Goal: Information Seeking & Learning: Understand process/instructions

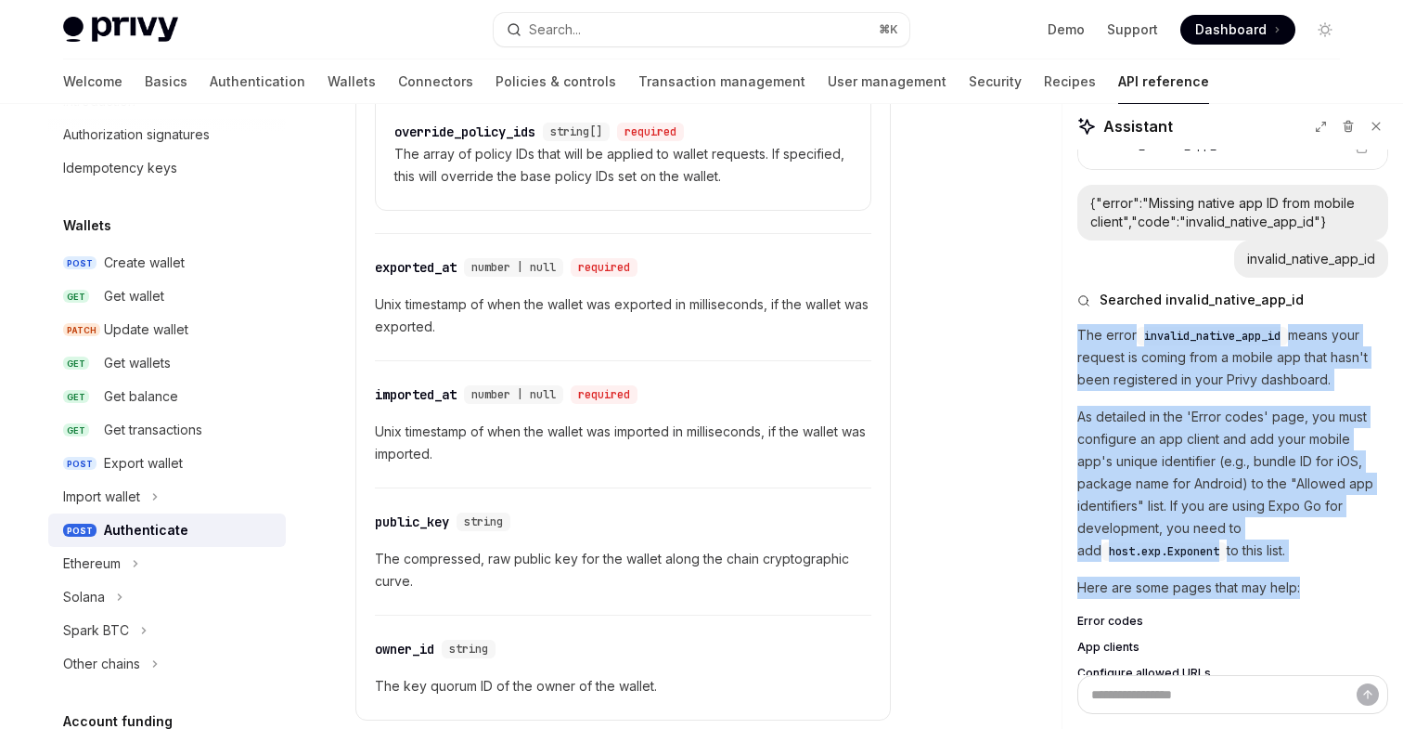
scroll to position [3521, 0]
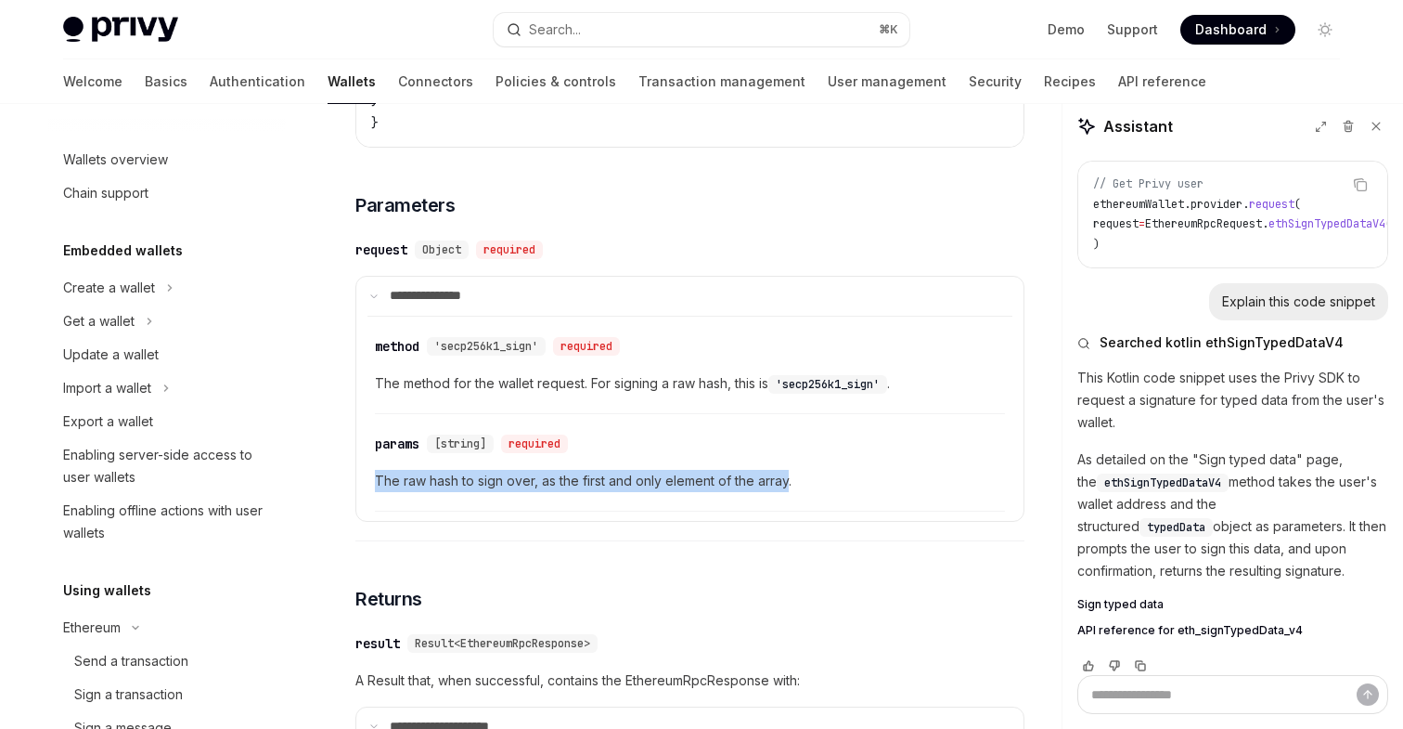
scroll to position [496, 0]
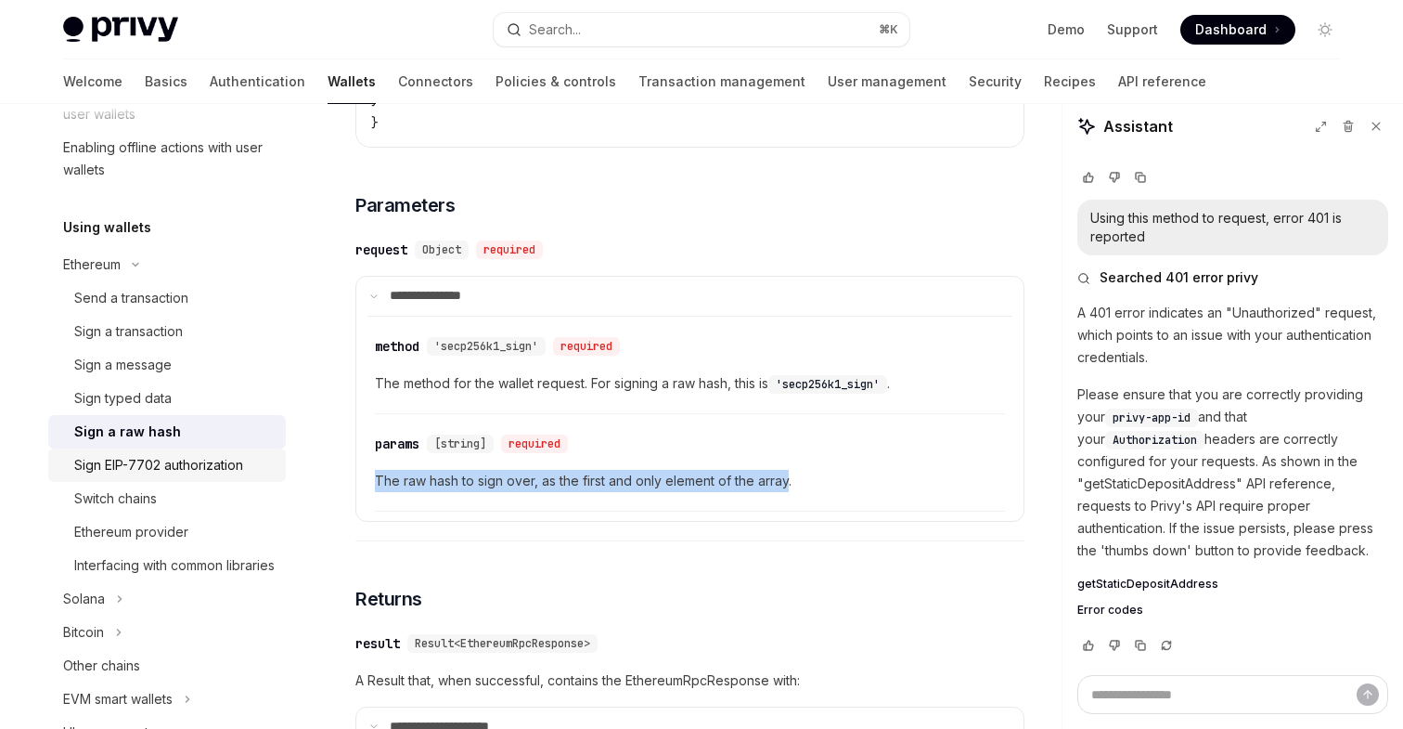
click at [190, 468] on div "Sign EIP-7702 authorization" at bounding box center [158, 465] width 169 height 22
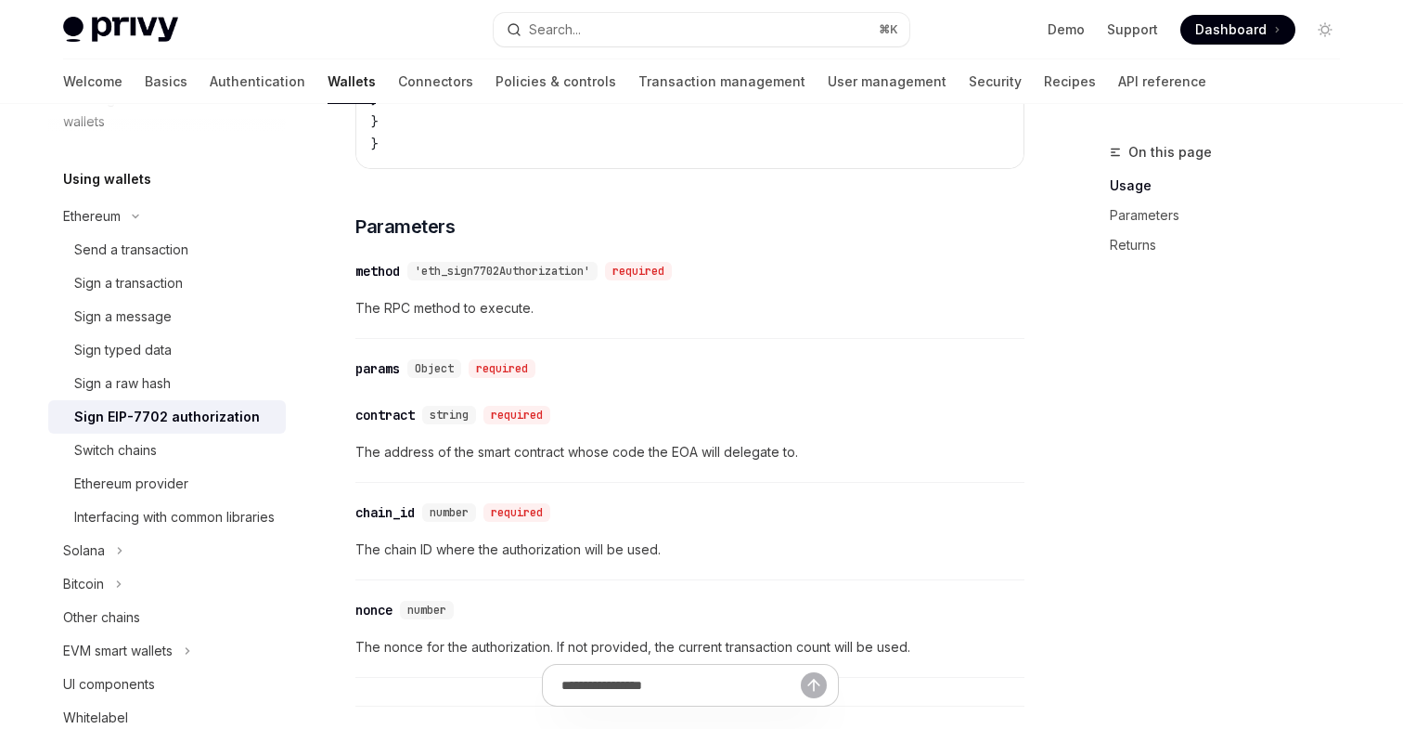
scroll to position [1307, 0]
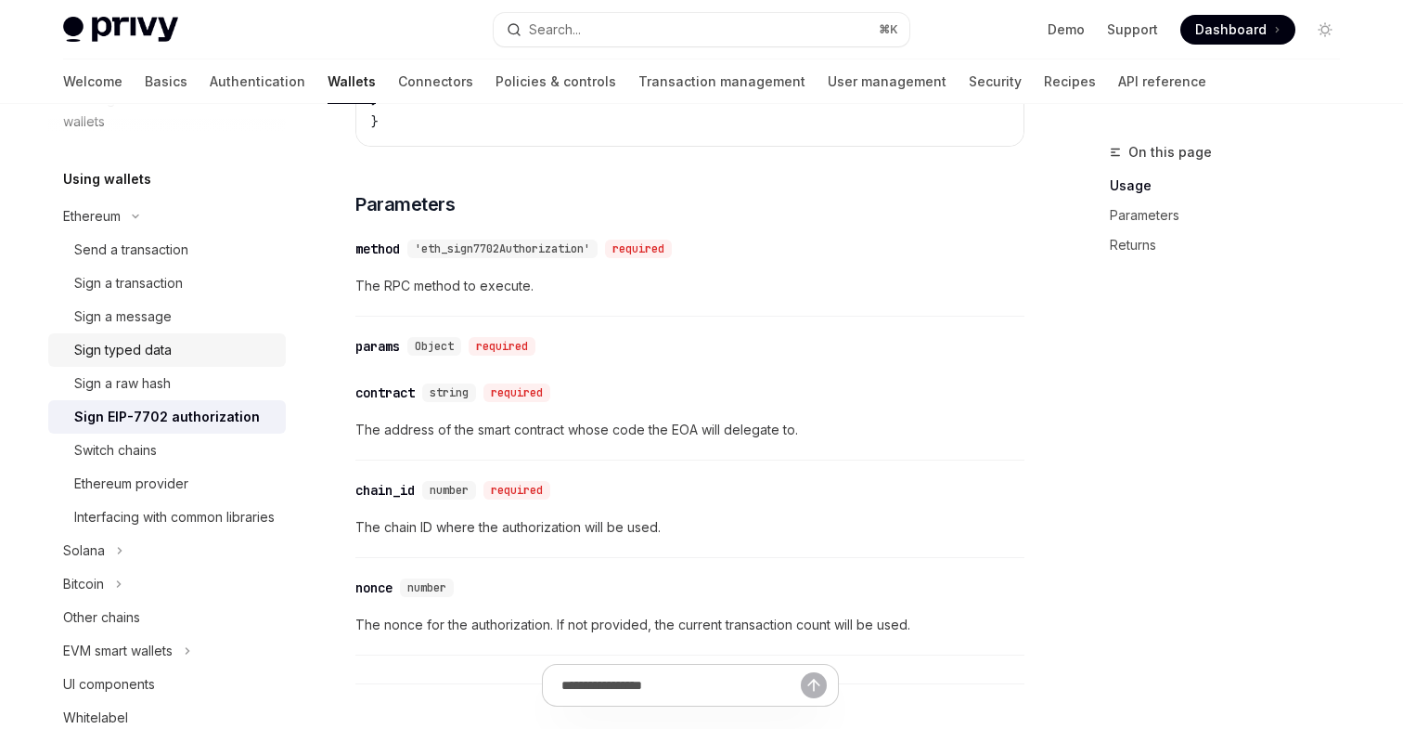
click at [143, 348] on div "Sign typed data" at bounding box center [122, 350] width 97 height 22
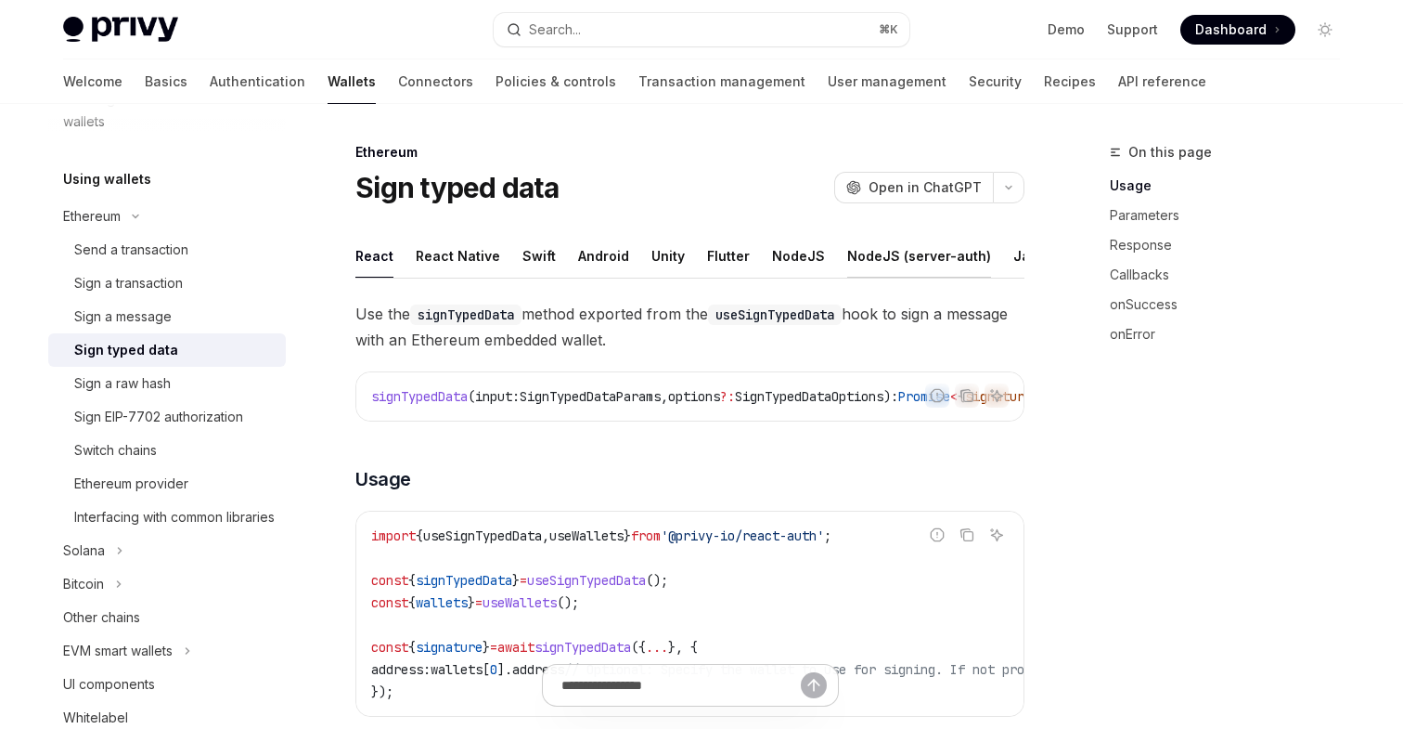
scroll to position [0, 126]
click at [993, 251] on div "REST API" at bounding box center [1022, 256] width 58 height 44
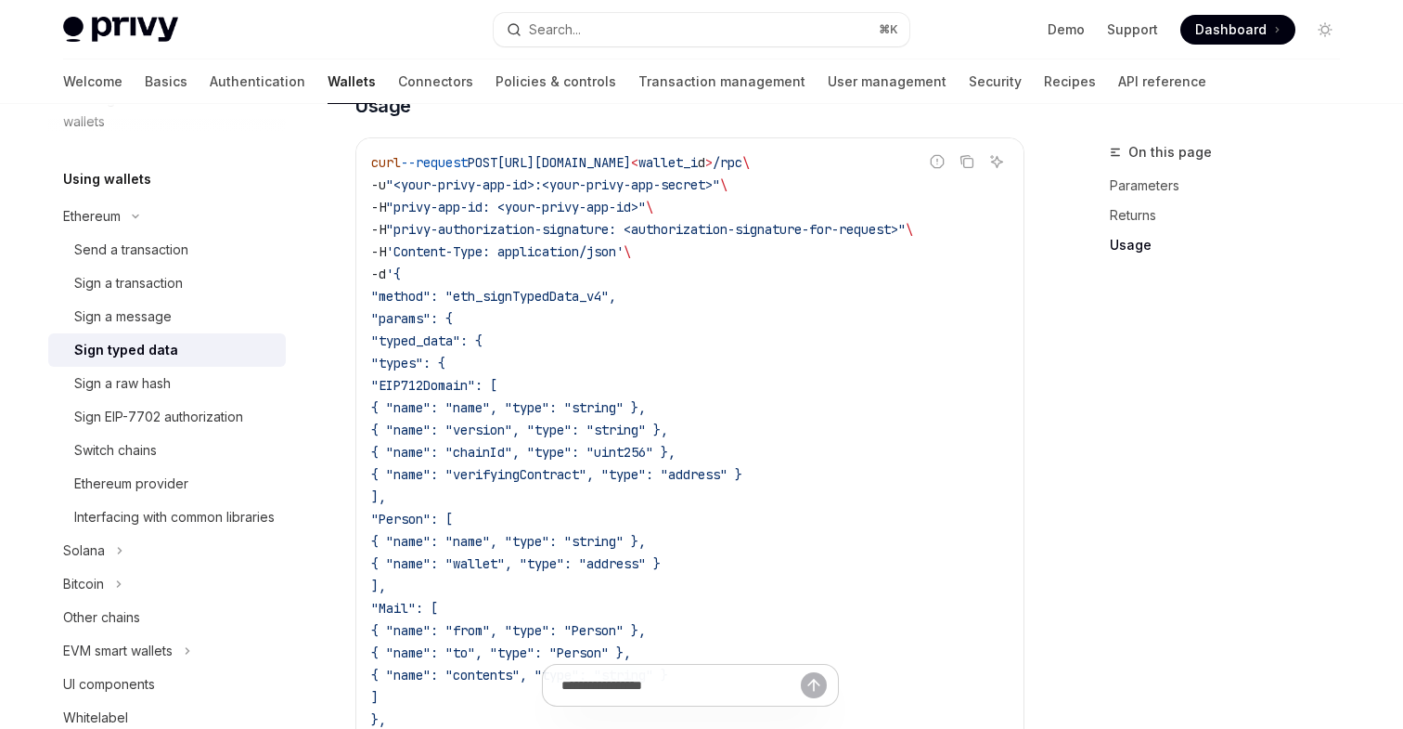
scroll to position [1577, 0]
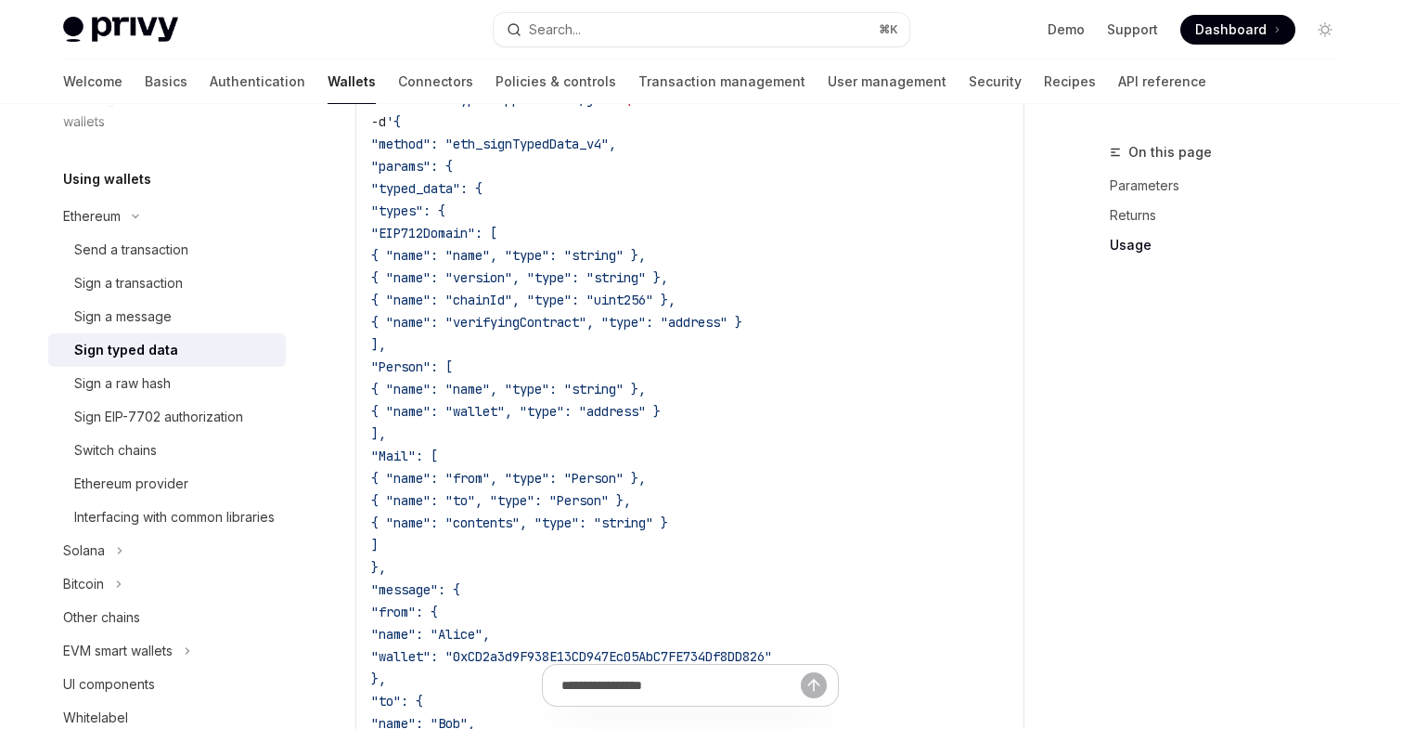
click at [442, 197] on code "curl --request POST https://api.privy.io/v1/wallets/ < wallet_i d > /rpc \ -u "…" at bounding box center [690, 522] width 638 height 1047
copy span "typed_data"
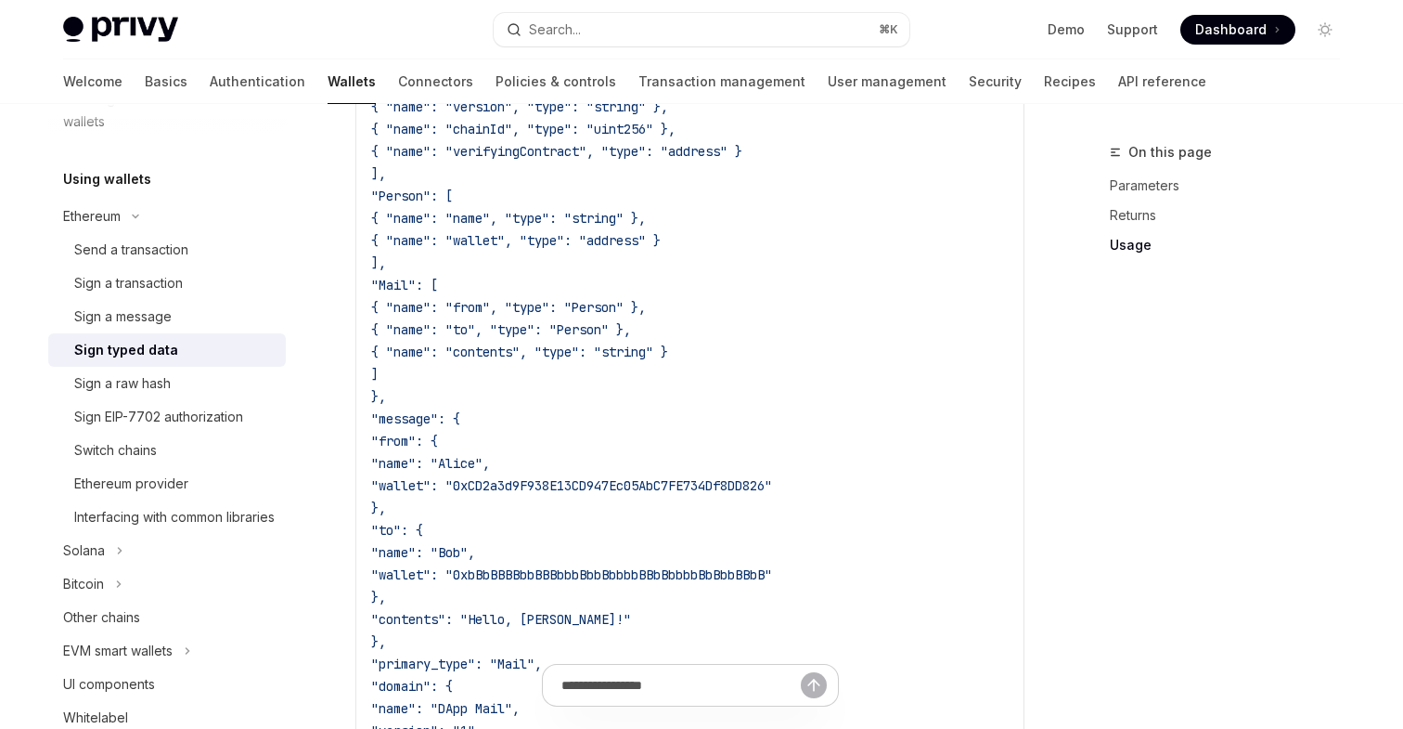
scroll to position [1803, 0]
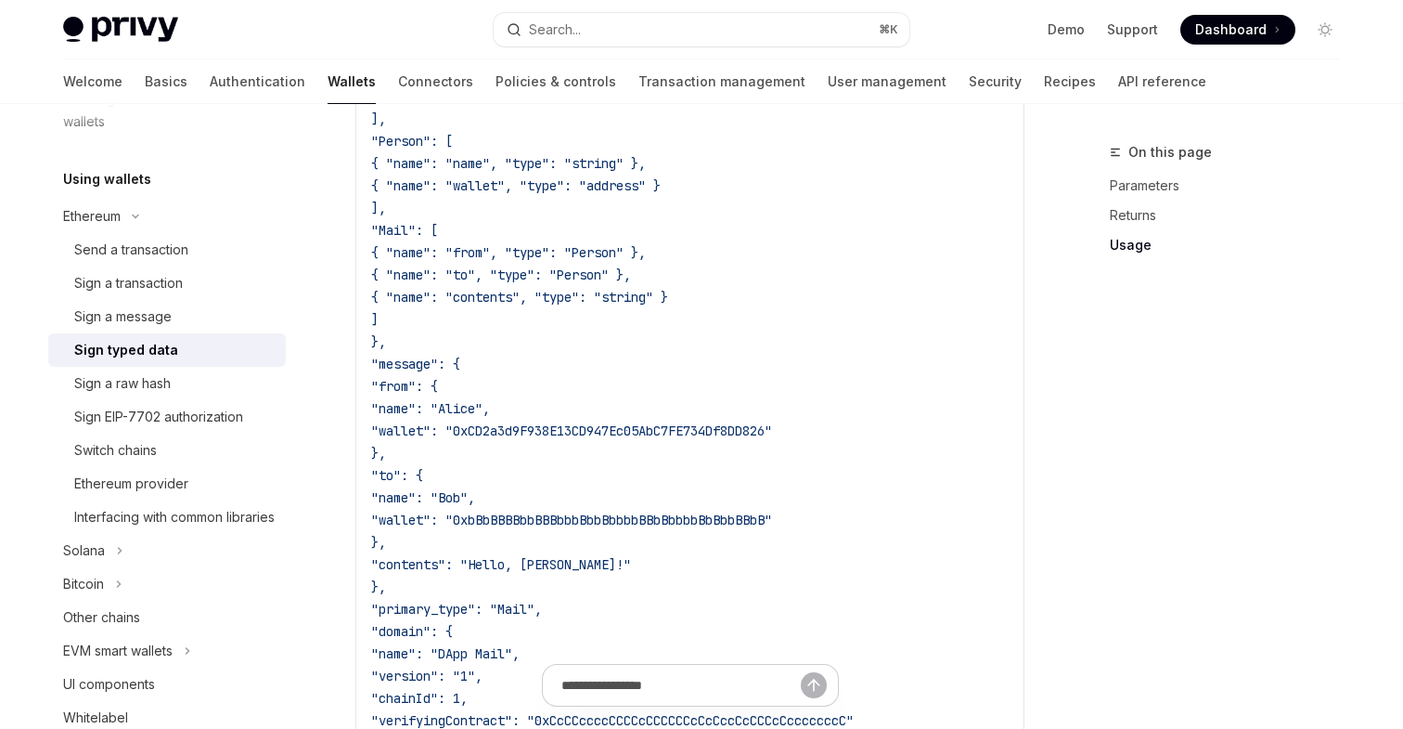
click at [481, 601] on span ""primary_type": "Mail"," at bounding box center [456, 609] width 171 height 17
copy span "primary_type"
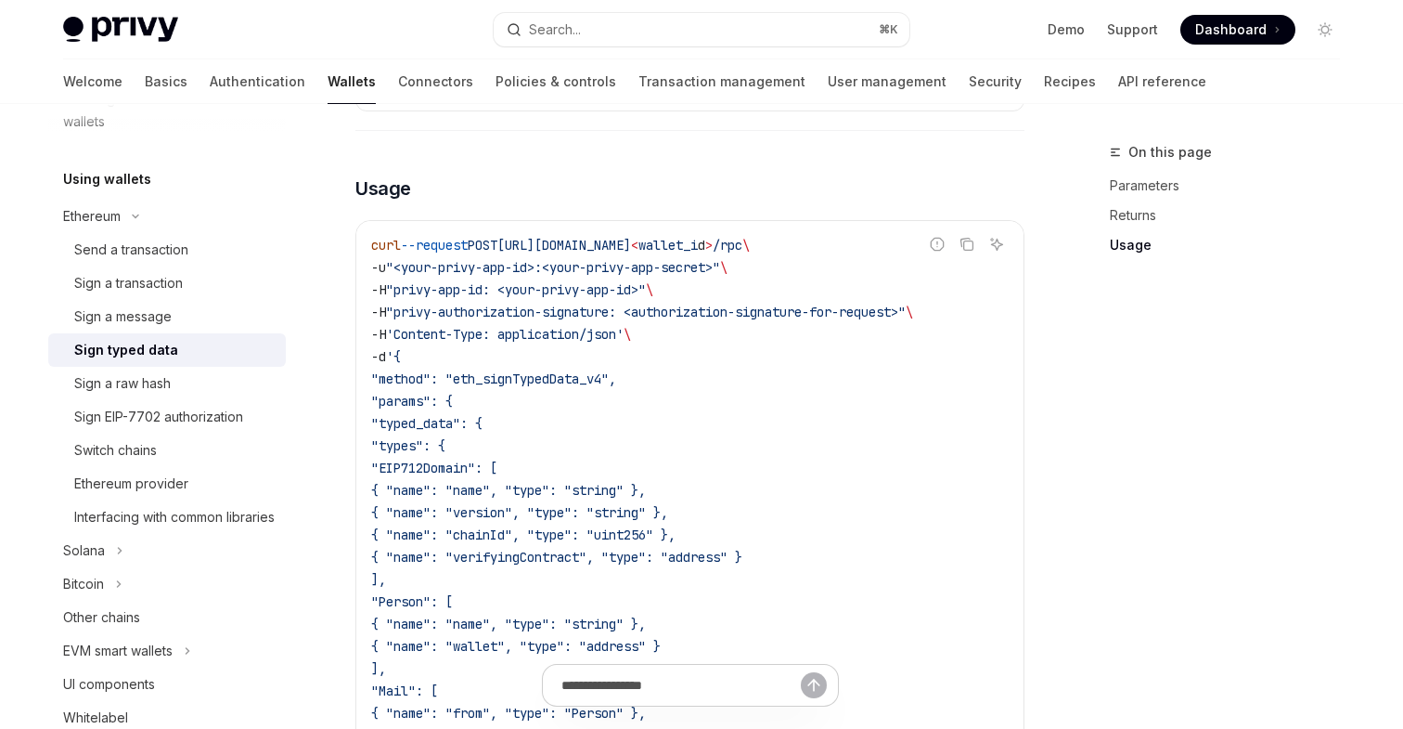
scroll to position [1312, 0]
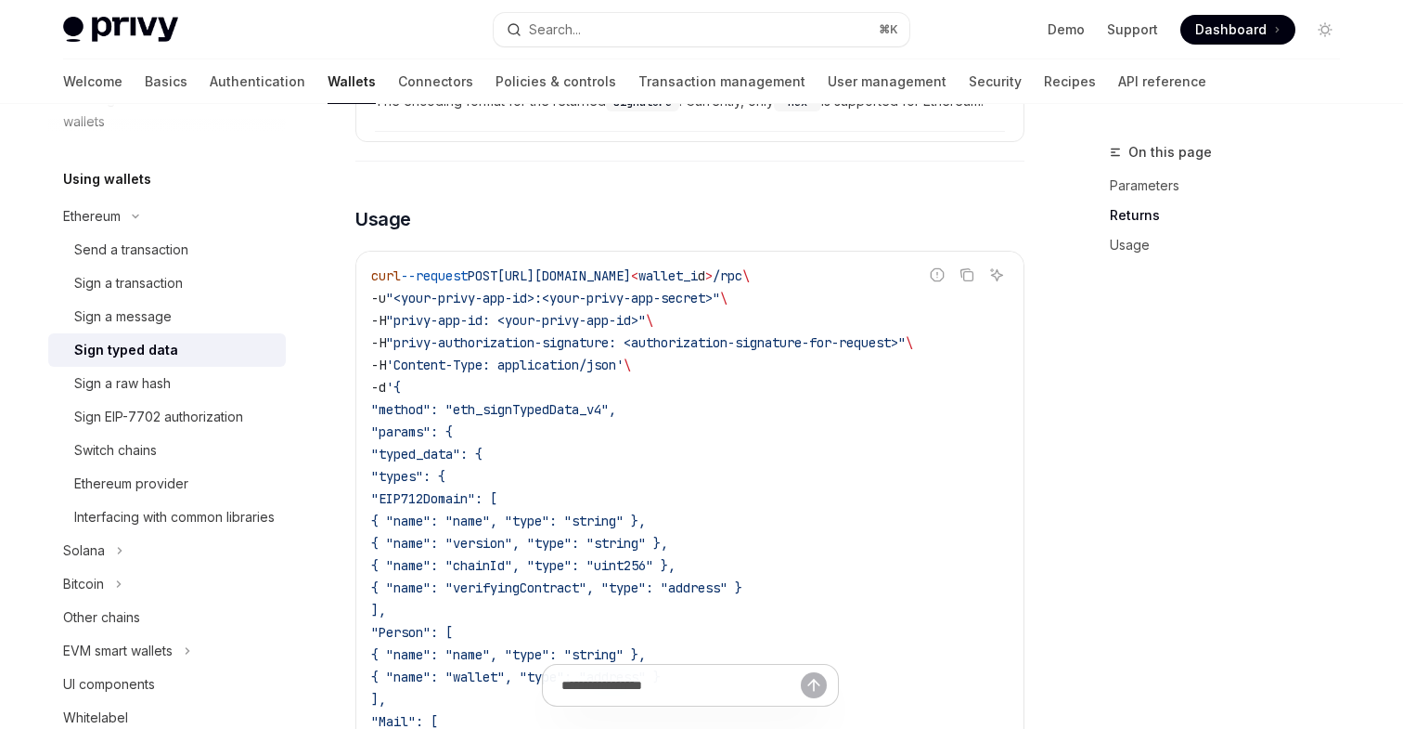
click at [462, 455] on span ""typed_data": {" at bounding box center [426, 454] width 111 height 17
copy span "typed_data"
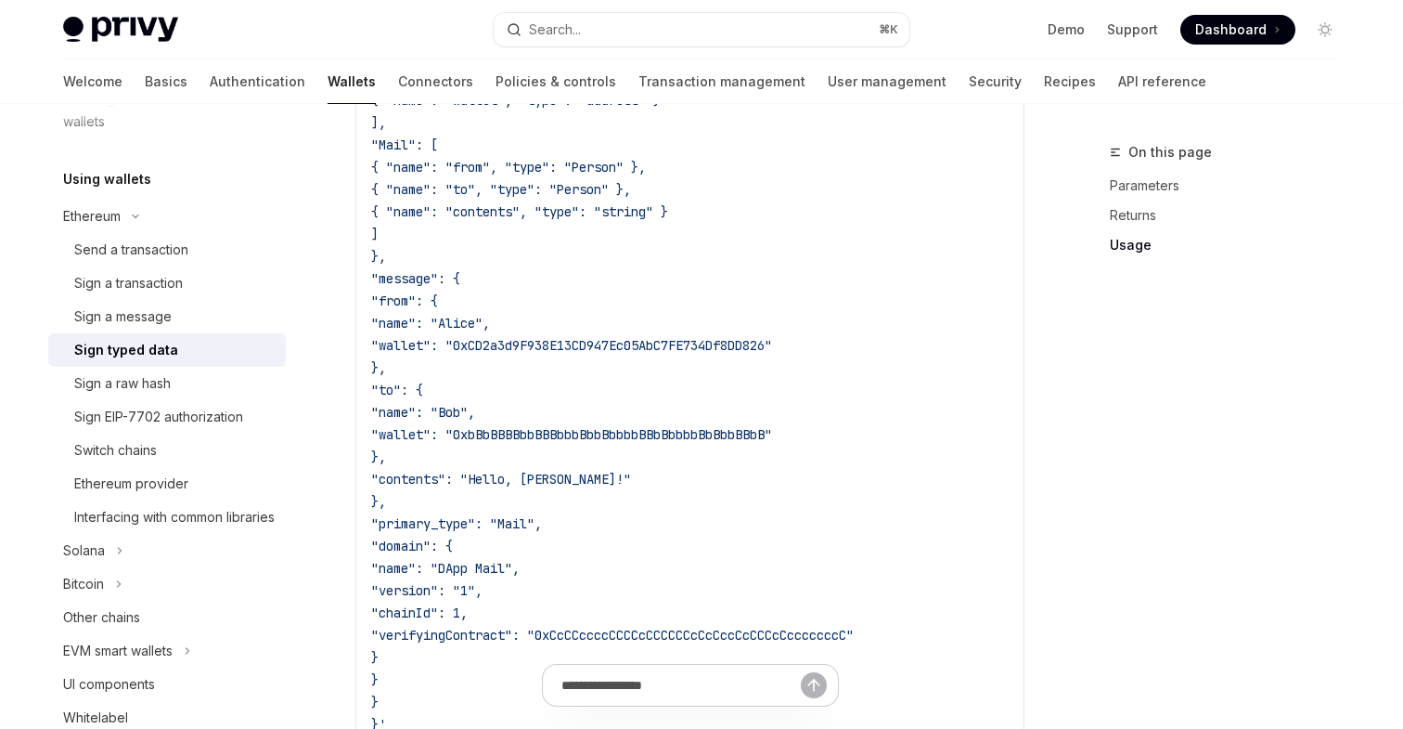
scroll to position [1859, 0]
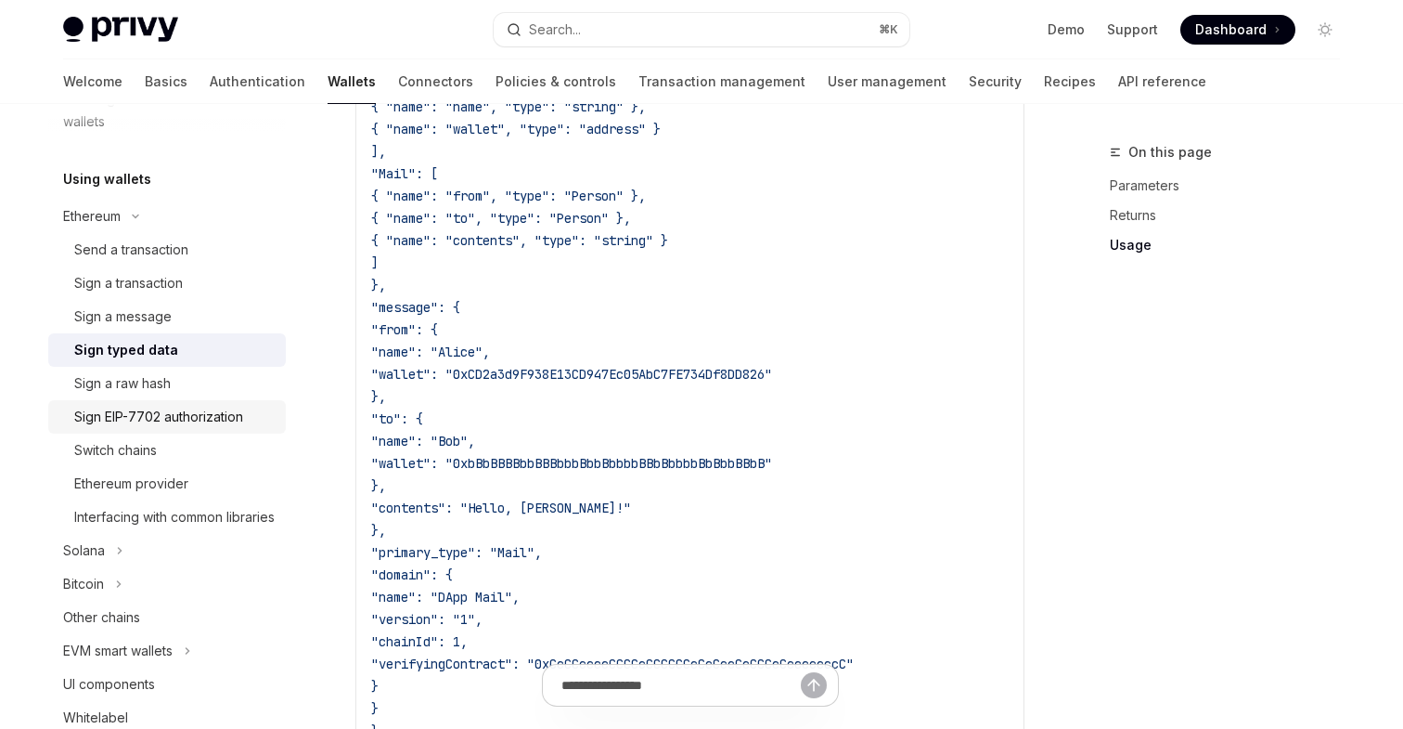
click at [221, 406] on div "Sign EIP-7702 authorization" at bounding box center [158, 417] width 169 height 22
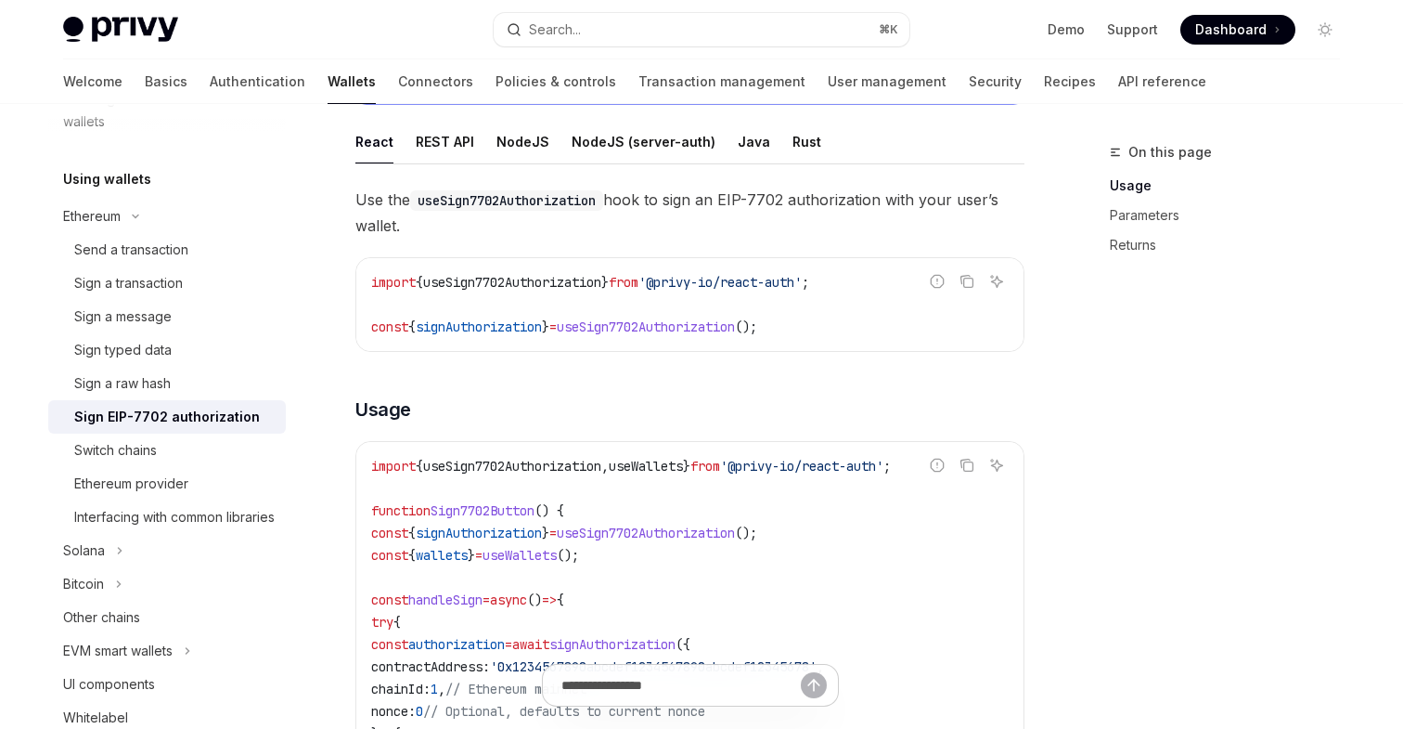
scroll to position [370, 0]
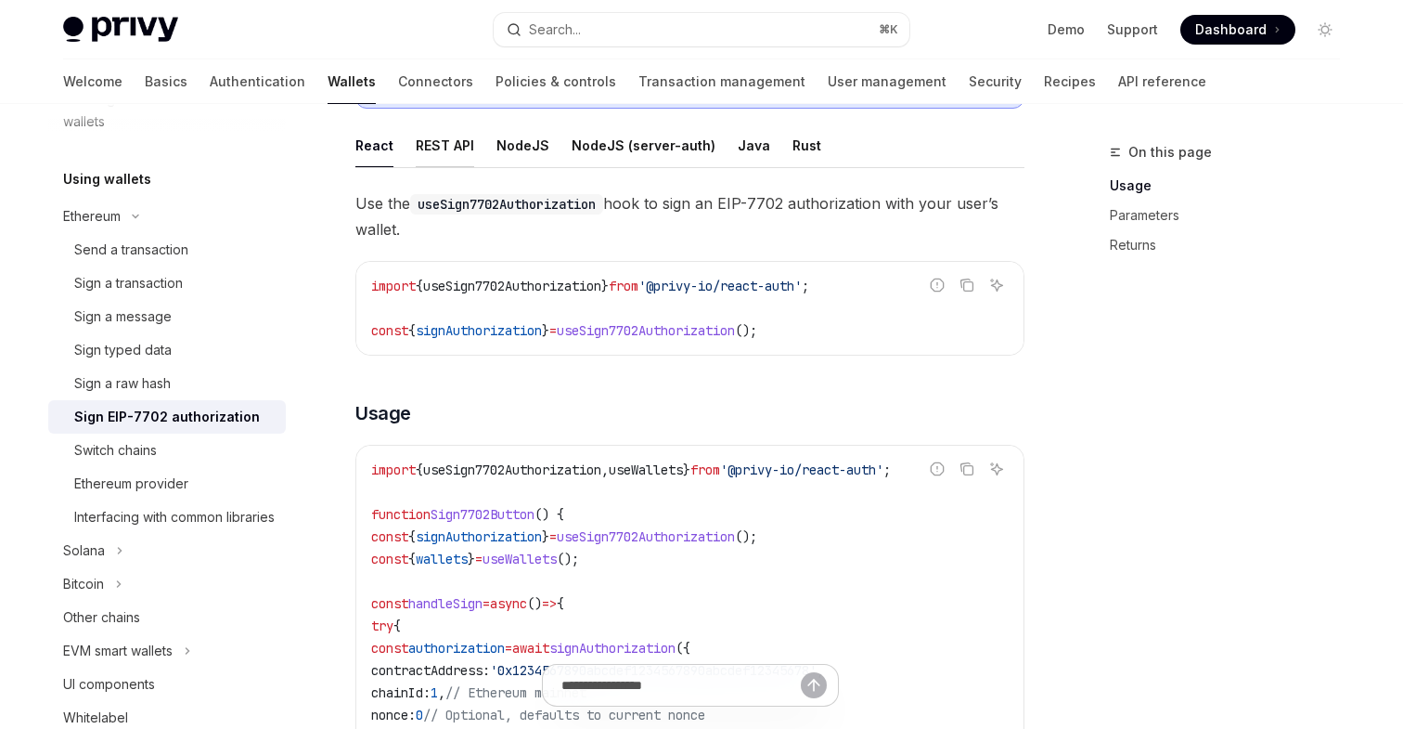
click at [456, 158] on div "REST API" at bounding box center [445, 145] width 58 height 44
type textarea "*"
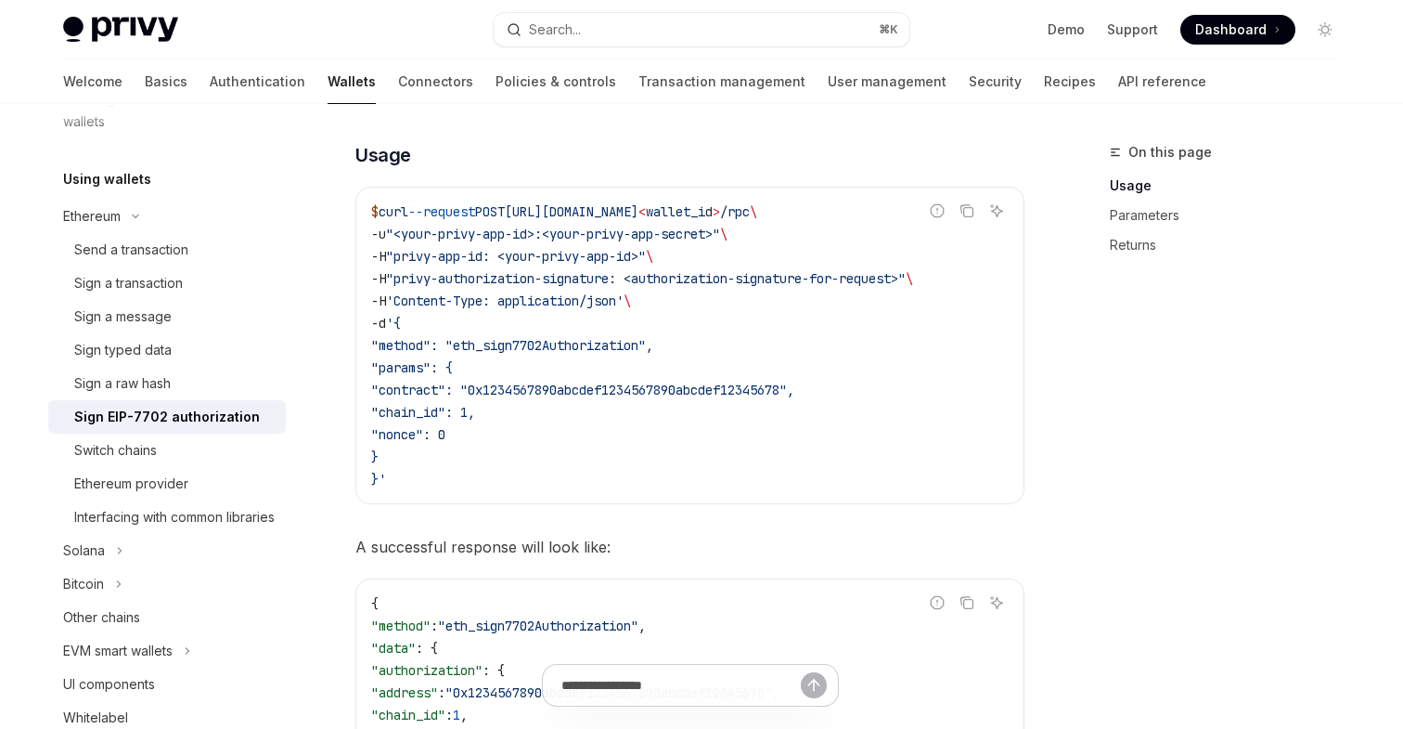
scroll to position [542, 0]
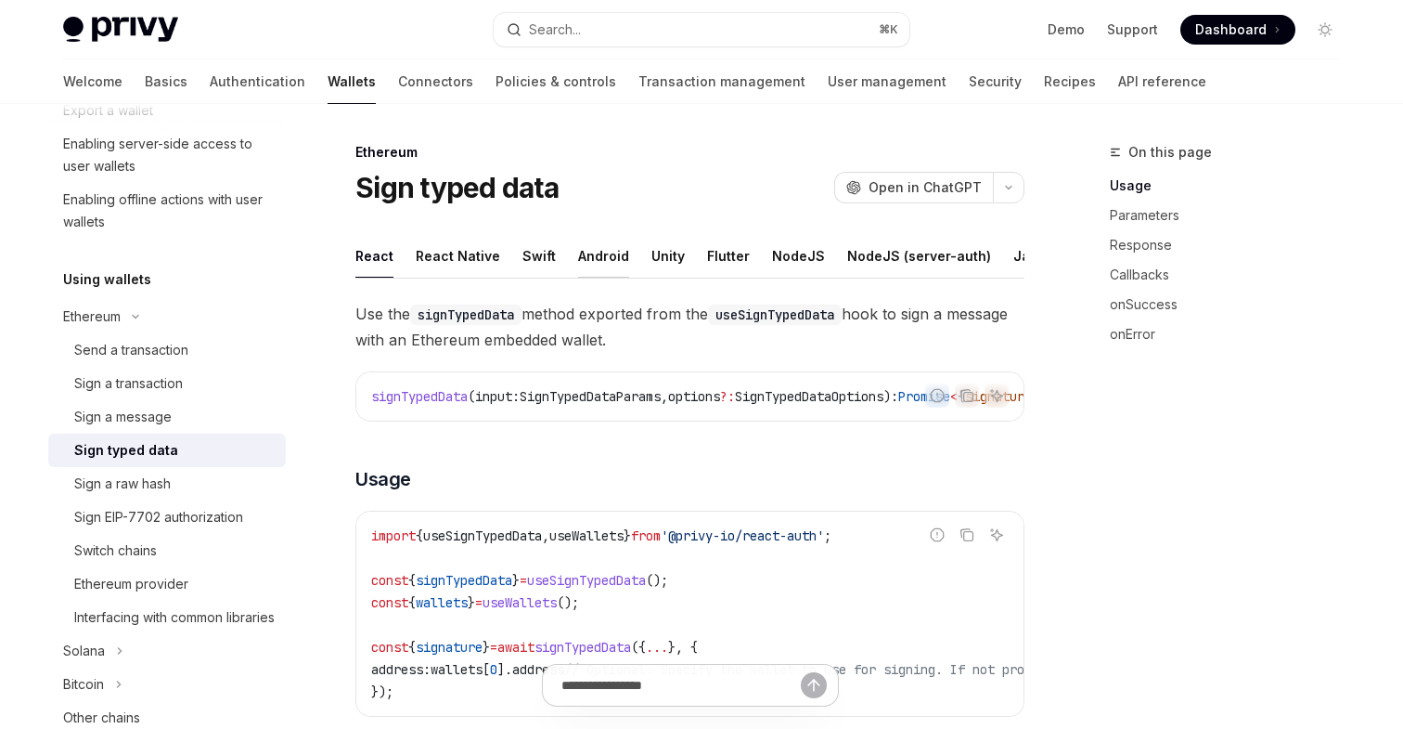
click at [589, 266] on div "Android" at bounding box center [603, 256] width 51 height 44
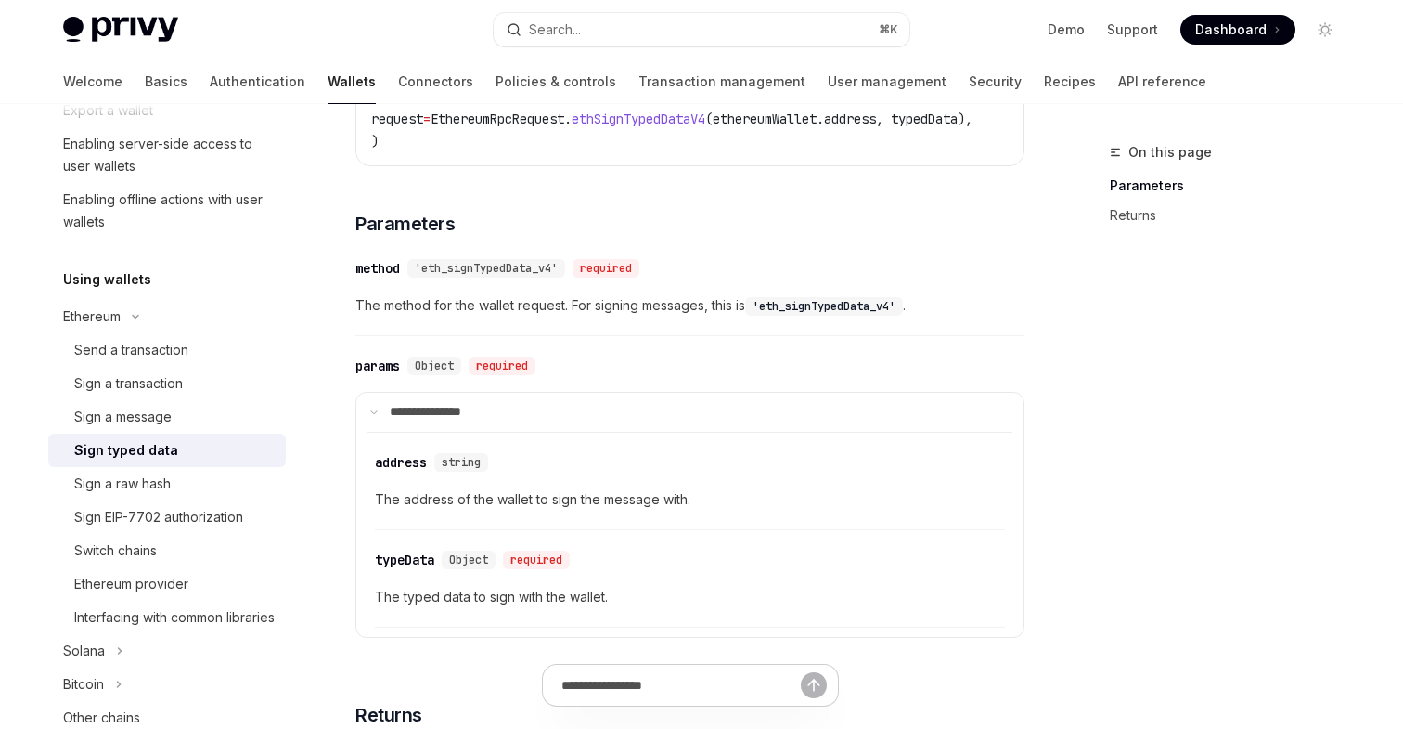
scroll to position [304, 0]
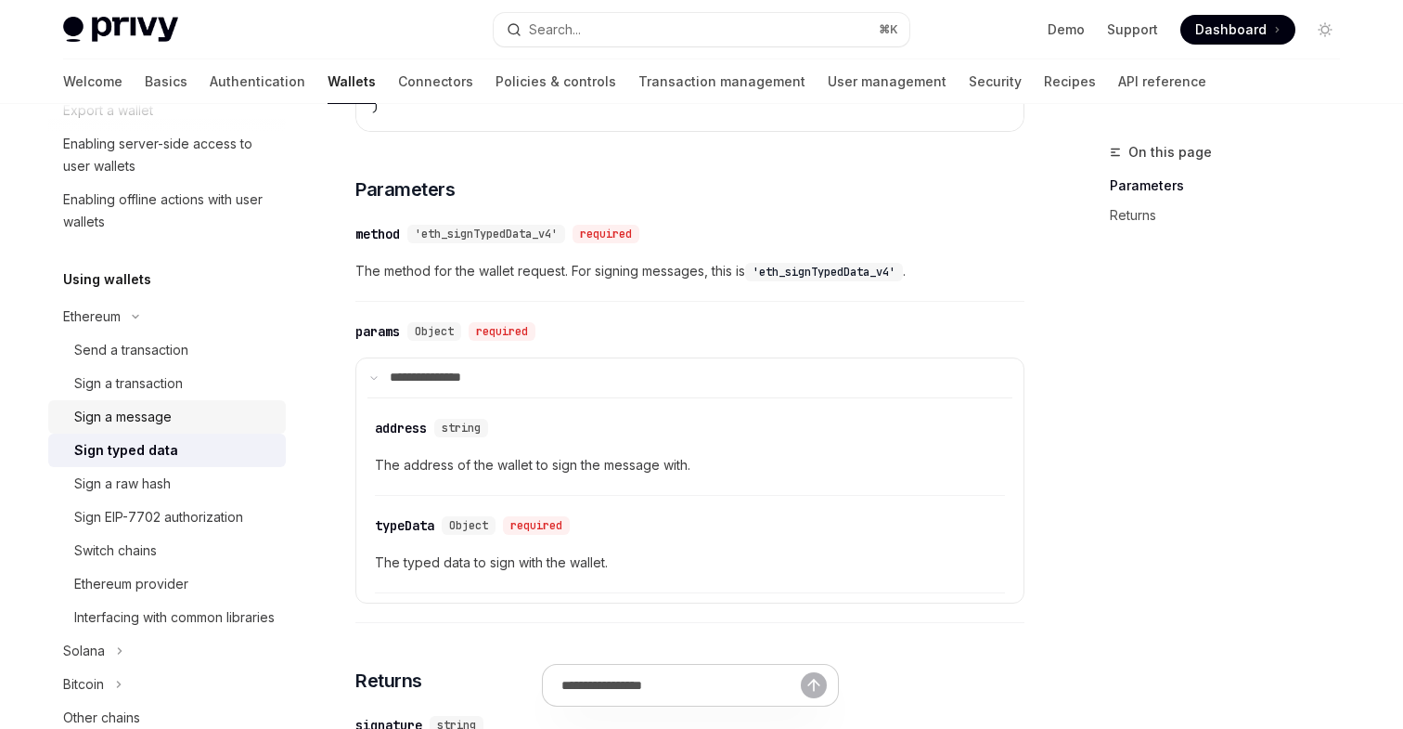
click at [139, 419] on div "Sign a message" at bounding box center [122, 417] width 97 height 22
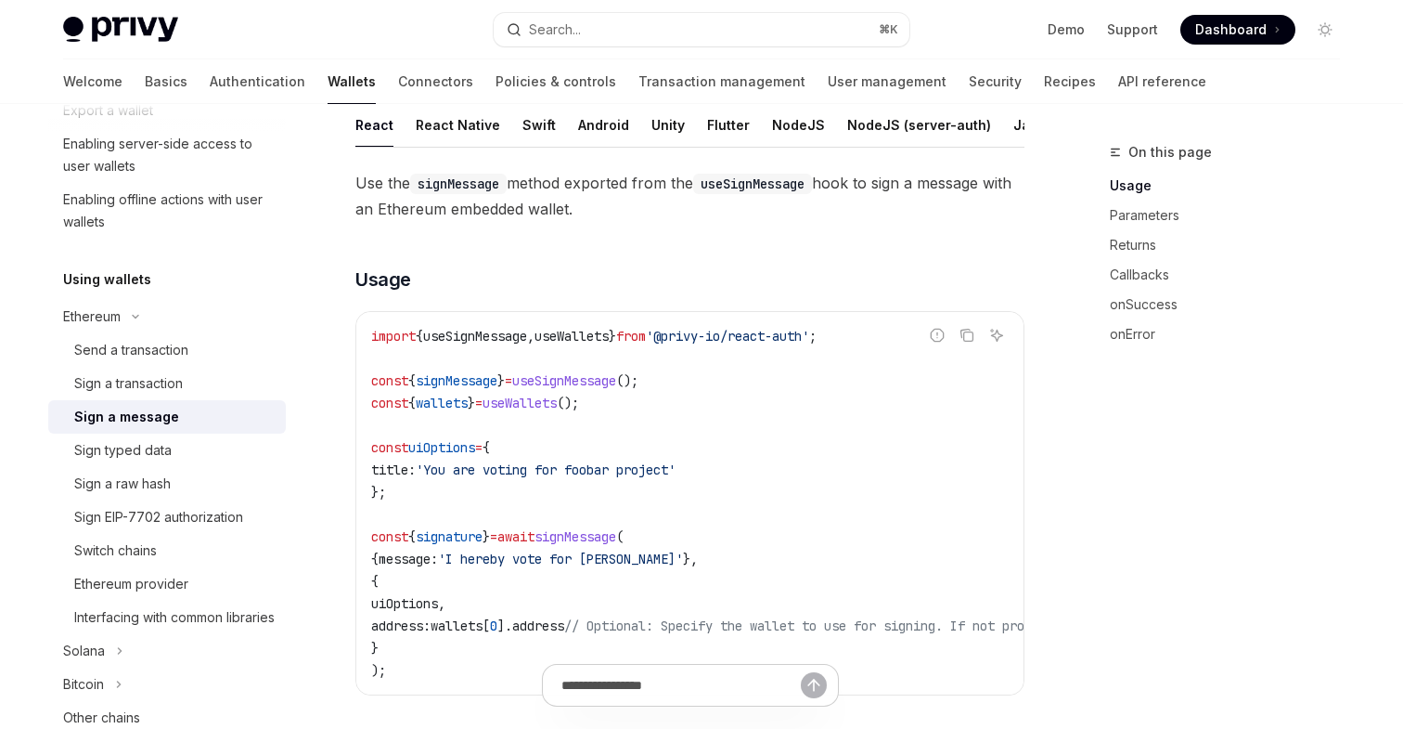
scroll to position [147, 0]
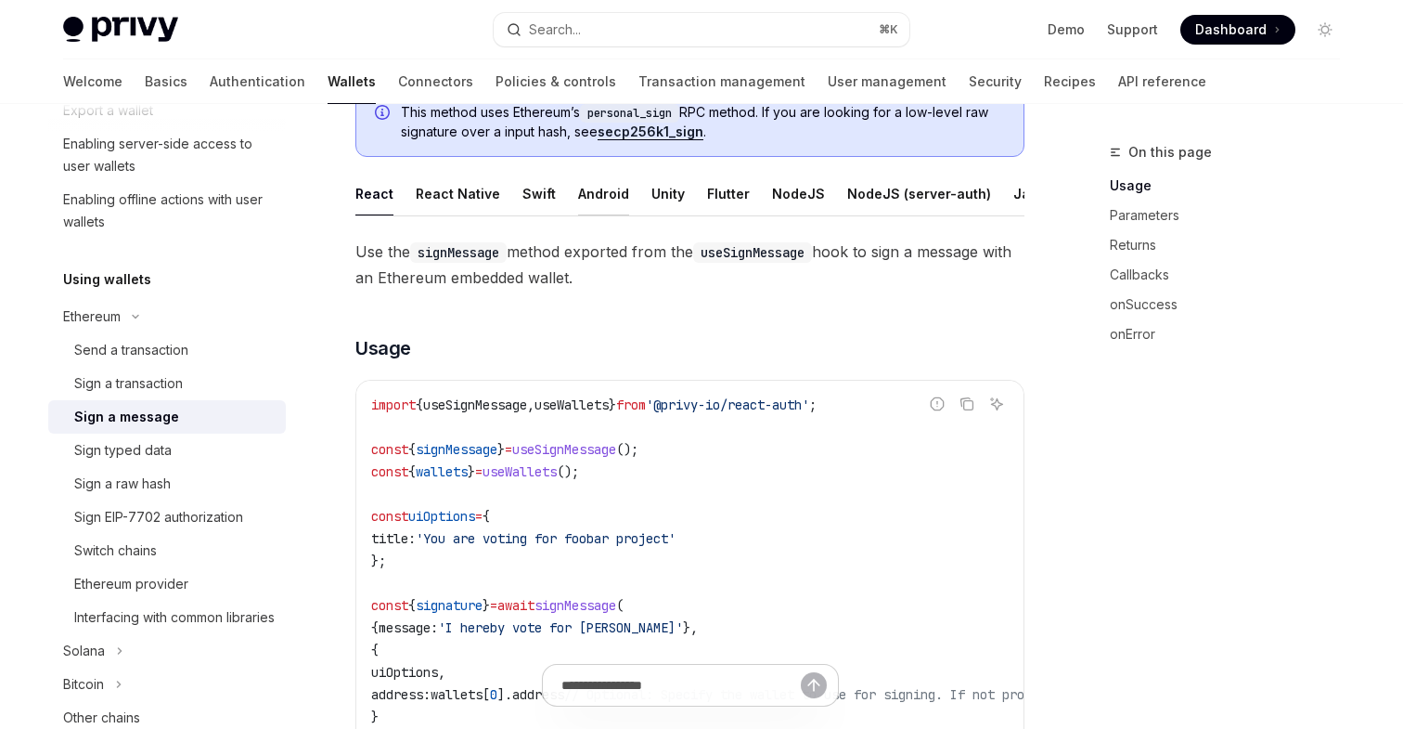
click at [589, 188] on div "Android" at bounding box center [603, 194] width 51 height 44
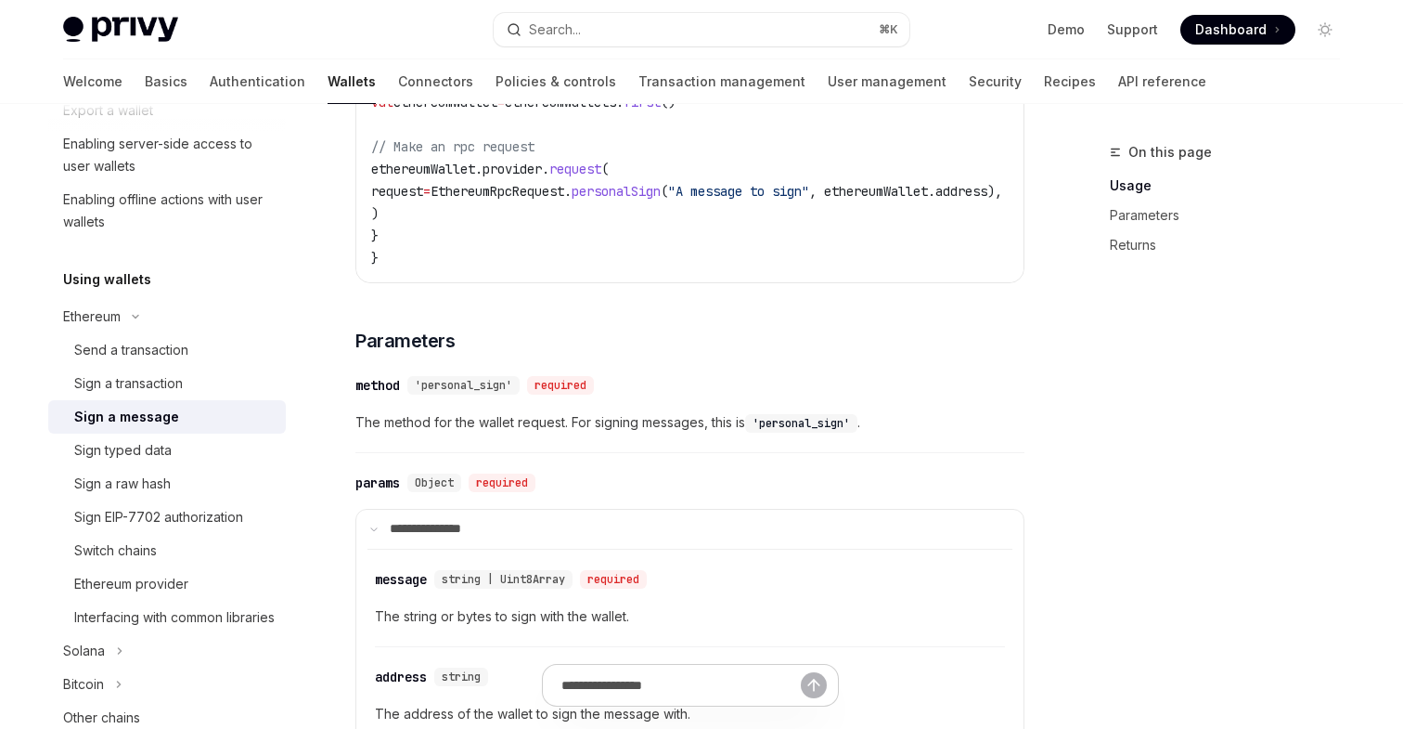
scroll to position [735, 0]
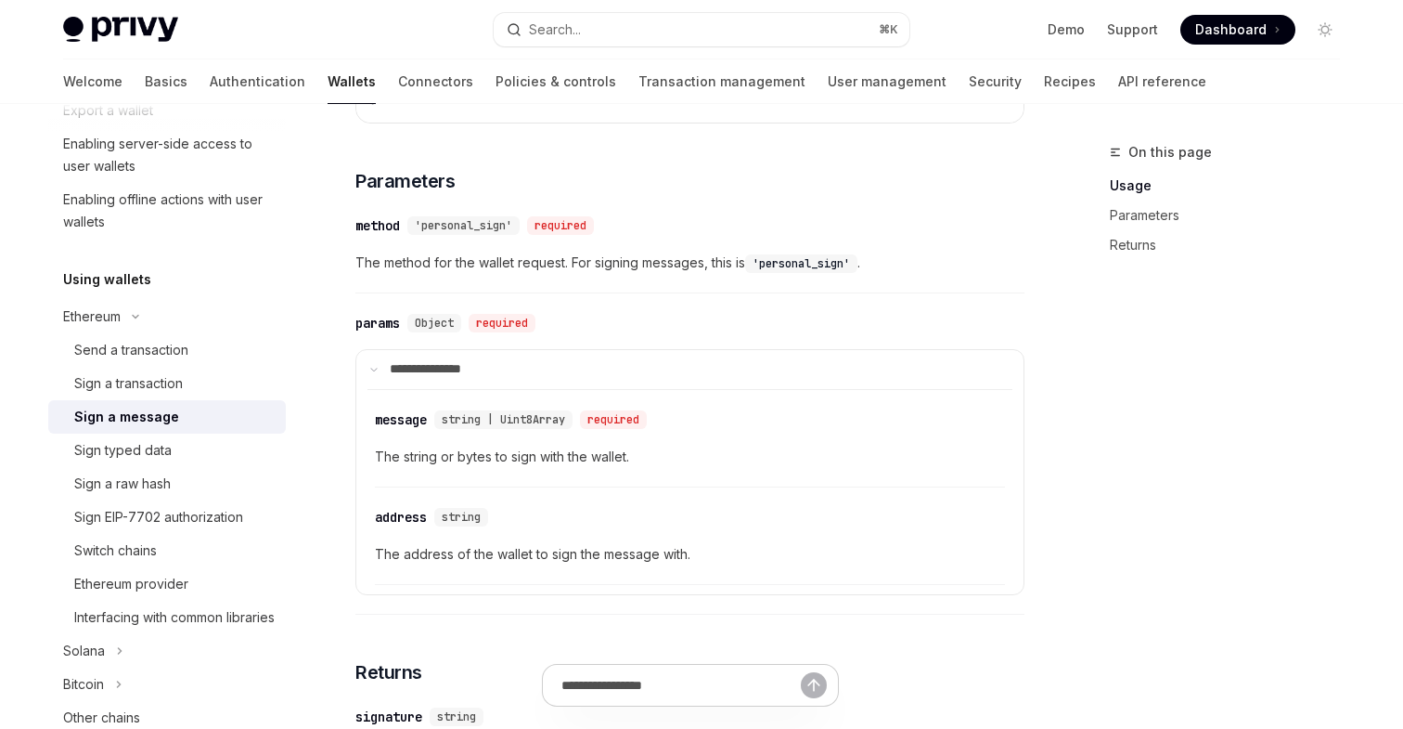
click at [462, 228] on span "'personal_sign'" at bounding box center [463, 225] width 97 height 15
click at [510, 235] on div "'personal_sign' required" at bounding box center [504, 225] width 194 height 19
drag, startPoint x: 510, startPoint y: 232, endPoint x: 425, endPoint y: 237, distance: 84.6
click at [425, 233] on span "'personal_sign'" at bounding box center [463, 225] width 97 height 15
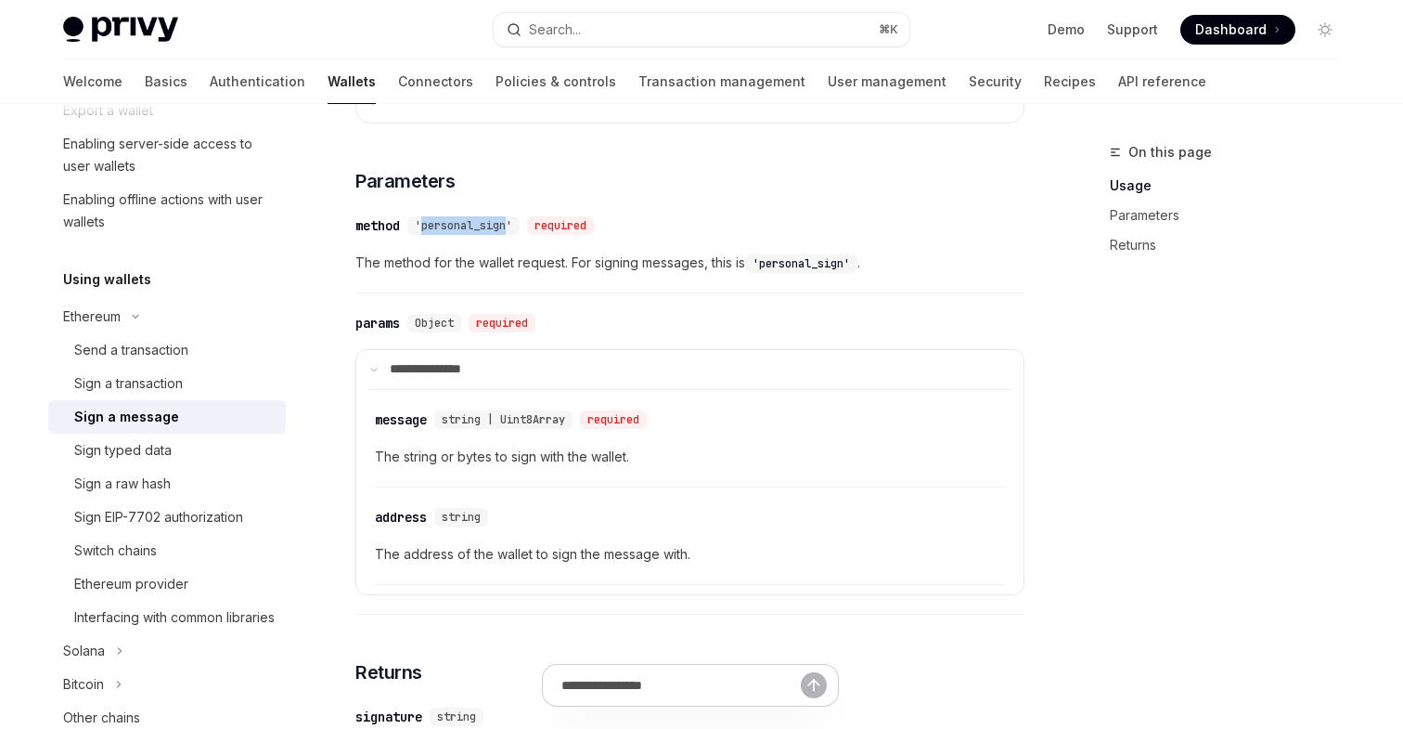
copy span "personal_sign"
click at [125, 490] on div "Sign a raw hash" at bounding box center [122, 483] width 97 height 22
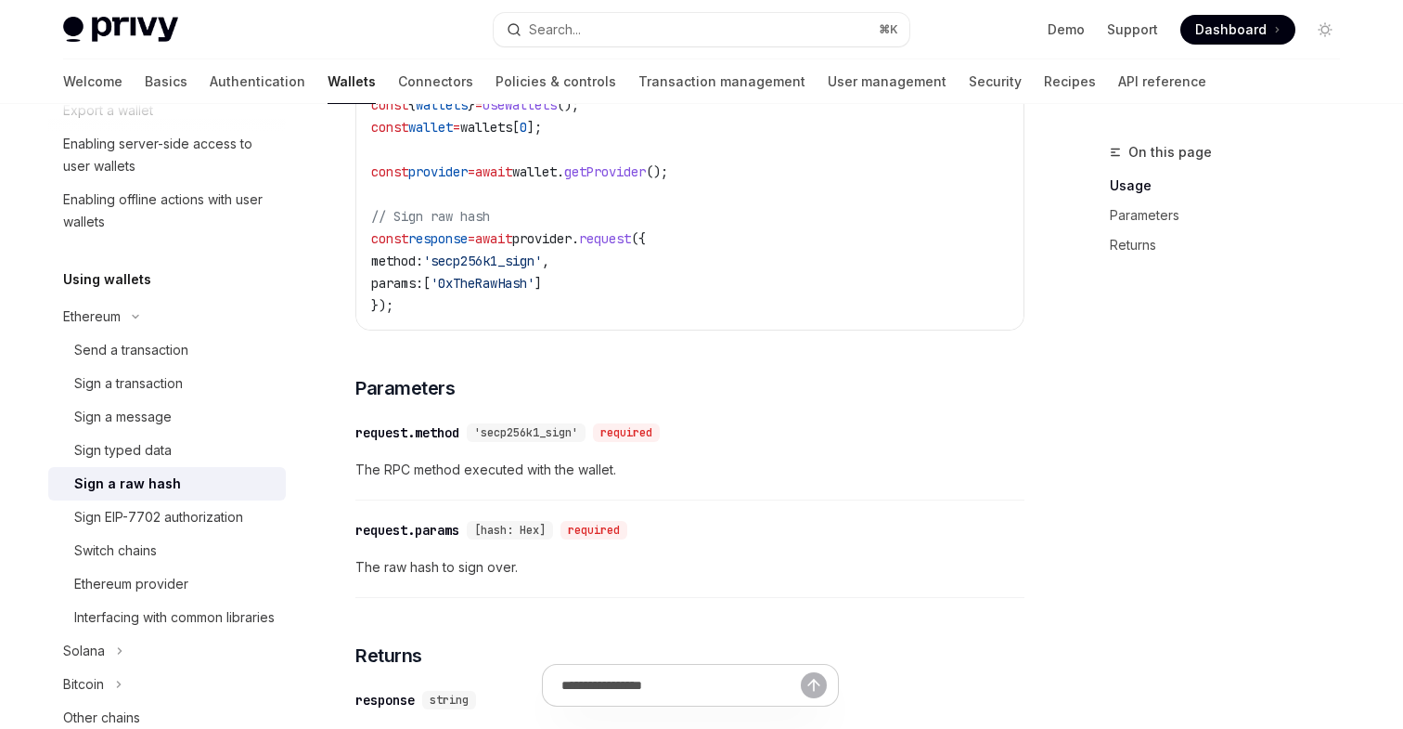
scroll to position [588, 0]
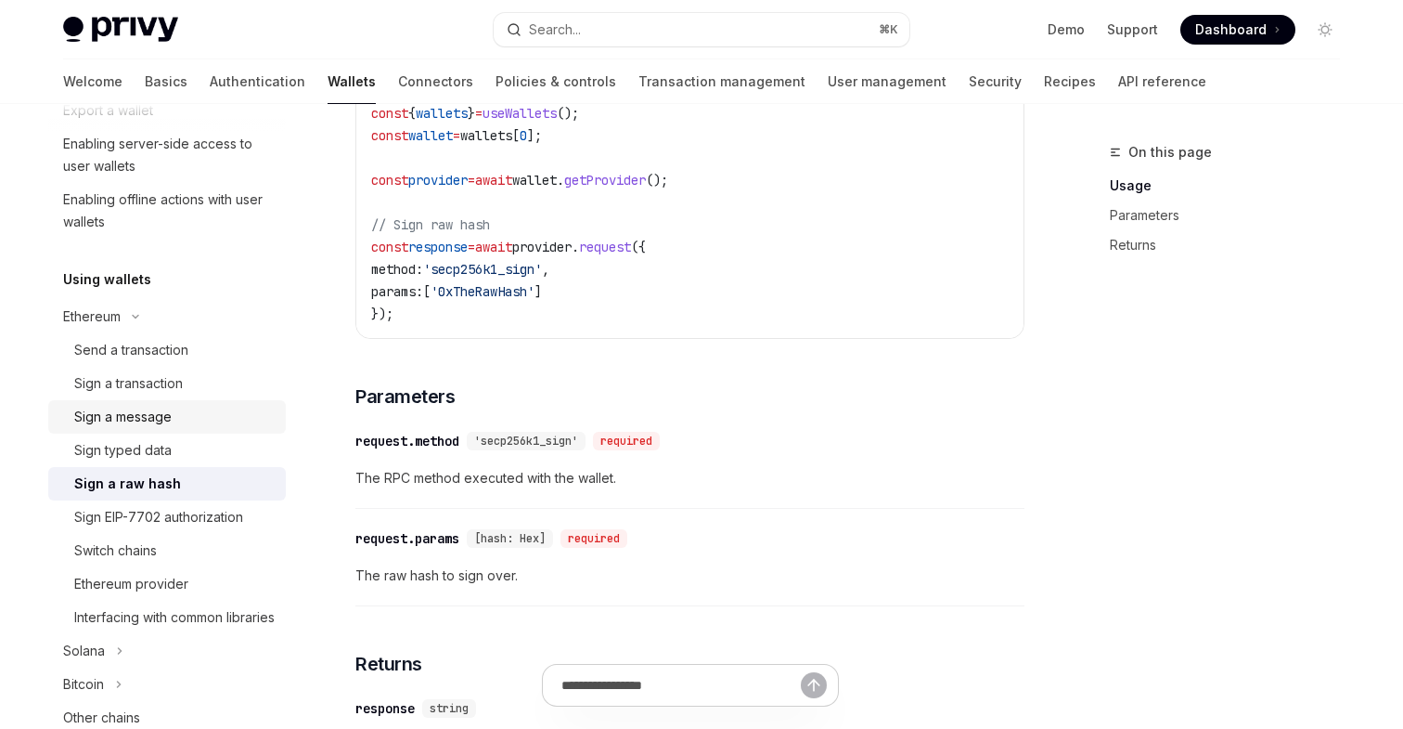
click at [143, 416] on div "Sign a message" at bounding box center [122, 417] width 97 height 22
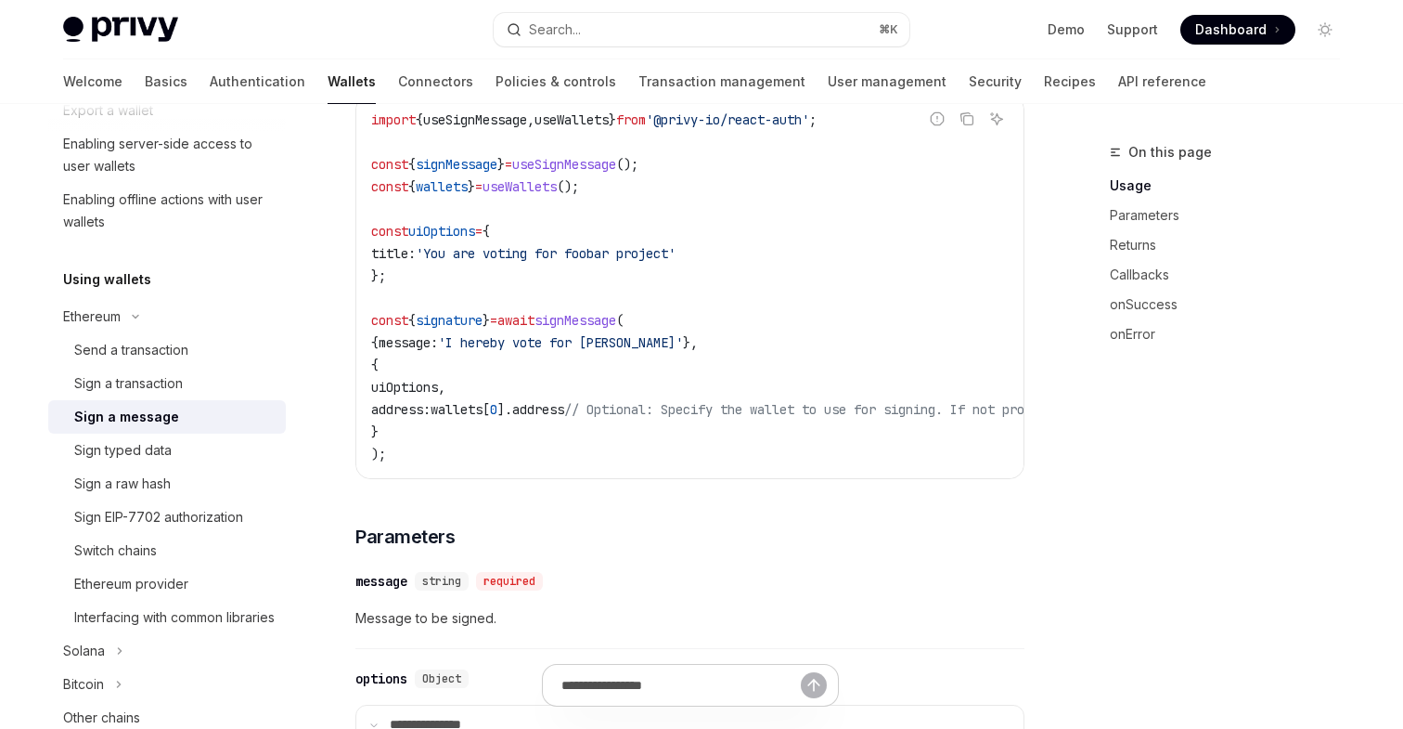
scroll to position [456, 0]
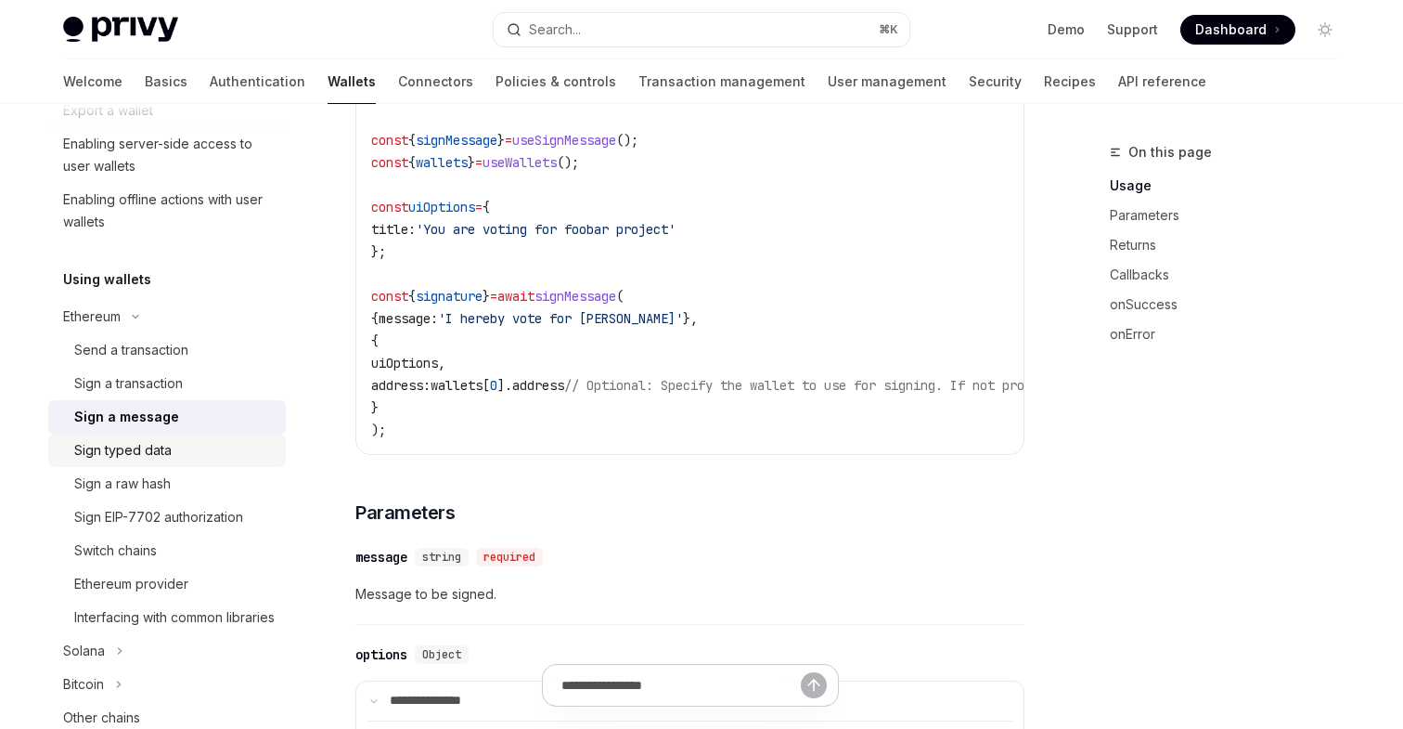
click at [114, 445] on div "Sign typed data" at bounding box center [122, 450] width 97 height 22
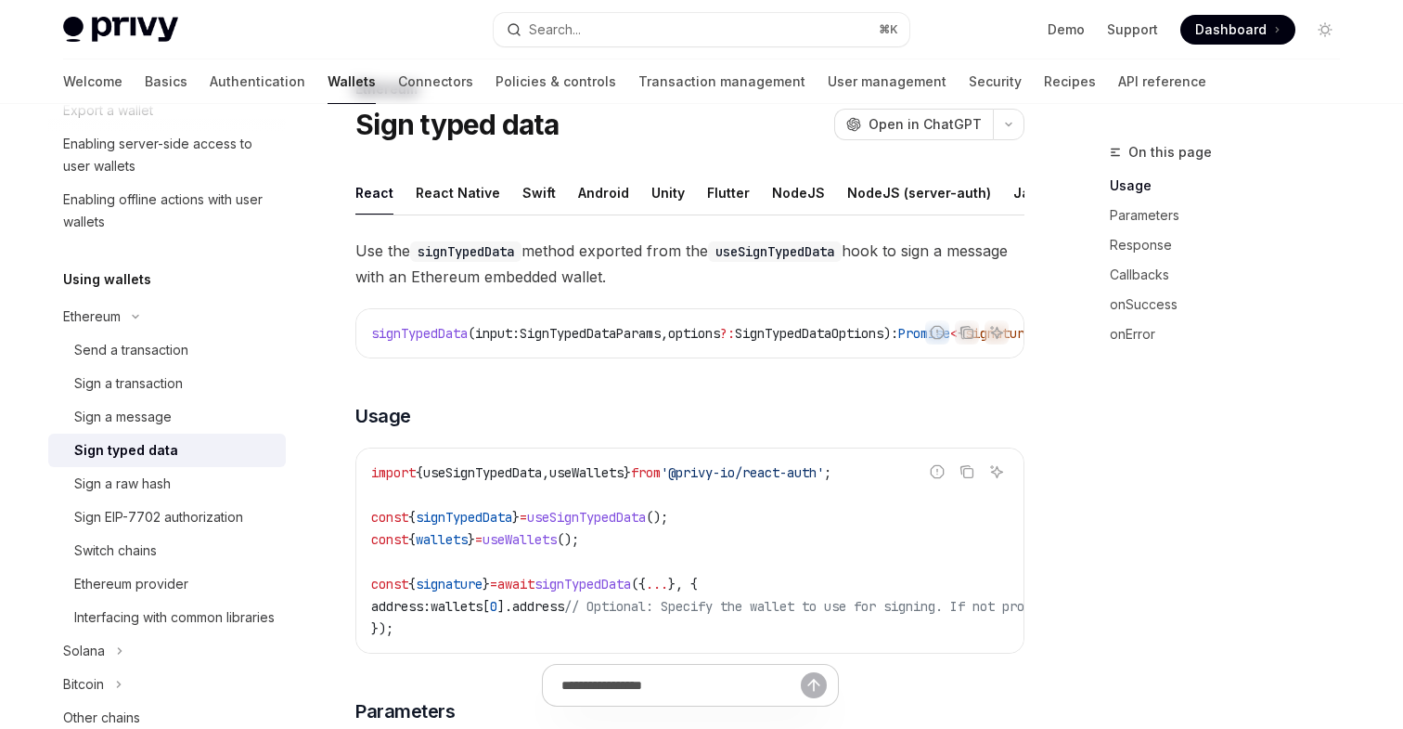
scroll to position [38, 0]
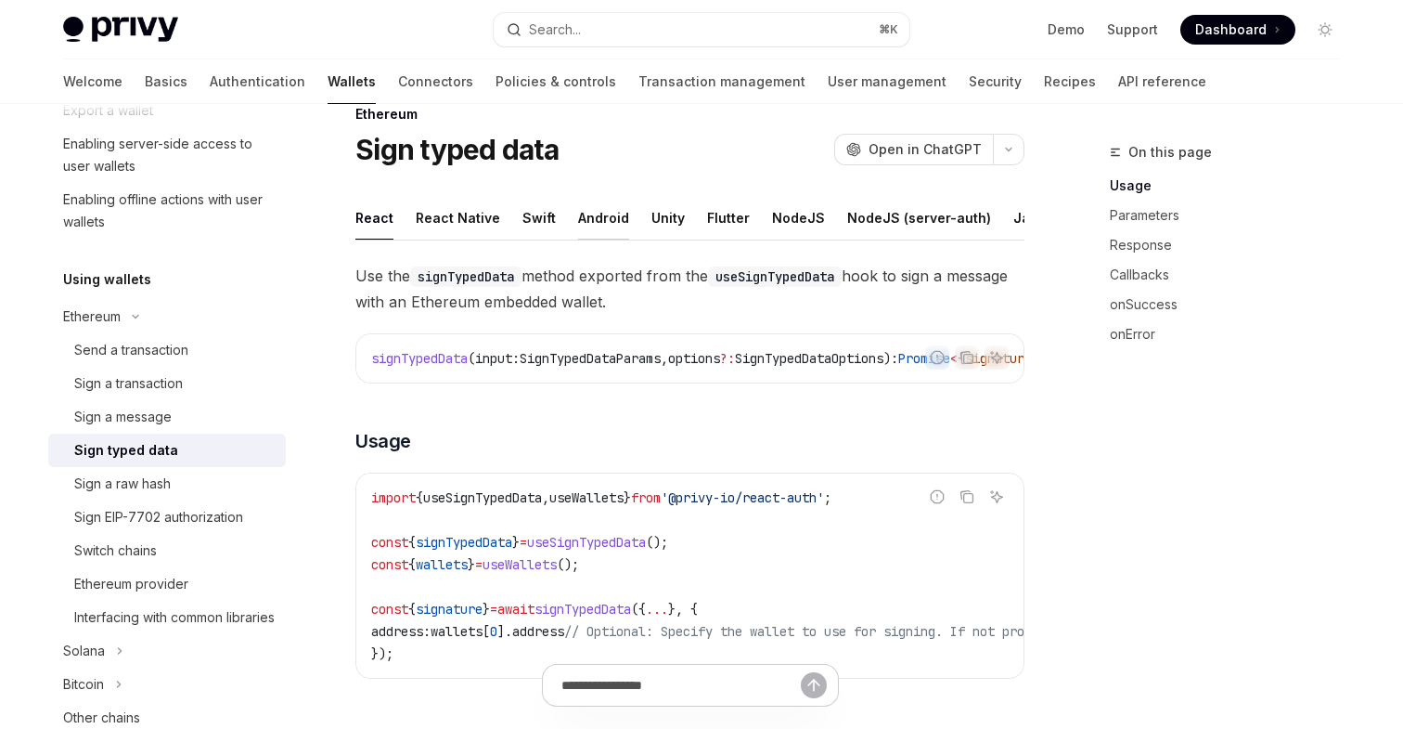
click at [596, 213] on div "Android" at bounding box center [603, 218] width 51 height 44
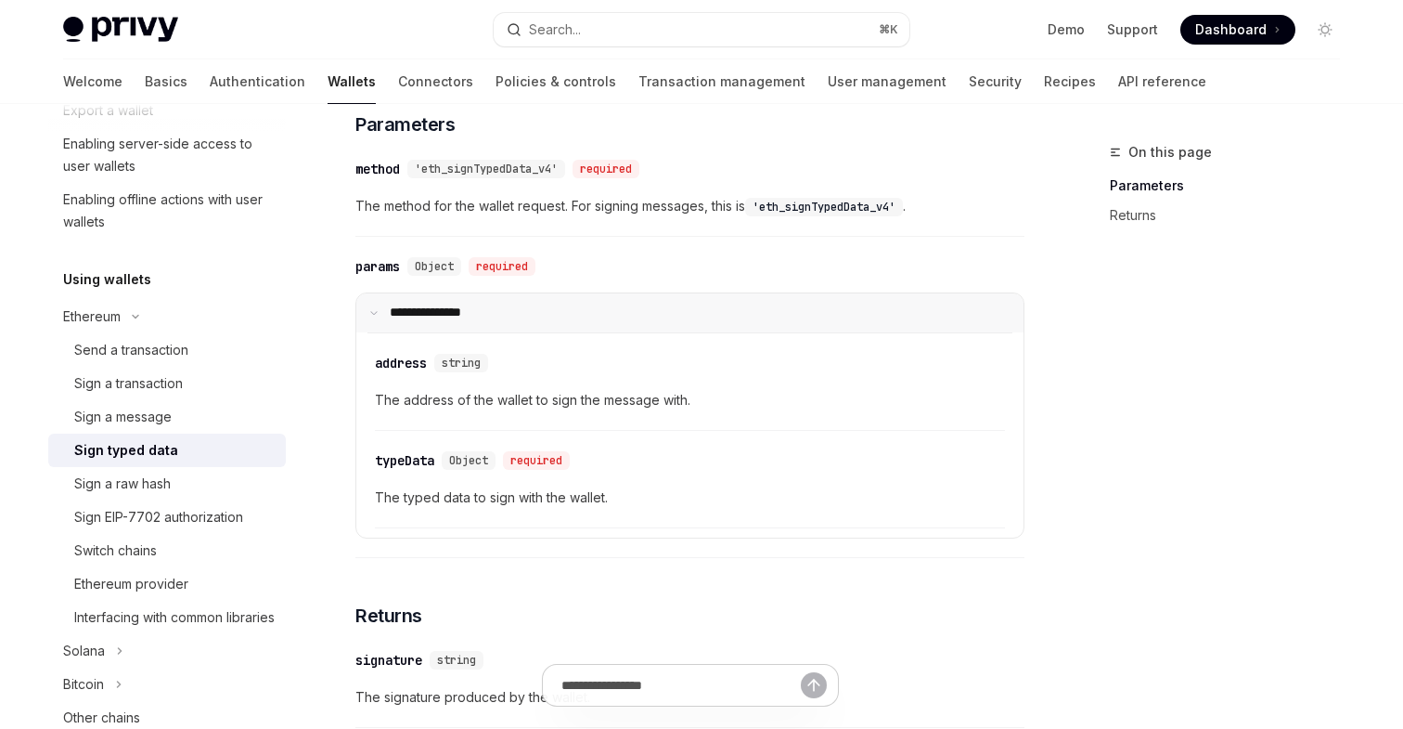
scroll to position [371, 0]
click at [157, 482] on div "Sign a raw hash" at bounding box center [122, 483] width 97 height 22
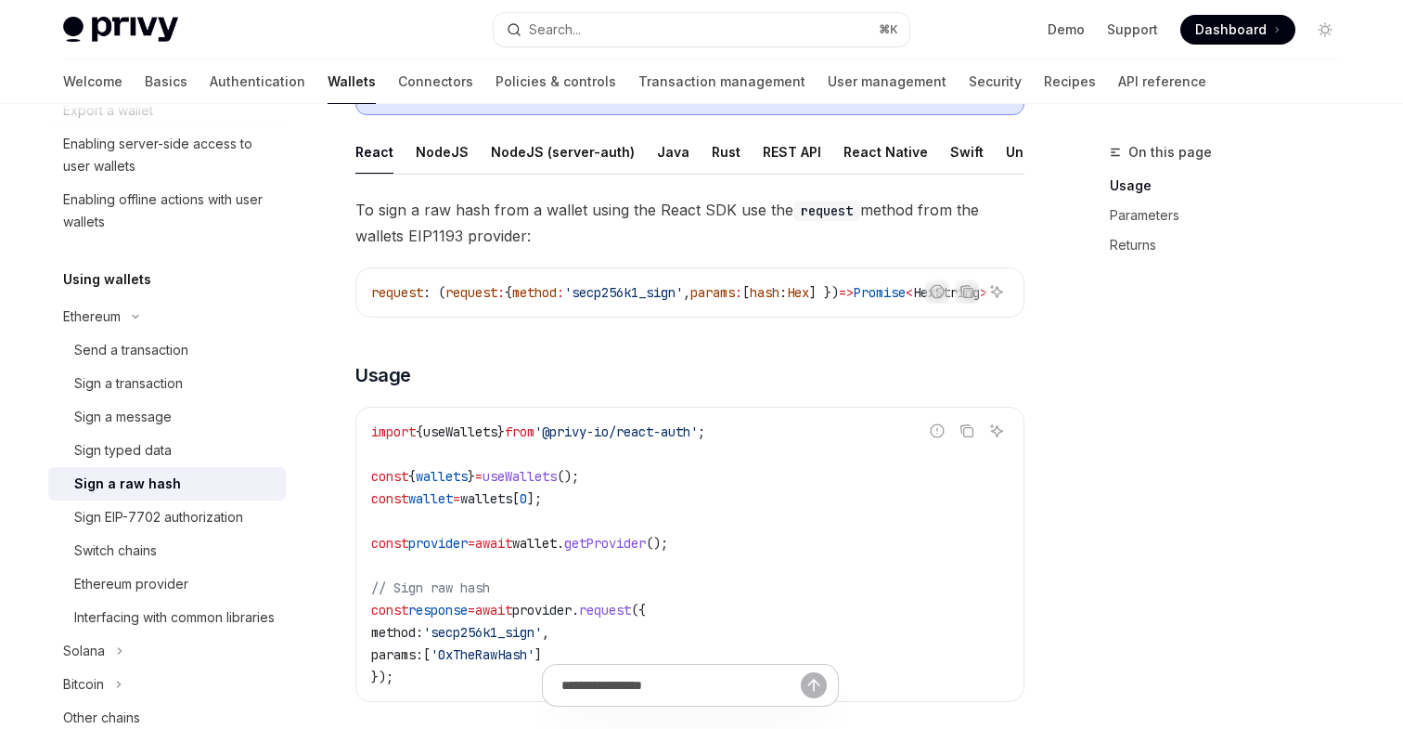
scroll to position [313, 0]
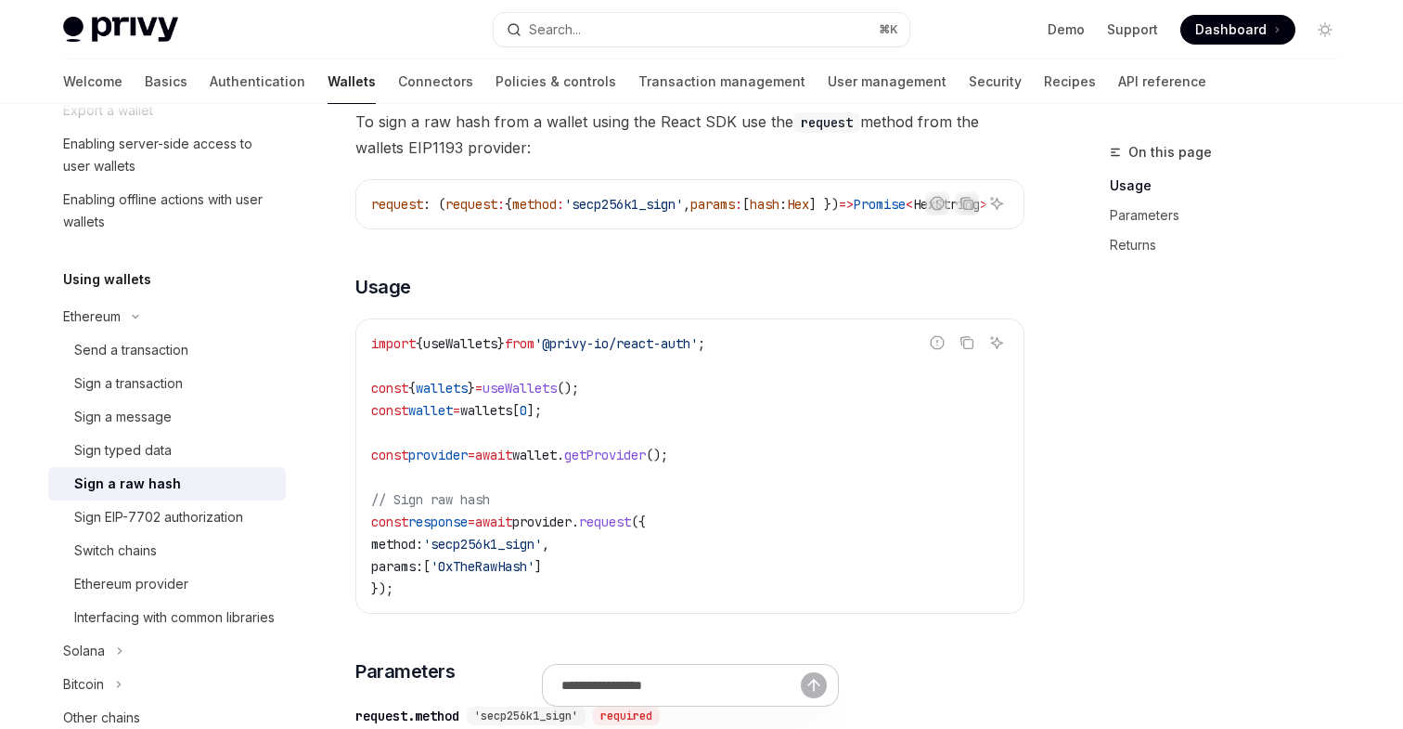
click at [527, 552] on span "'secp256k1_sign'" at bounding box center [482, 544] width 119 height 17
copy span "secp256k1_sign"
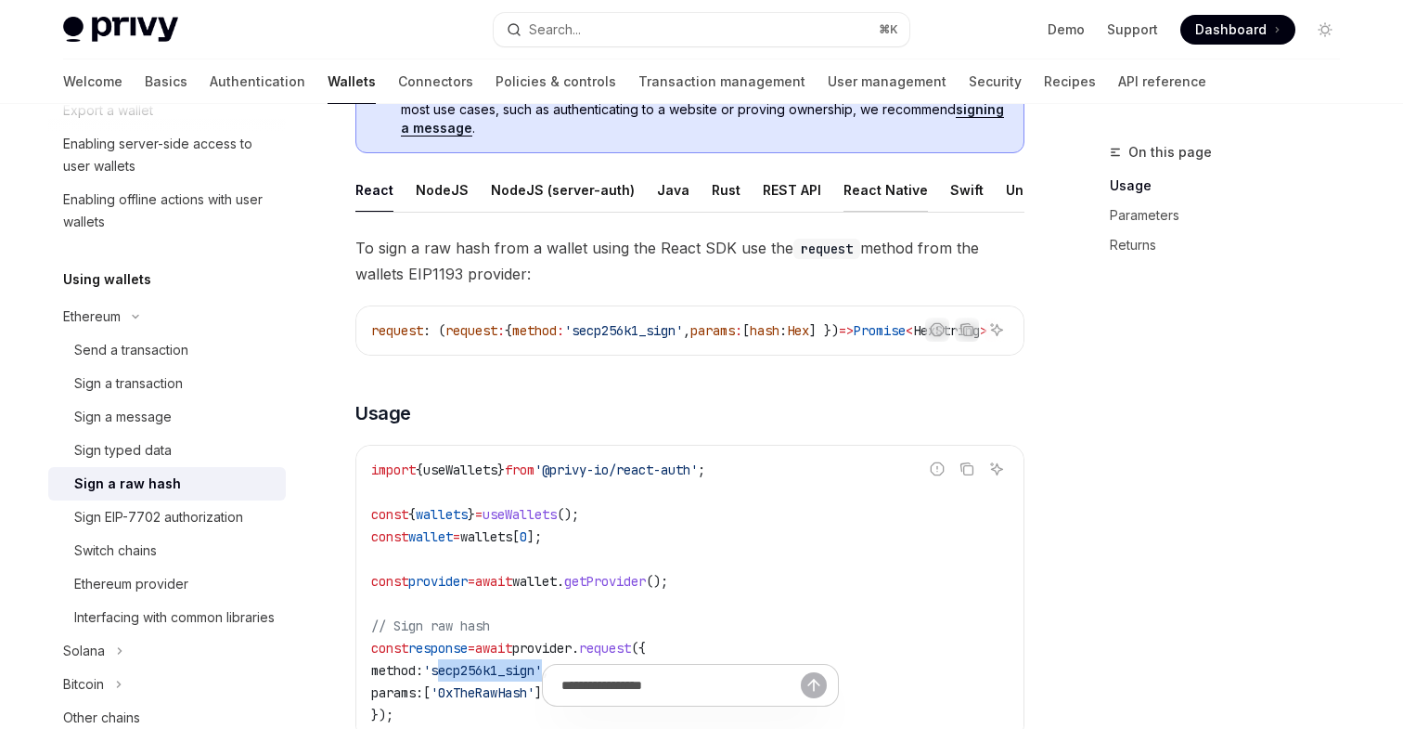
scroll to position [0, 126]
click at [936, 188] on div "Android" at bounding box center [961, 190] width 51 height 44
type textarea "*"
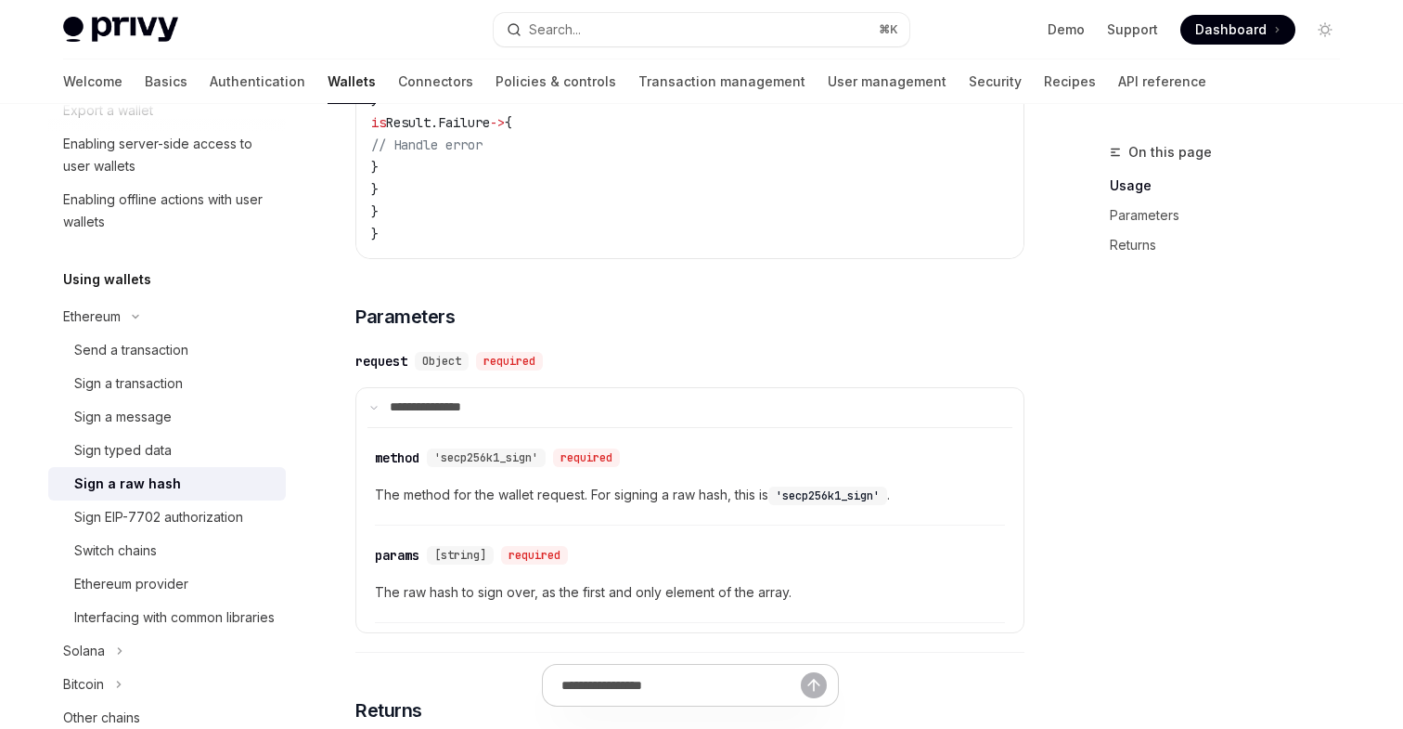
scroll to position [931, 0]
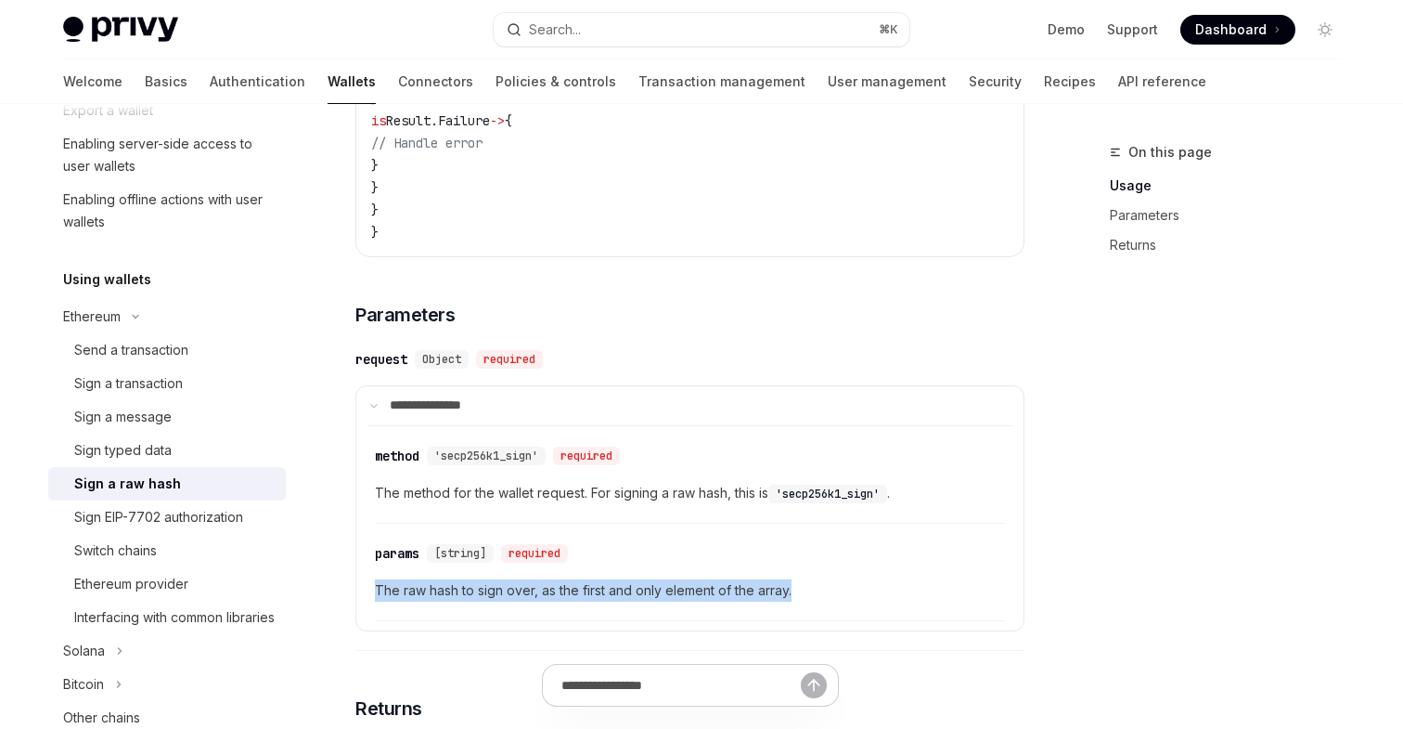
drag, startPoint x: 801, startPoint y: 591, endPoint x: 375, endPoint y: 591, distance: 426.0
click at [375, 591] on span "The raw hash to sign over, as the first and only element of the array." at bounding box center [690, 590] width 630 height 22
copy span "The raw hash to sign over, as the first and only element of the array."
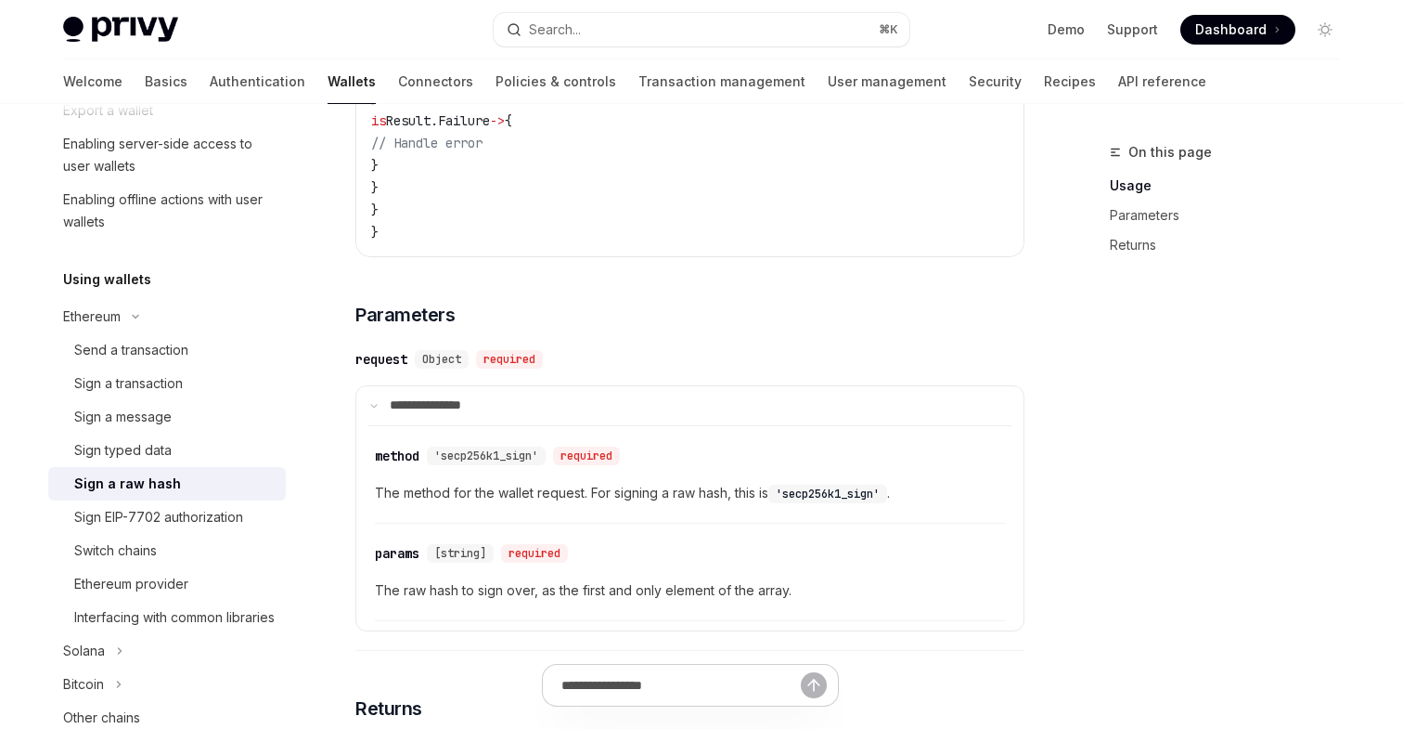
click at [553, 585] on span "The raw hash to sign over, as the first and only element of the array." at bounding box center [690, 590] width 630 height 22
drag, startPoint x: 536, startPoint y: 457, endPoint x: 446, endPoint y: 458, distance: 90.0
click at [446, 458] on span "'secp256k1_sign'" at bounding box center [486, 455] width 104 height 15
copy span "secp256k1_sign"
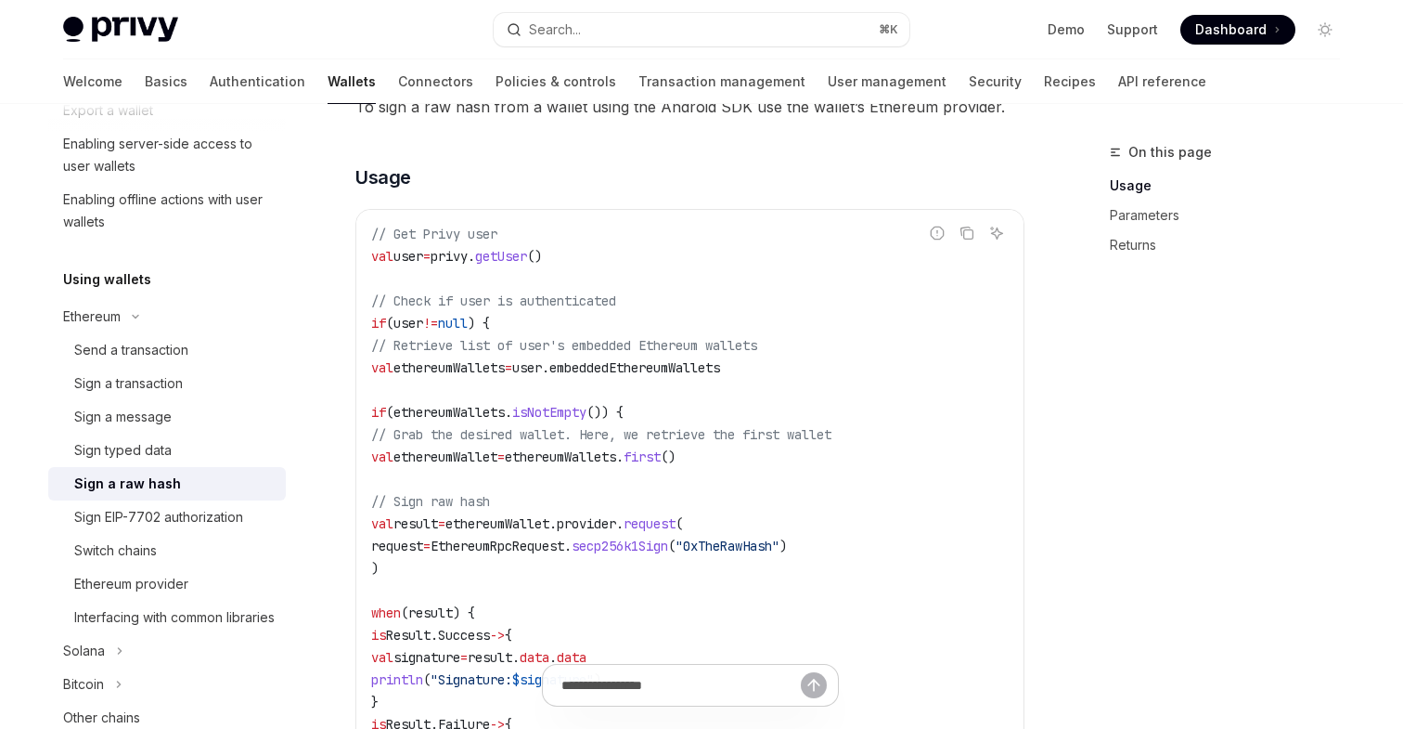
scroll to position [308, 0]
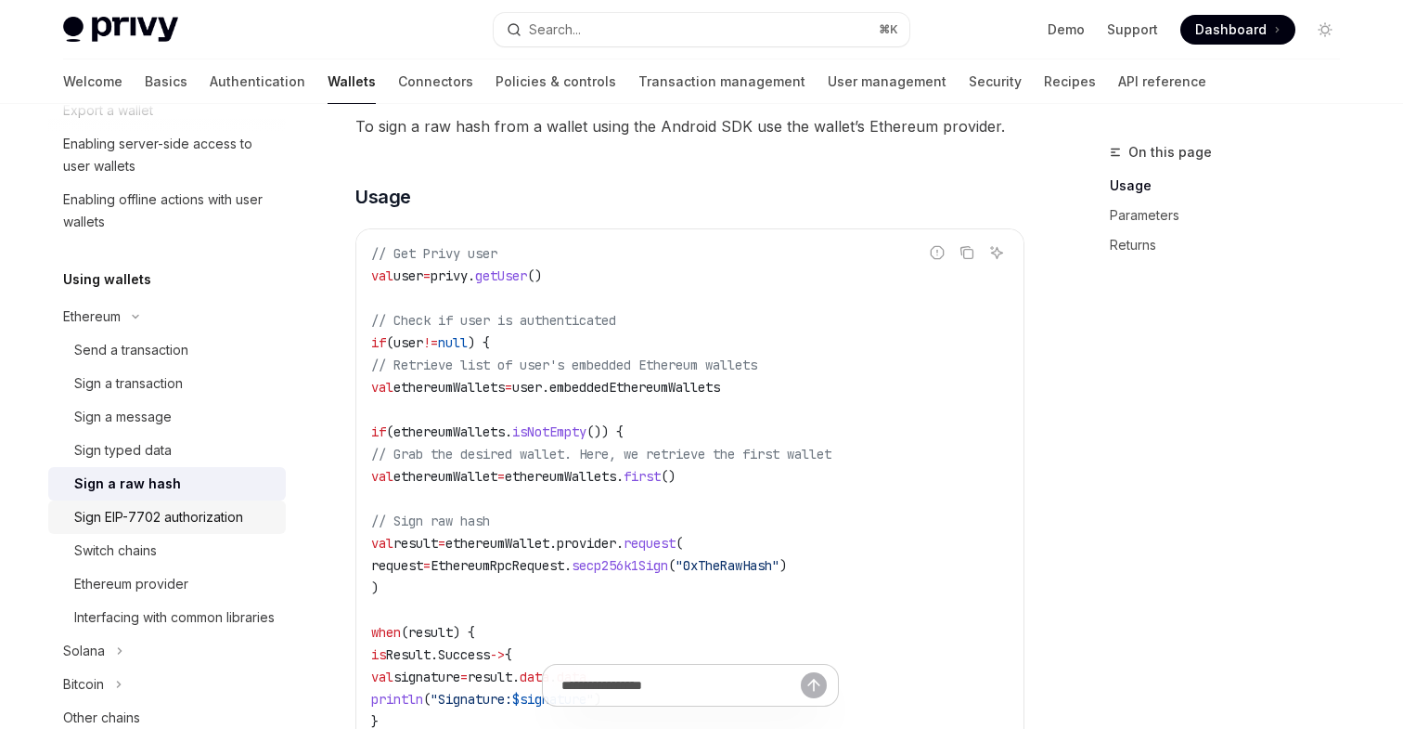
click at [210, 524] on div "Sign EIP-7702 authorization" at bounding box center [158, 517] width 169 height 22
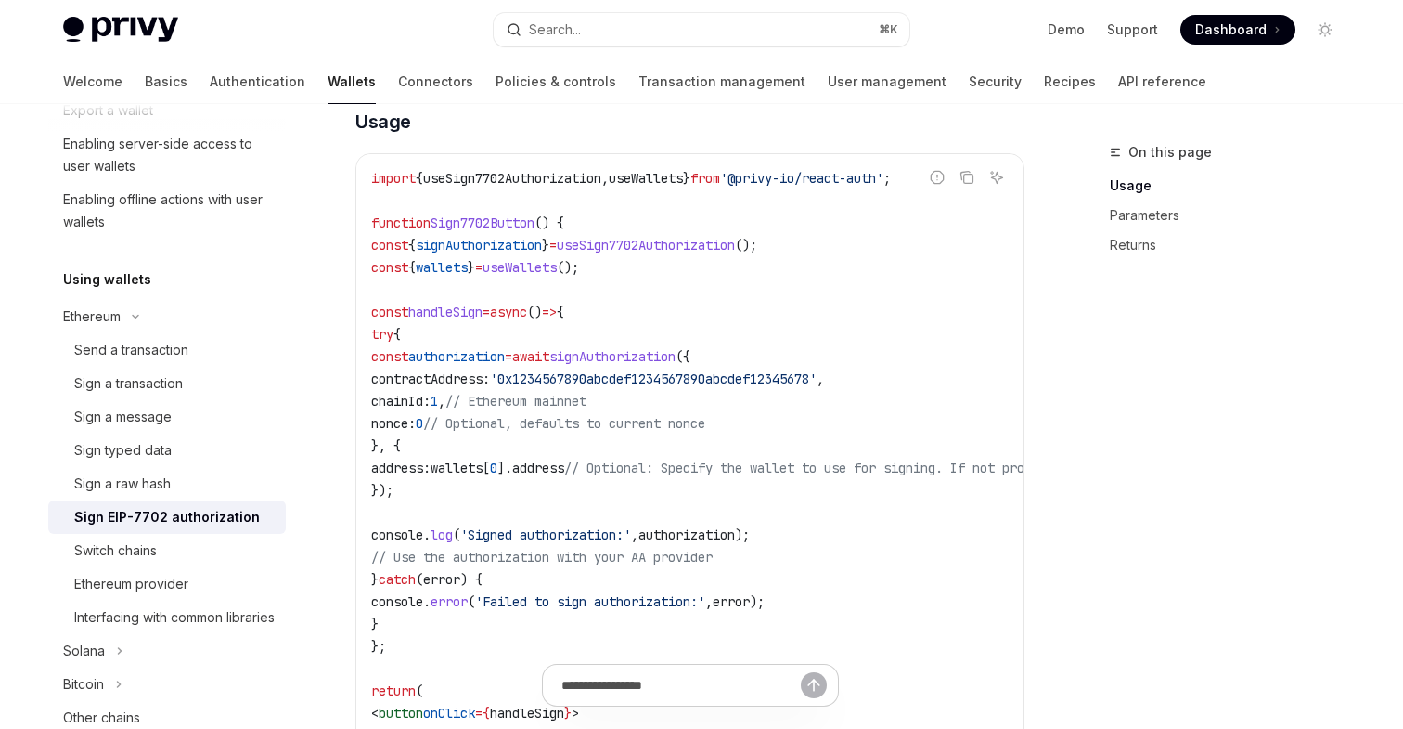
scroll to position [692, 0]
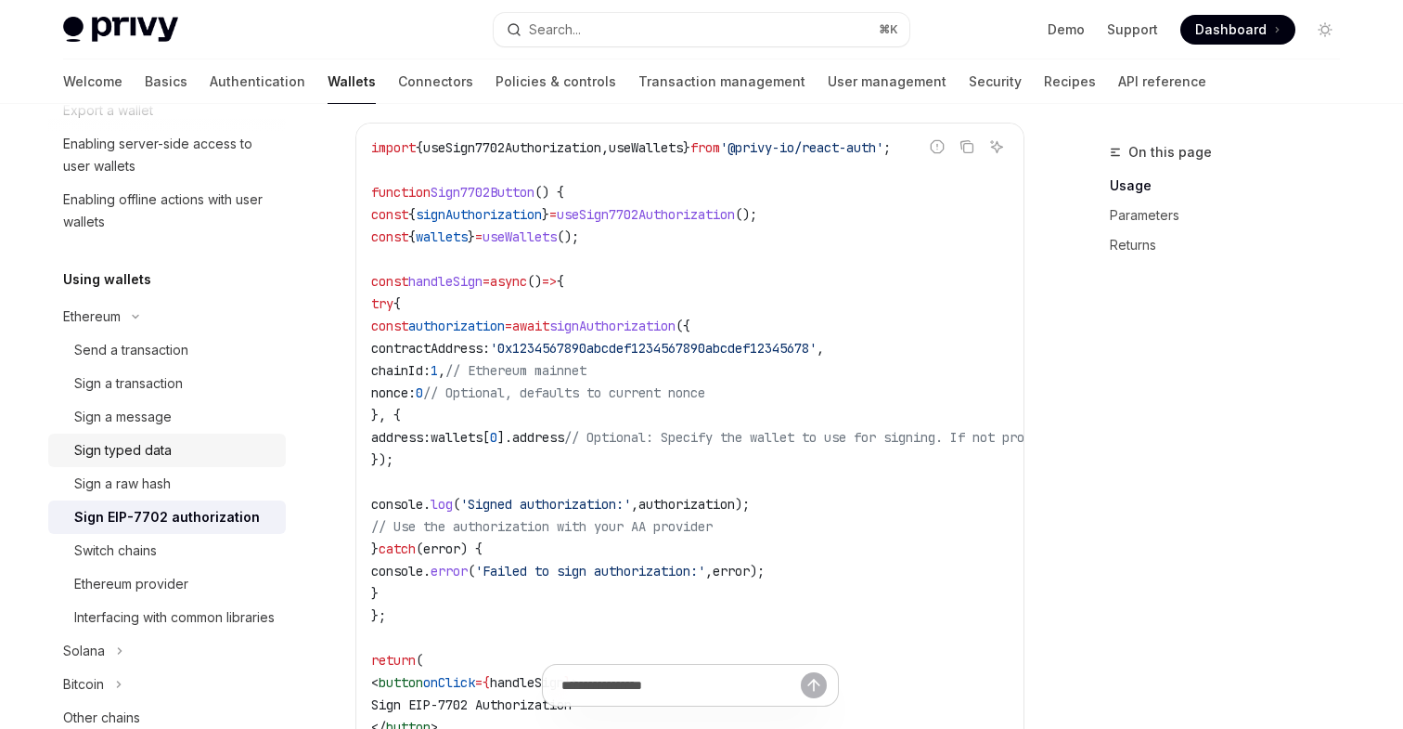
click at [128, 457] on div "Sign typed data" at bounding box center [122, 450] width 97 height 22
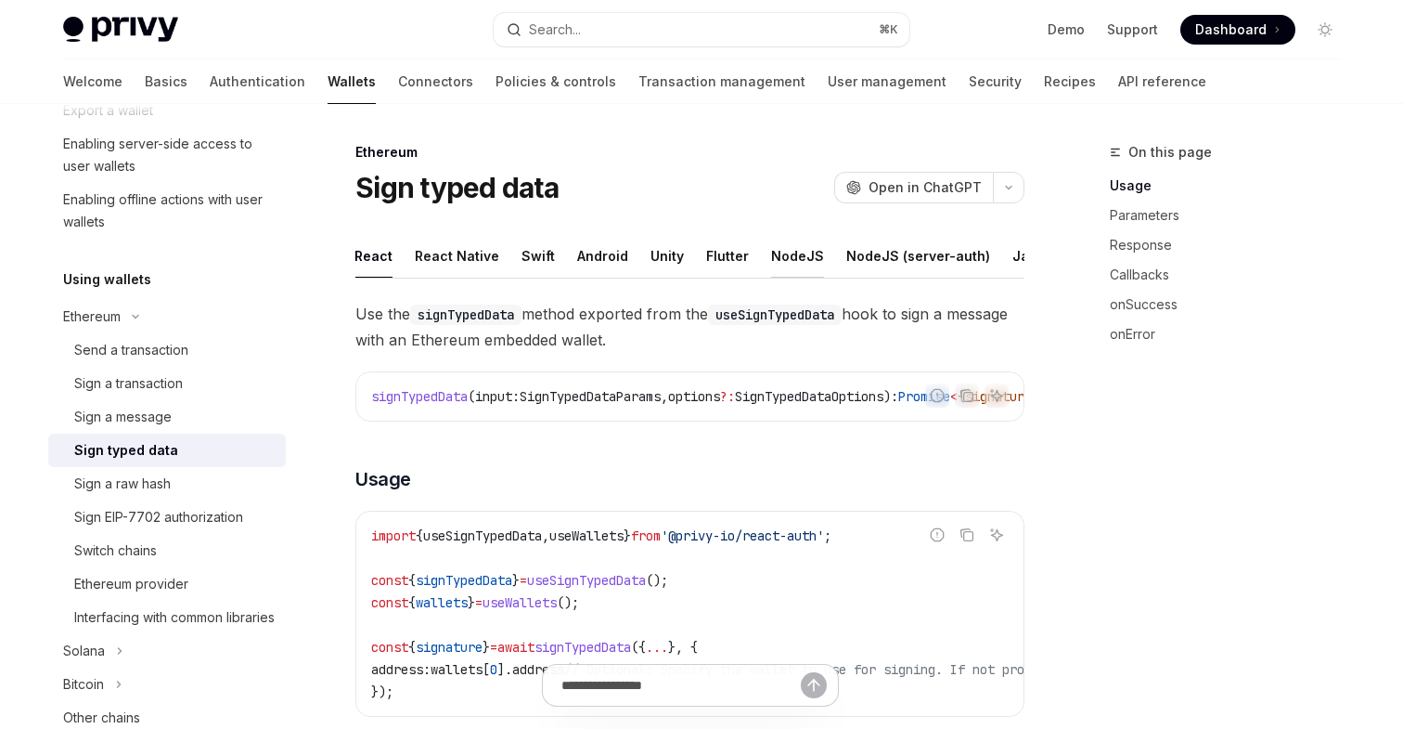
scroll to position [0, 126]
click at [993, 258] on div "REST API" at bounding box center [1022, 256] width 58 height 44
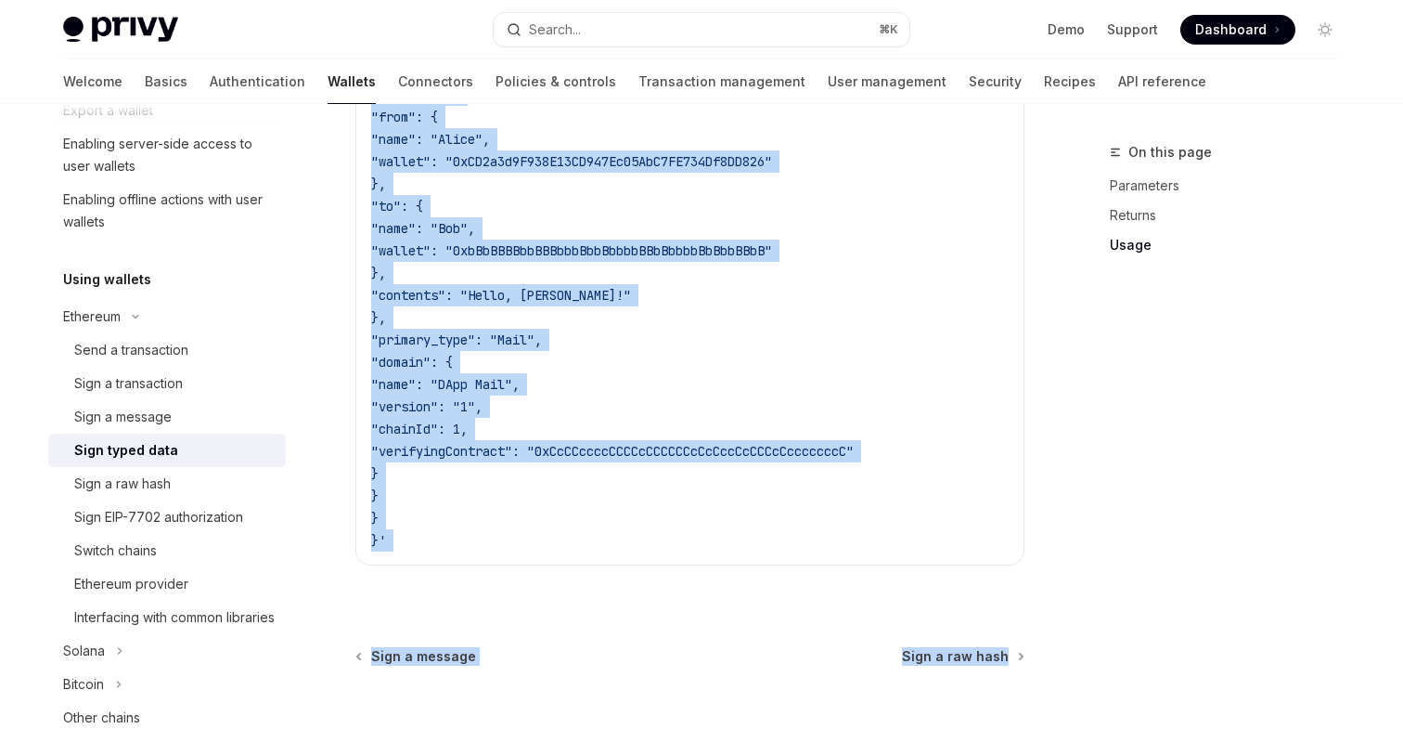
scroll to position [2233, 0]
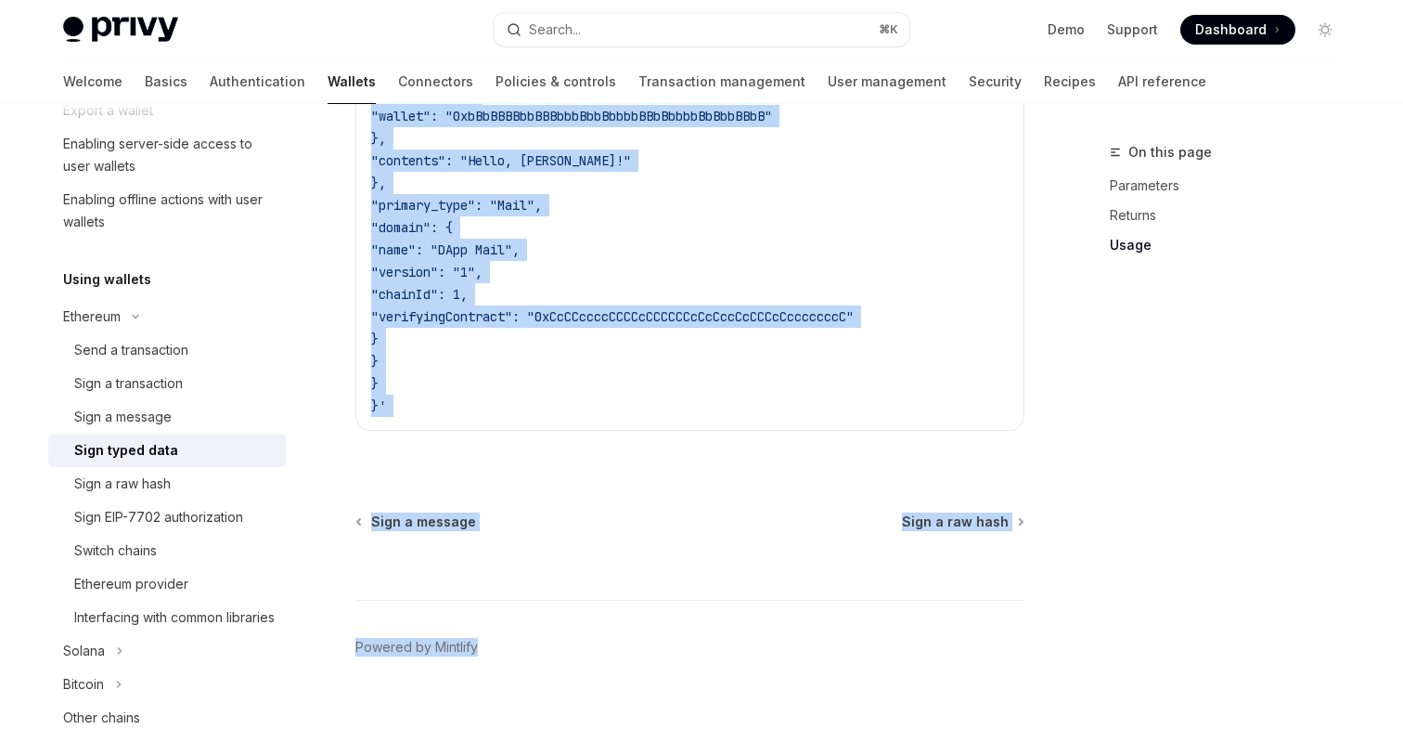
drag, startPoint x: 369, startPoint y: 260, endPoint x: 583, endPoint y: 741, distance: 526.1
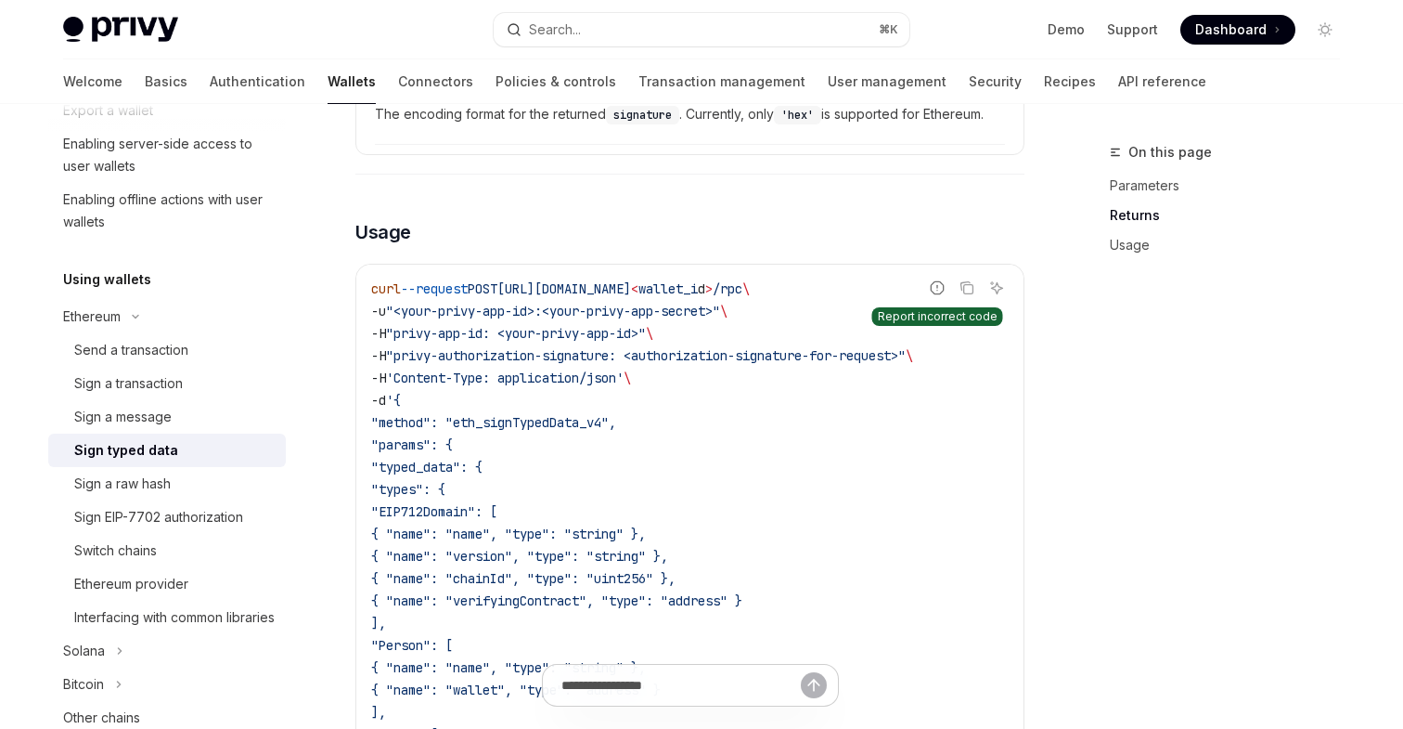
scroll to position [1293, 0]
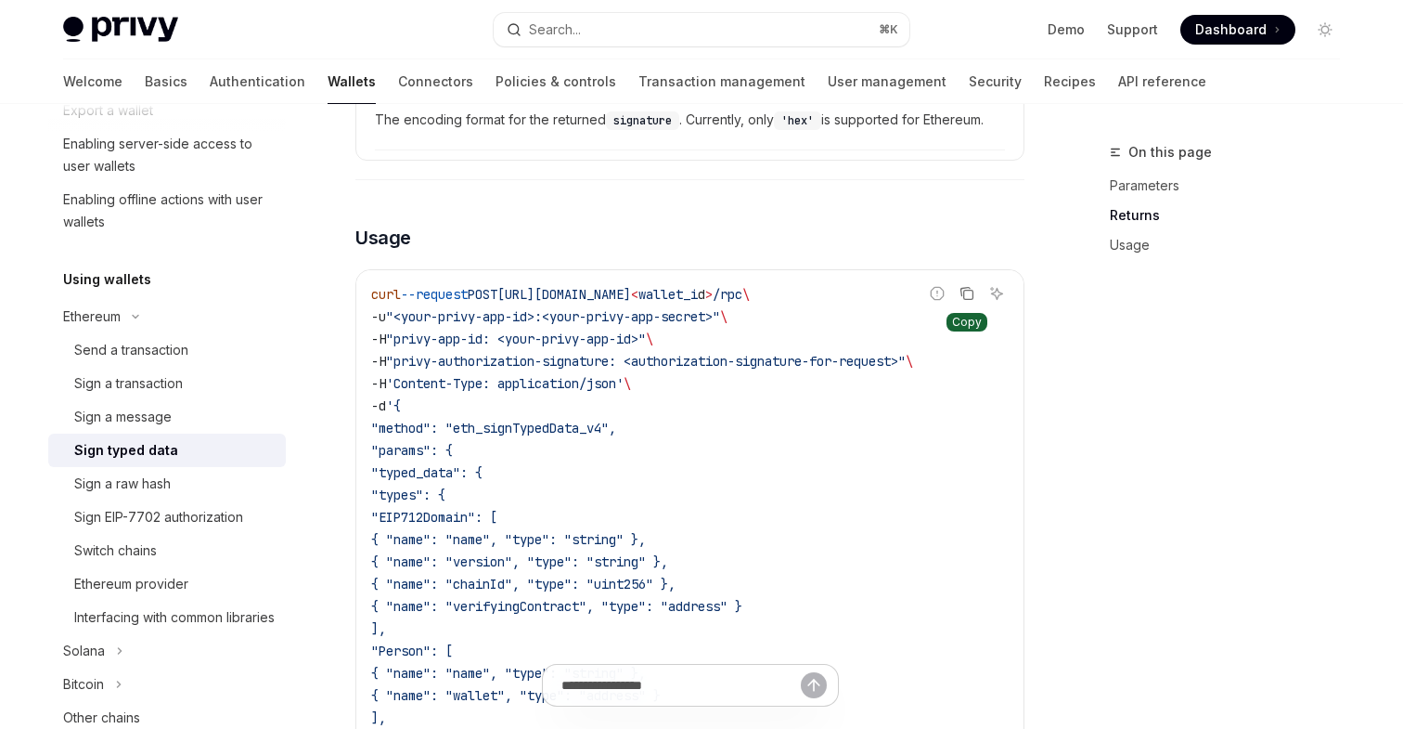
click at [974, 291] on icon "Copy the contents from the code block" at bounding box center [967, 293] width 15 height 15
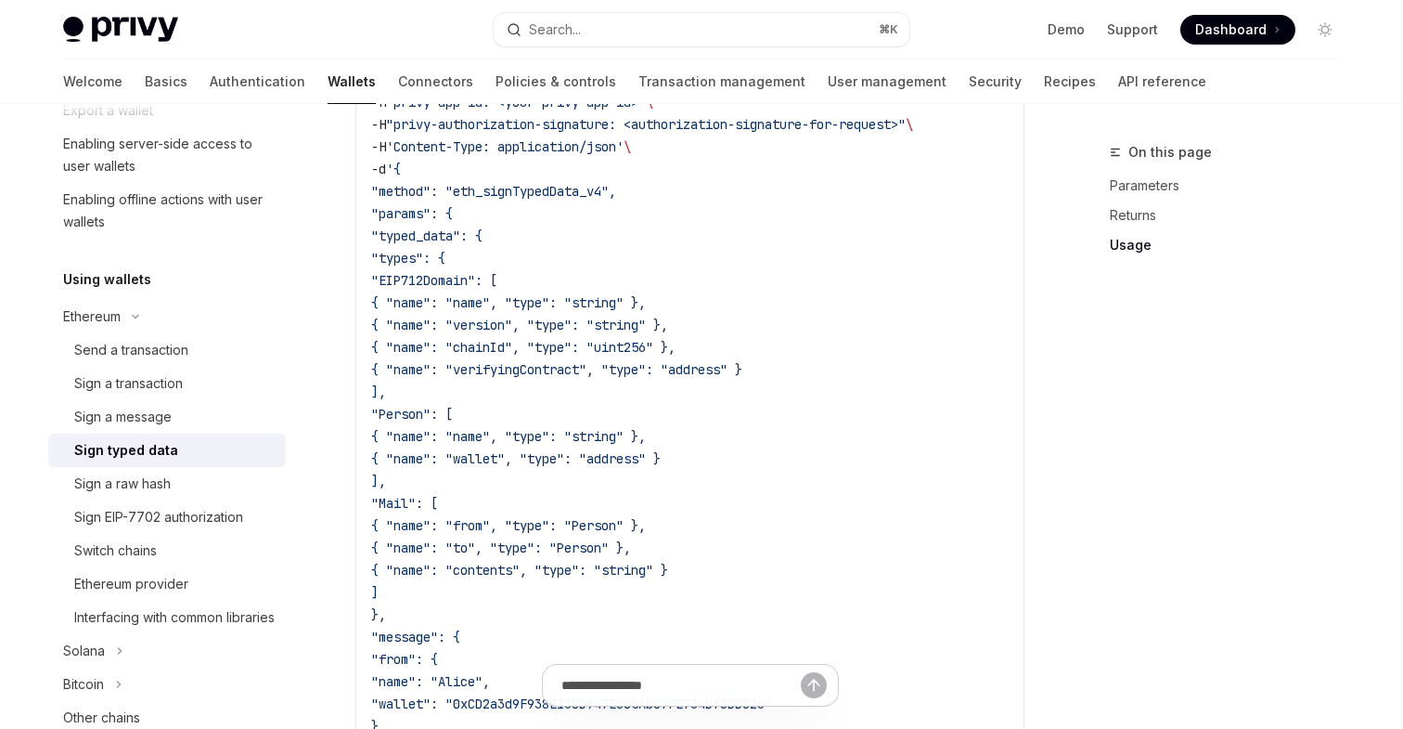
scroll to position [1544, 0]
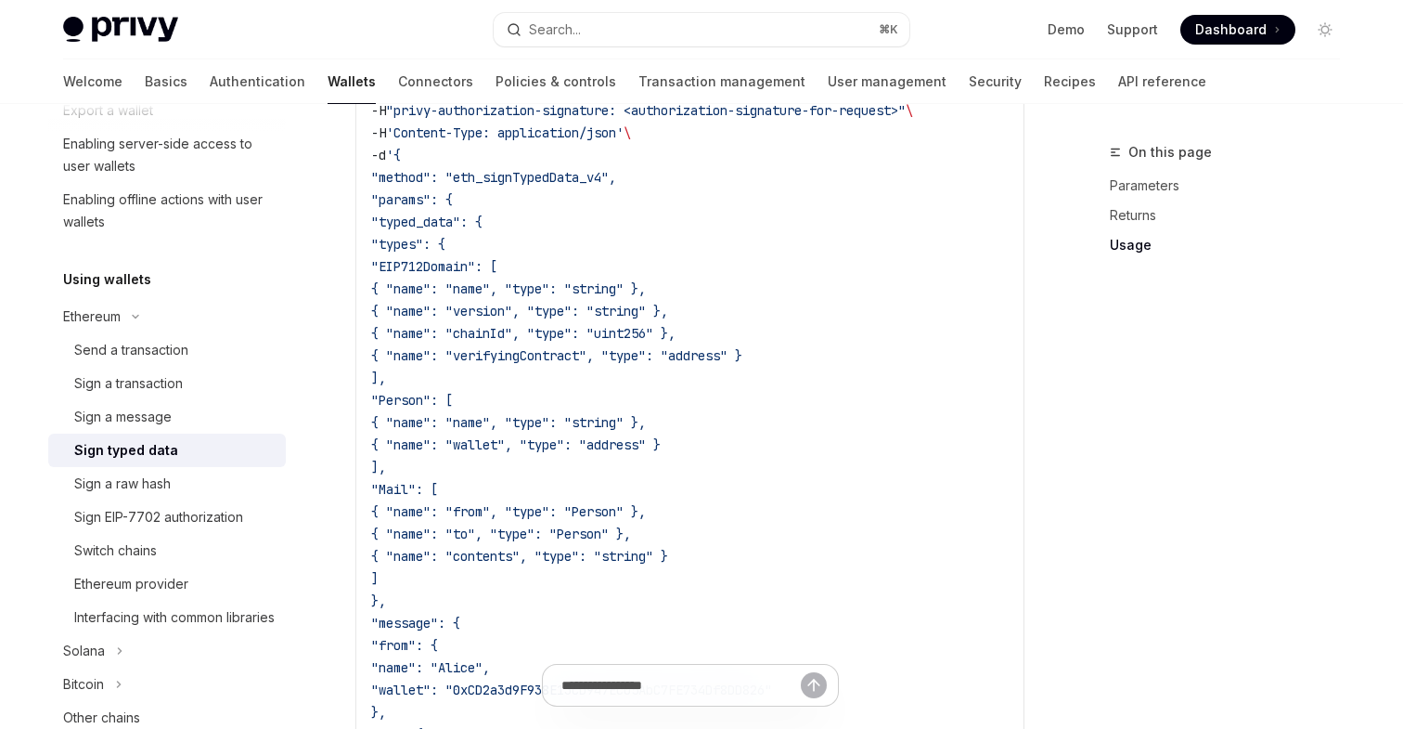
click at [458, 221] on span ""typed_data": {" at bounding box center [426, 221] width 111 height 17
copy span "typed_data"
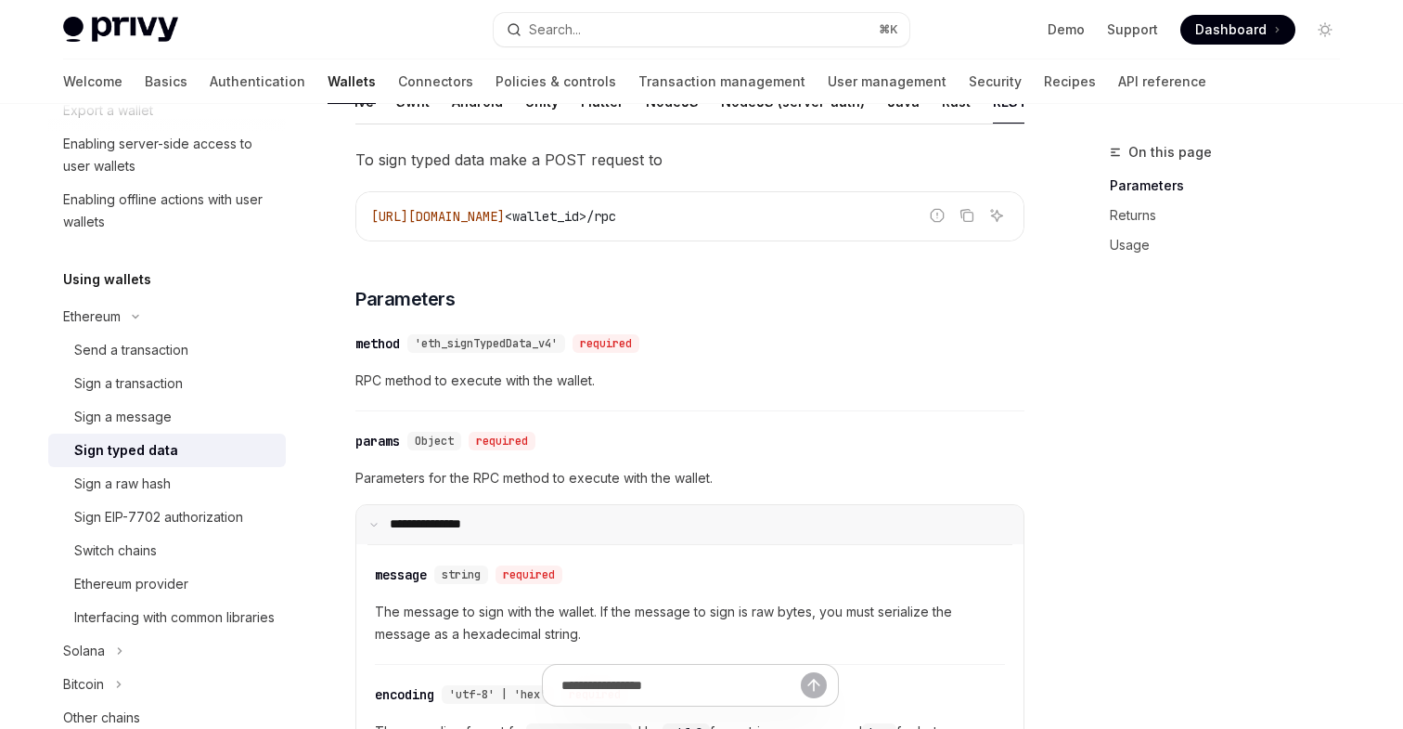
scroll to position [84, 0]
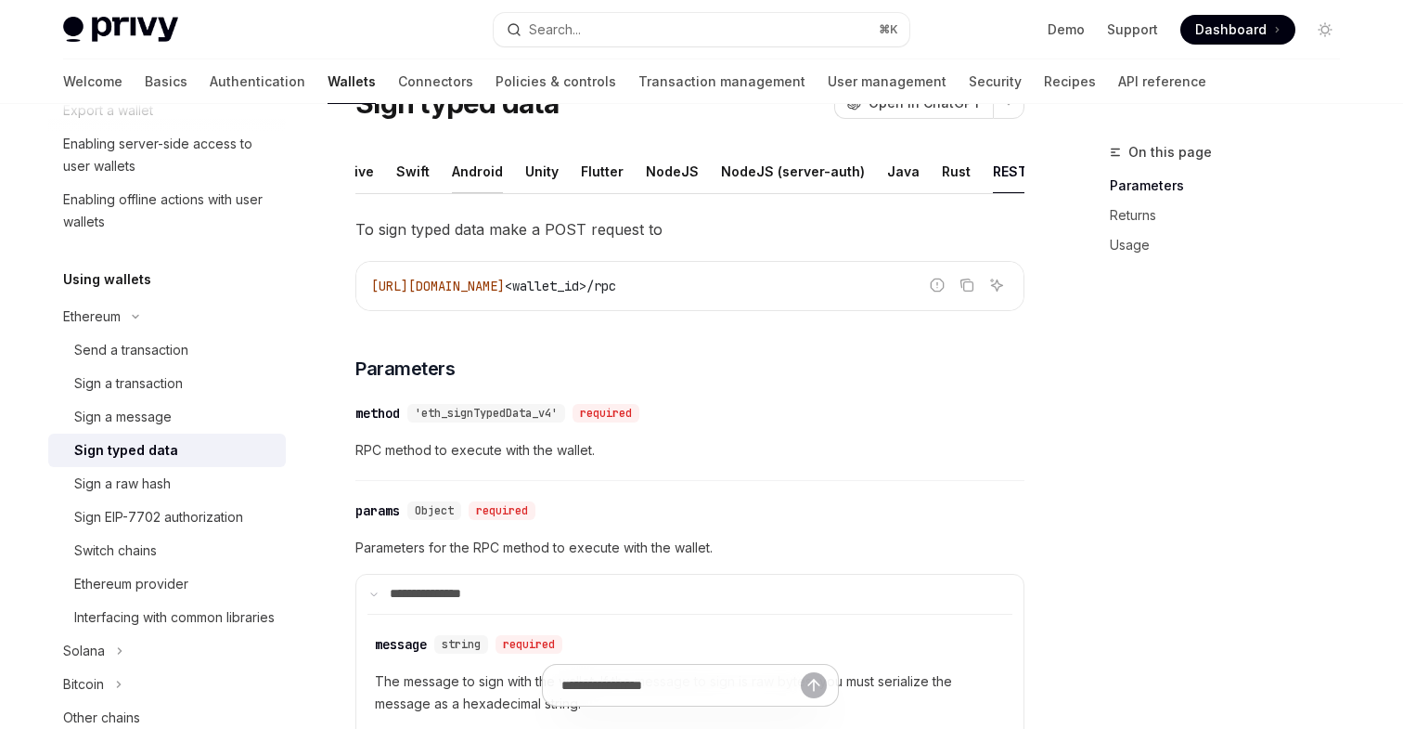
click at [479, 169] on div "Android" at bounding box center [477, 171] width 51 height 44
type textarea "*"
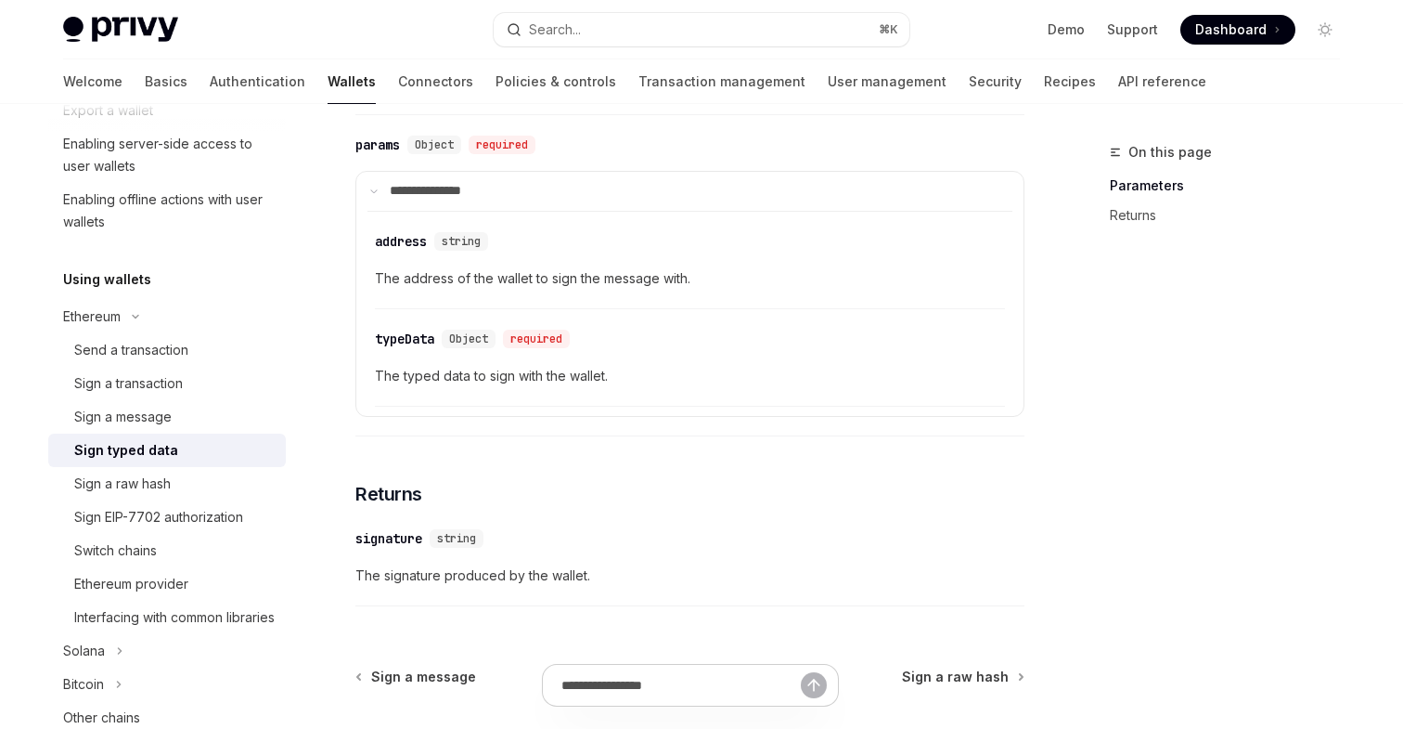
scroll to position [489, 0]
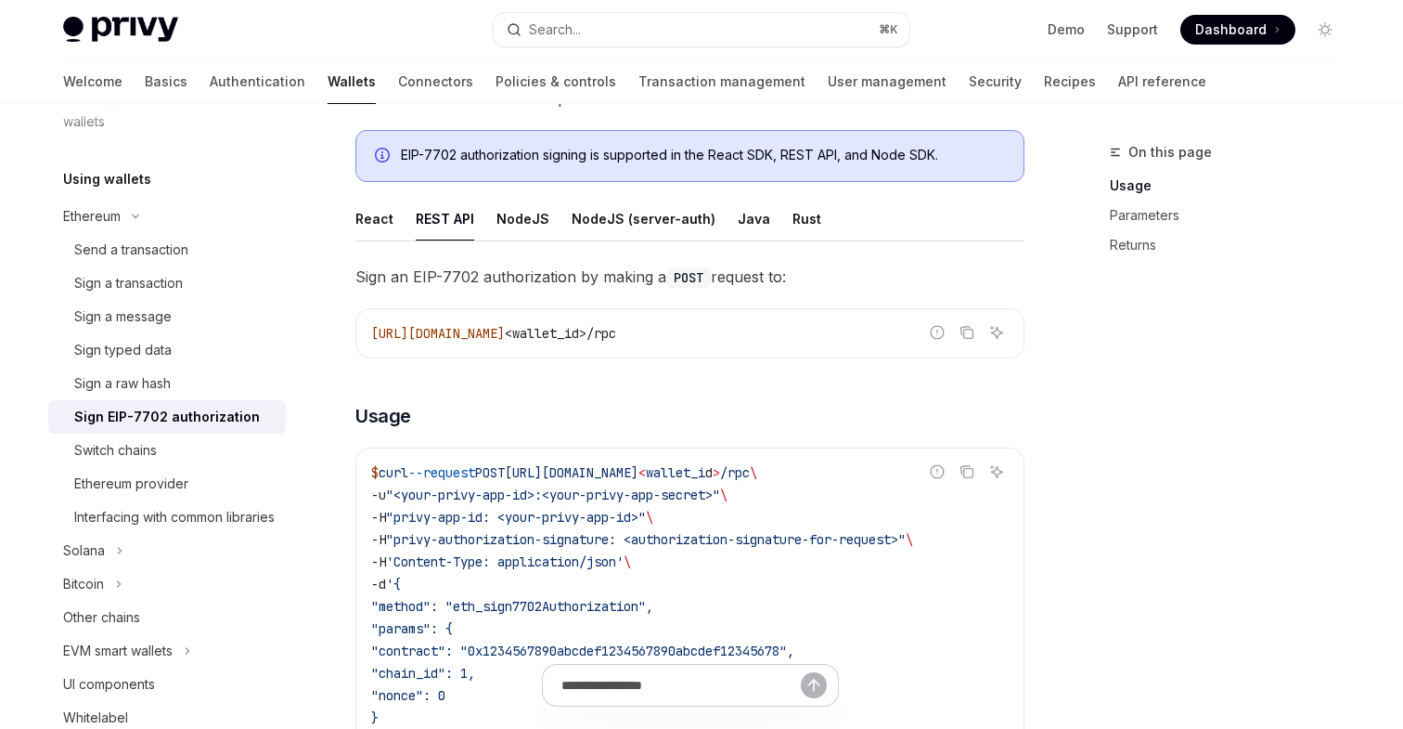
scroll to position [238, 0]
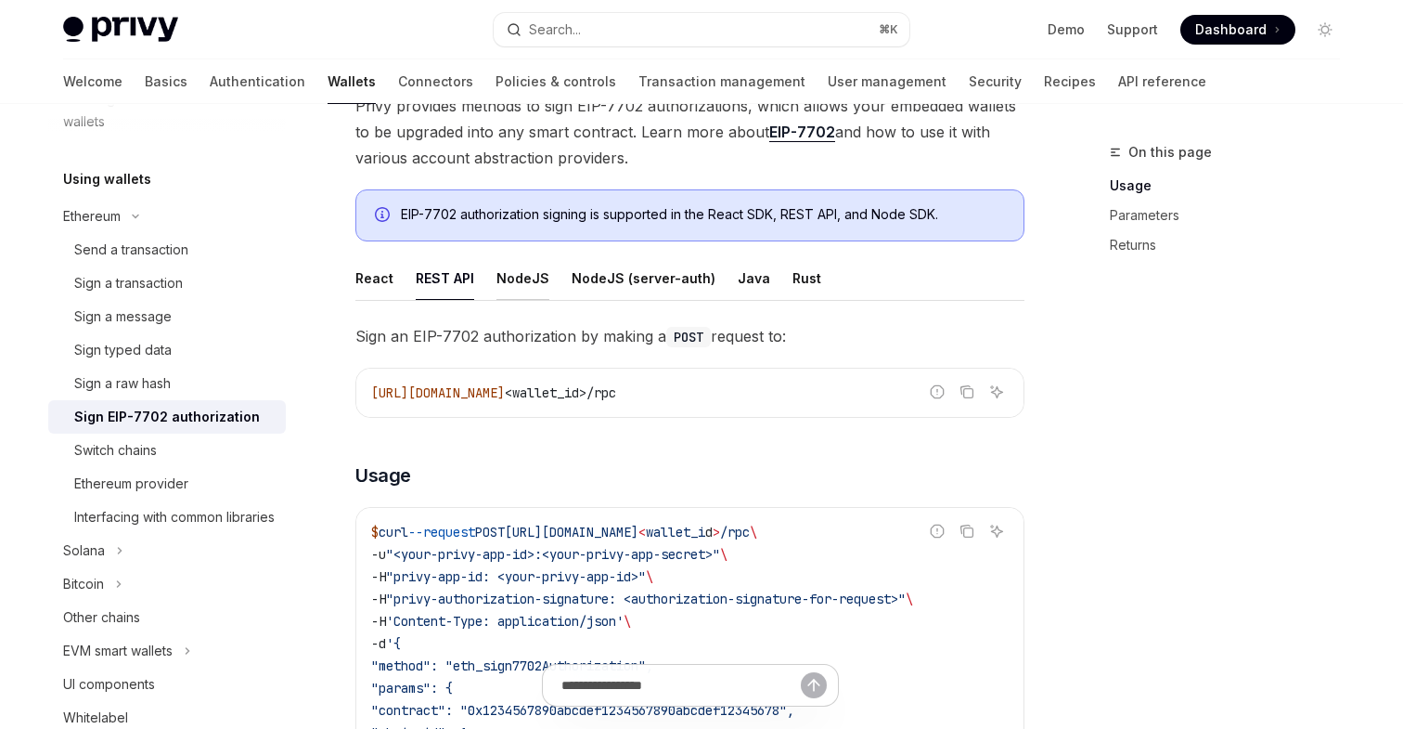
click at [526, 281] on div "NodeJS" at bounding box center [523, 278] width 53 height 44
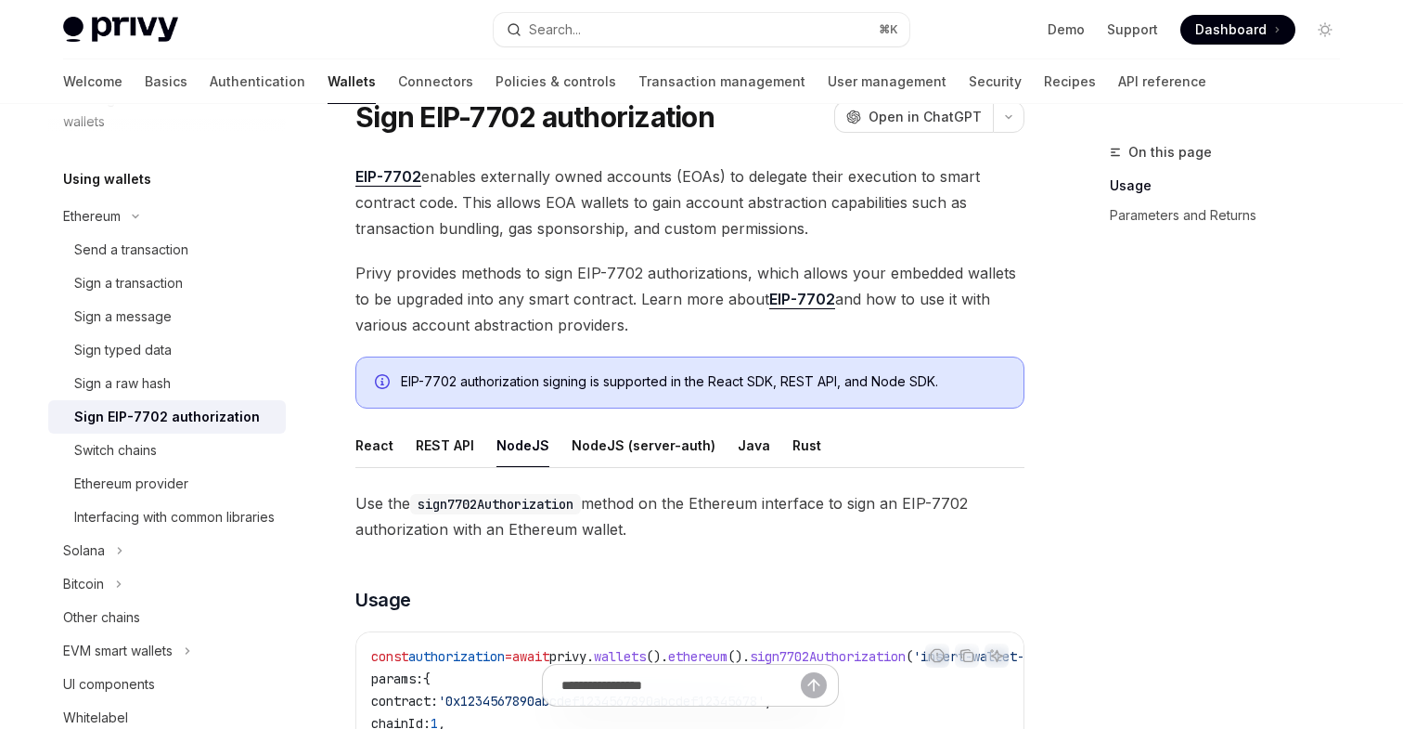
scroll to position [34, 0]
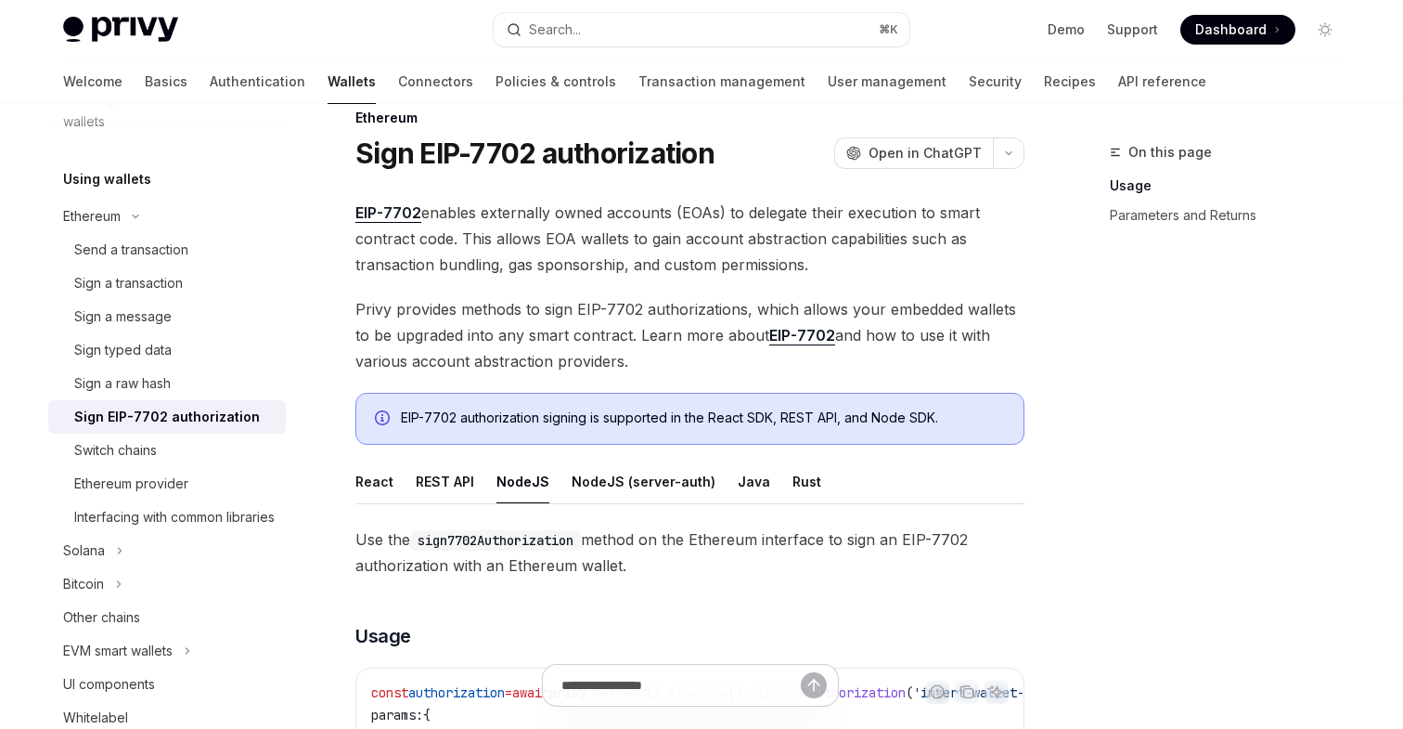
click at [790, 330] on link "EIP-7702" at bounding box center [802, 335] width 66 height 19
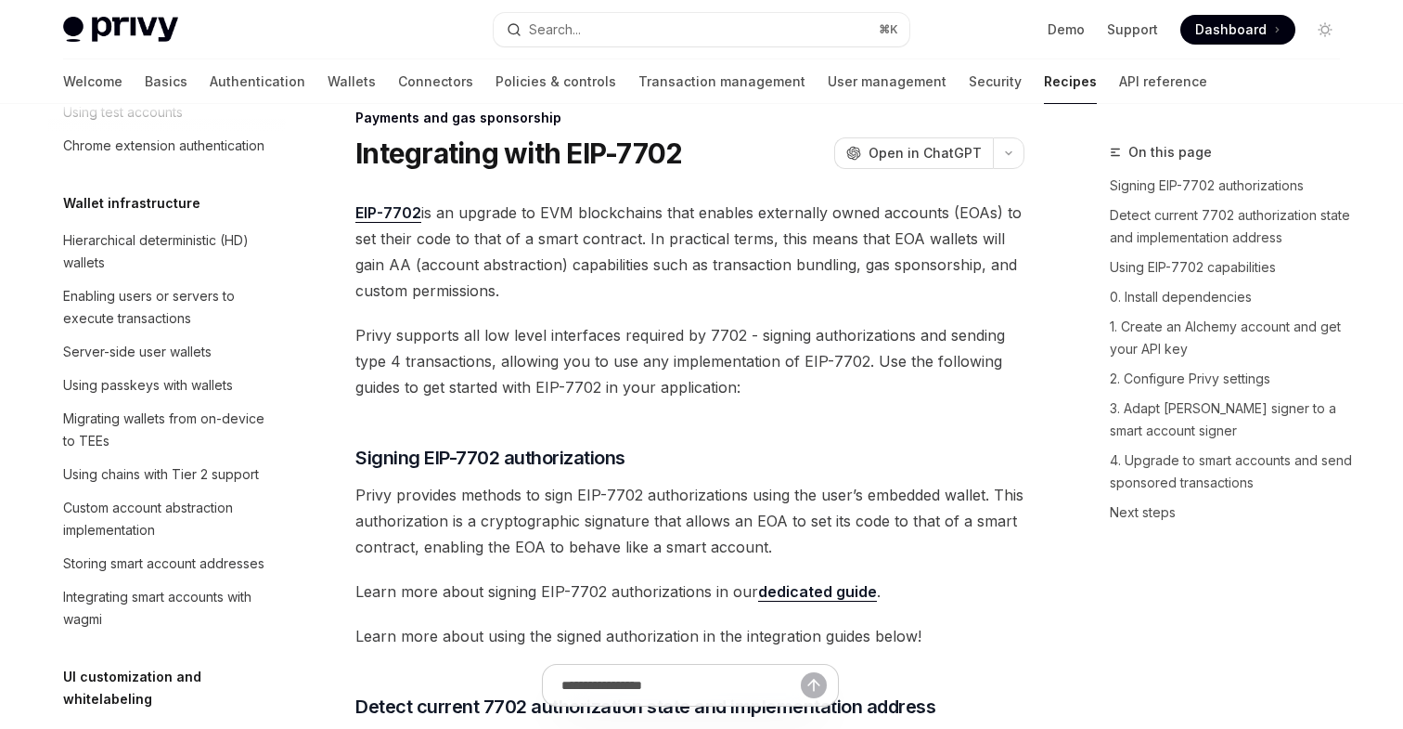
scroll to position [1538, 0]
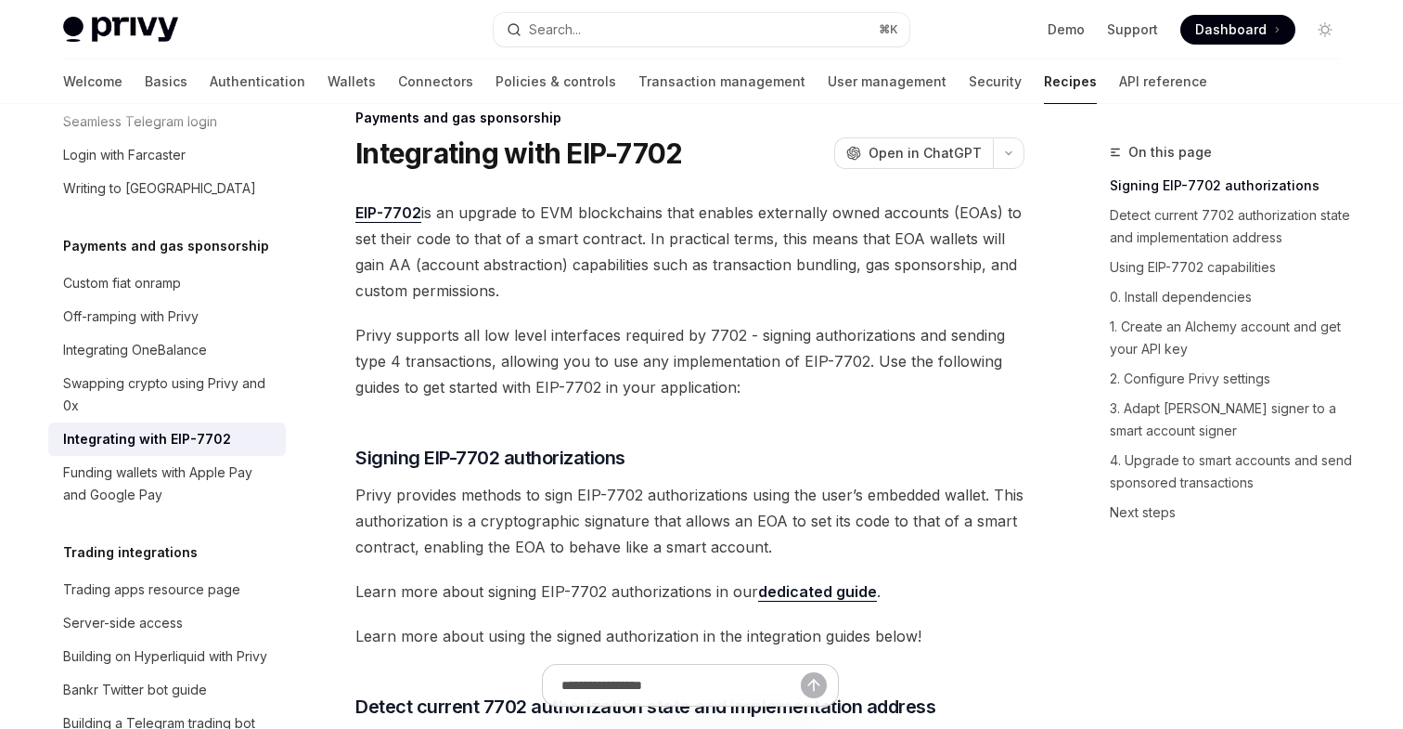
click at [776, 596] on link "dedicated guide" at bounding box center [817, 591] width 119 height 19
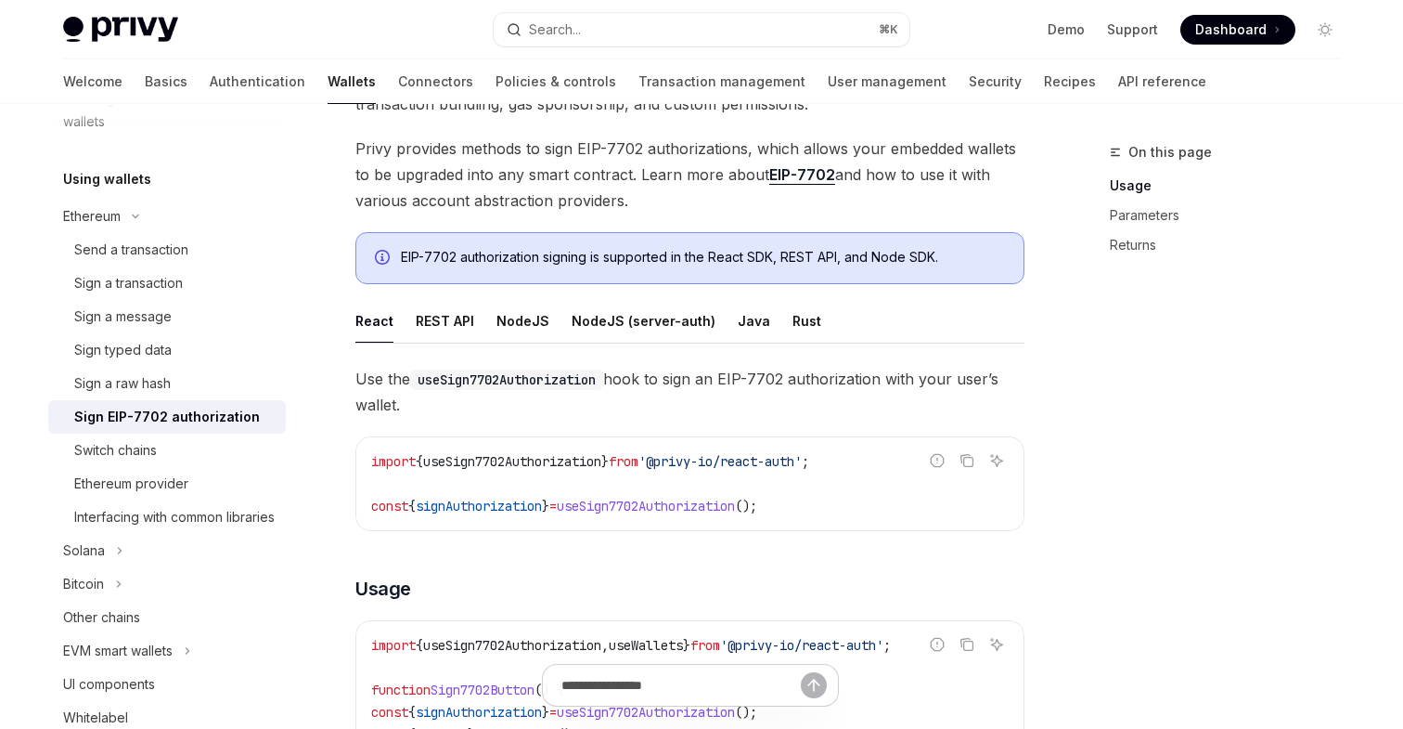
scroll to position [184, 0]
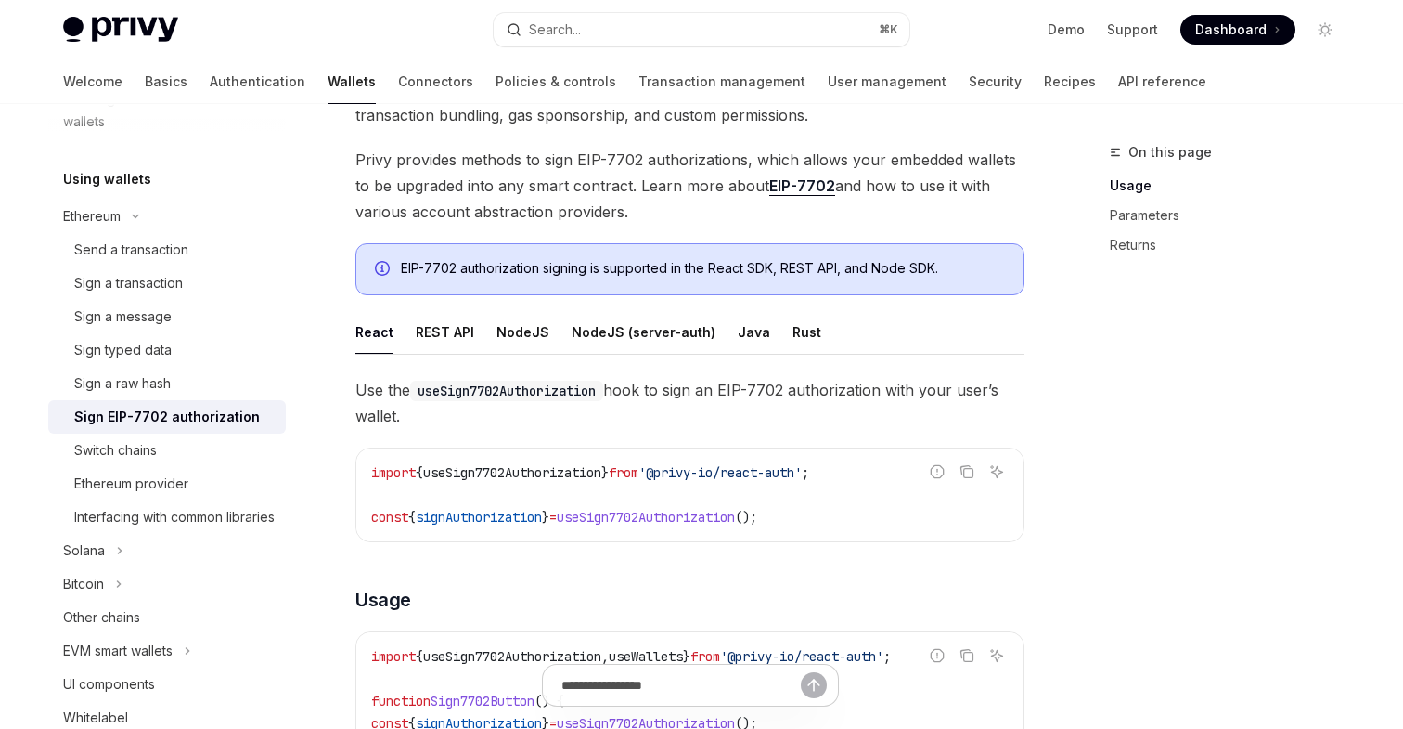
click at [791, 181] on link "EIP-7702" at bounding box center [802, 185] width 66 height 19
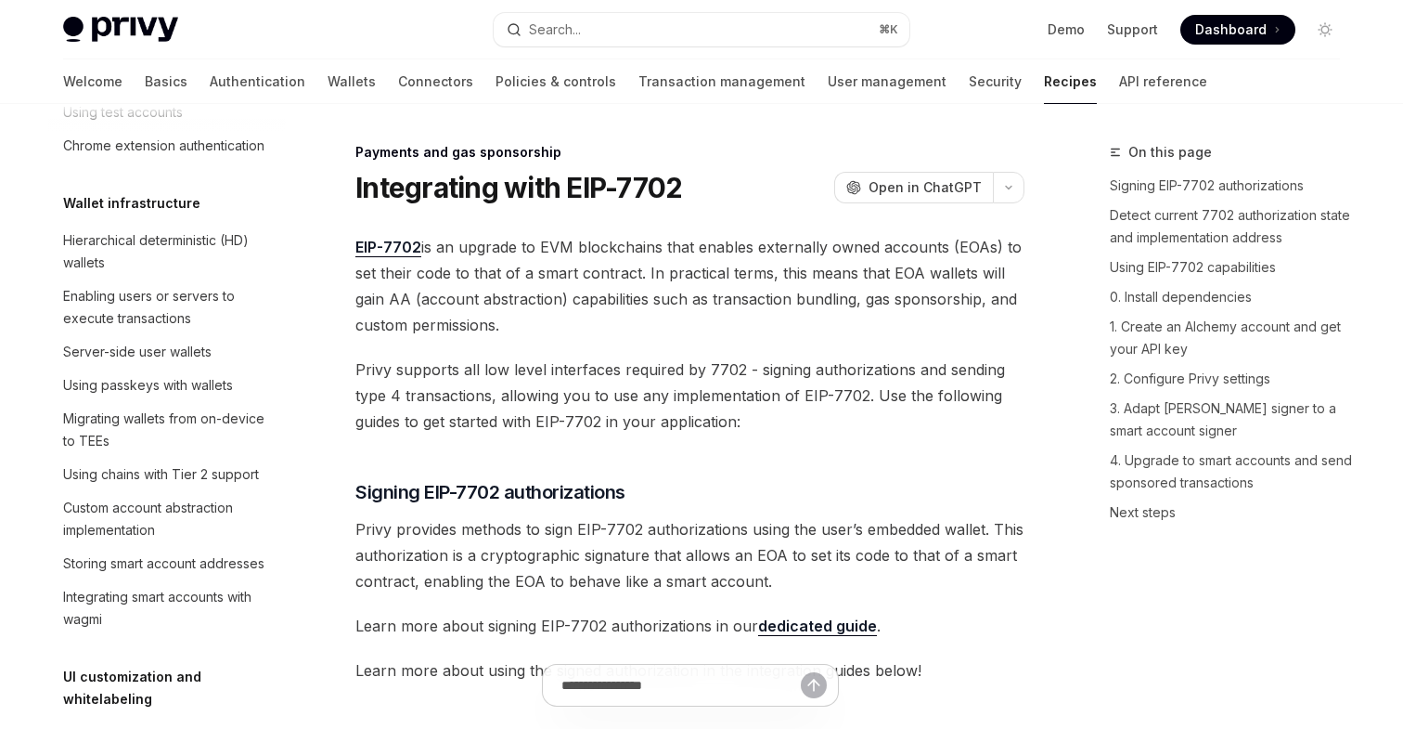
scroll to position [1538, 0]
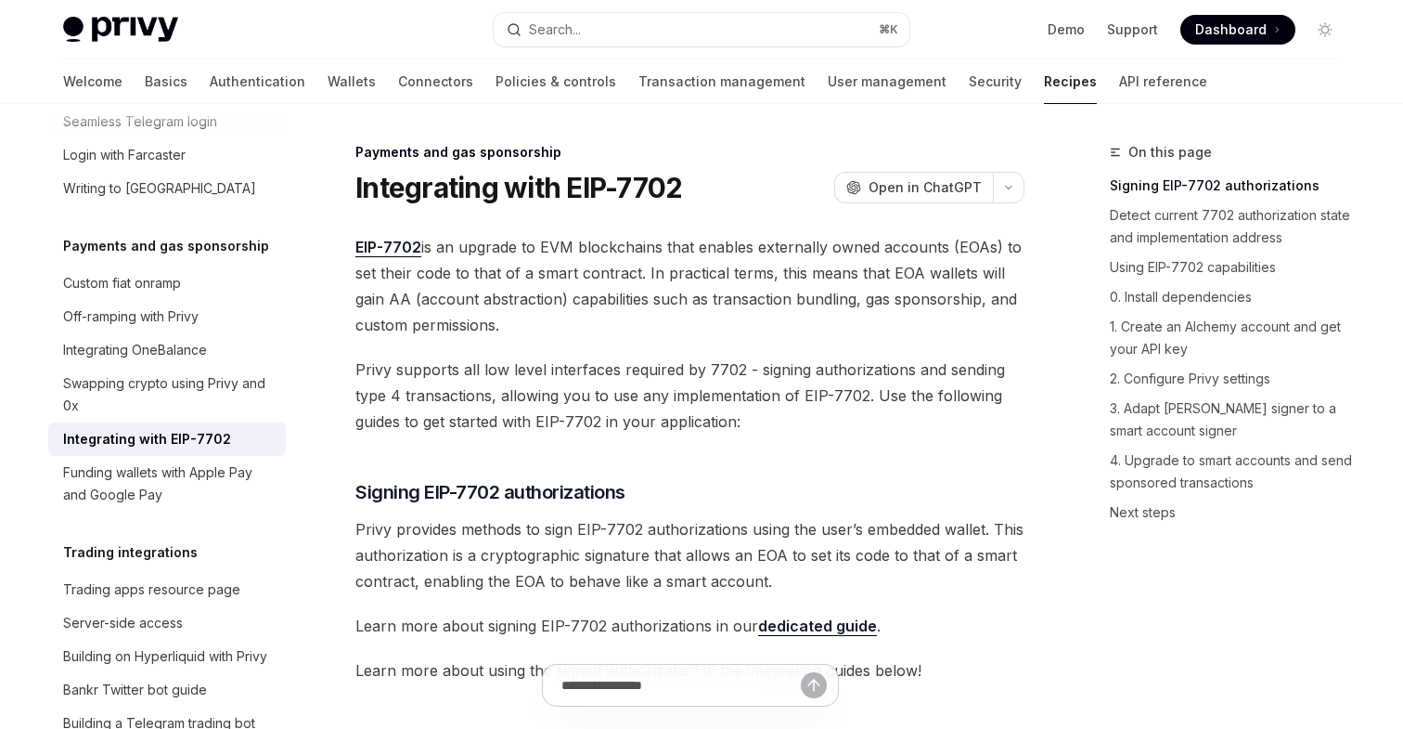
click at [397, 246] on link "EIP-7702" at bounding box center [389, 247] width 66 height 19
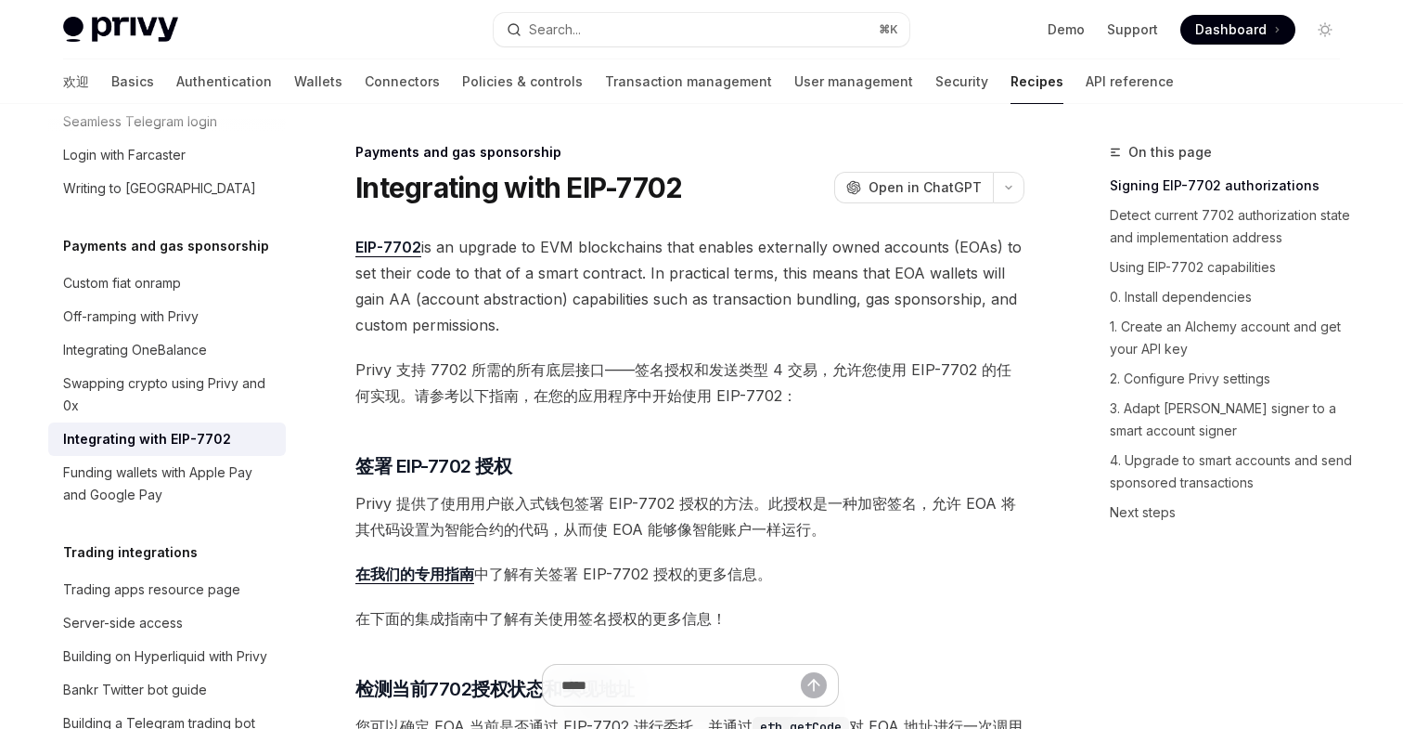
scroll to position [1315, 0]
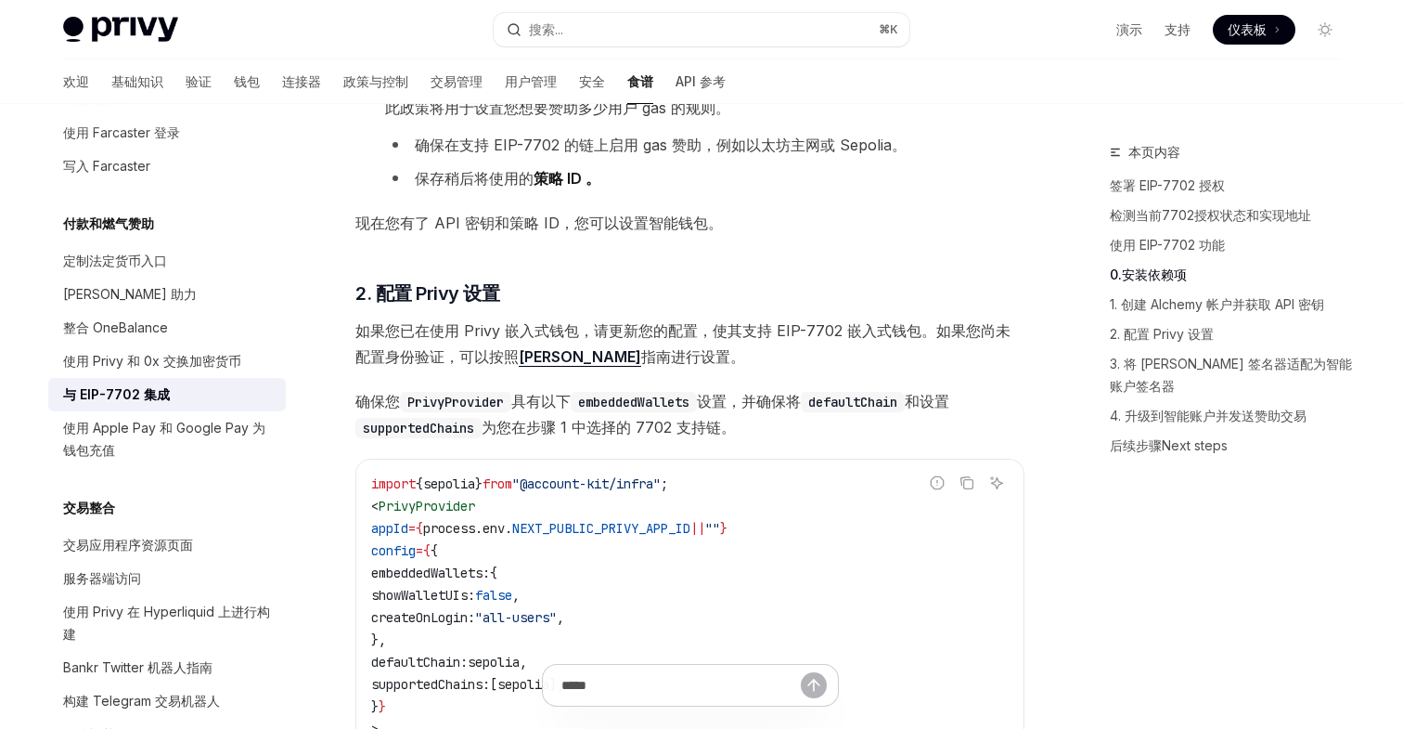
scroll to position [1855, 0]
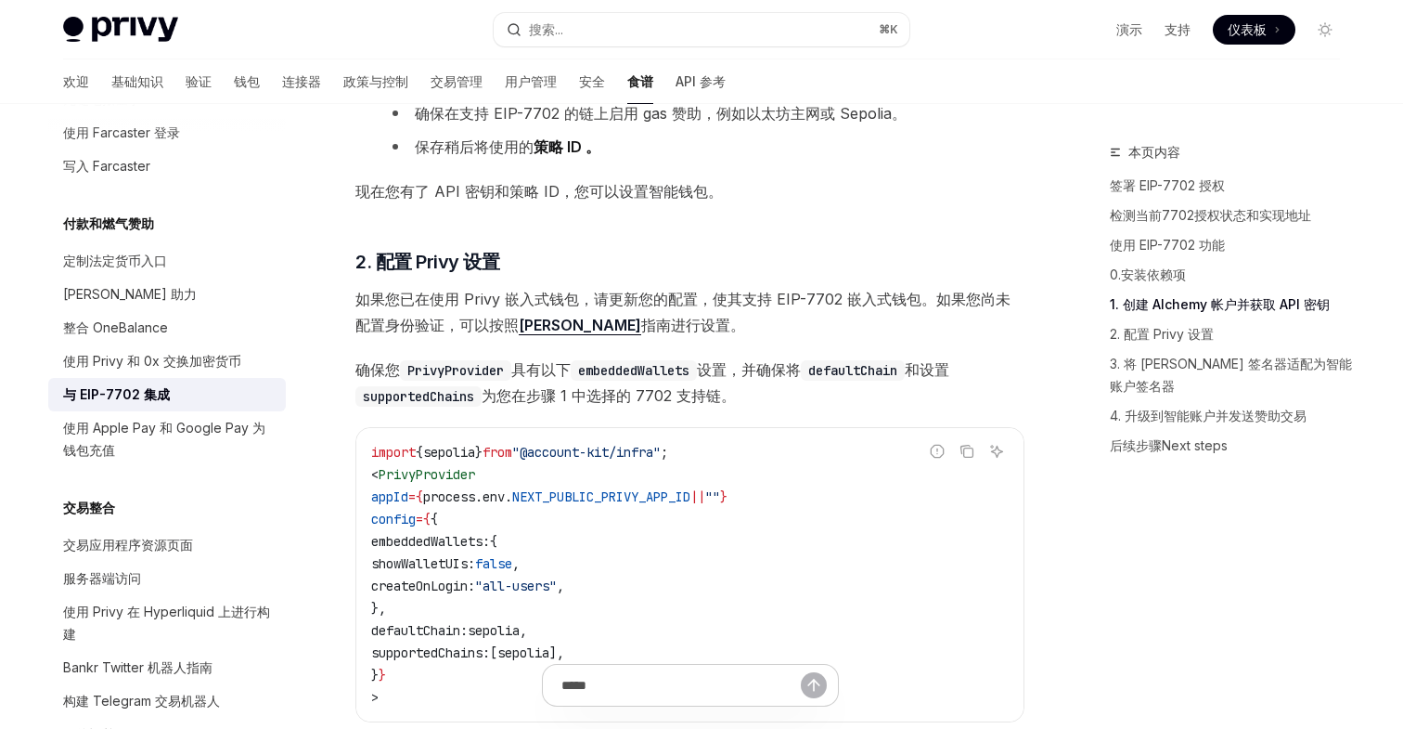
click at [732, 321] on span "如果您已在使用 Privy 嵌入式钱包，请更新您的配置，使其支持 EIP-7702 嵌入式钱包。如果您尚未配置身份验证，可以按照 本 指南进行设置。" at bounding box center [690, 312] width 669 height 52
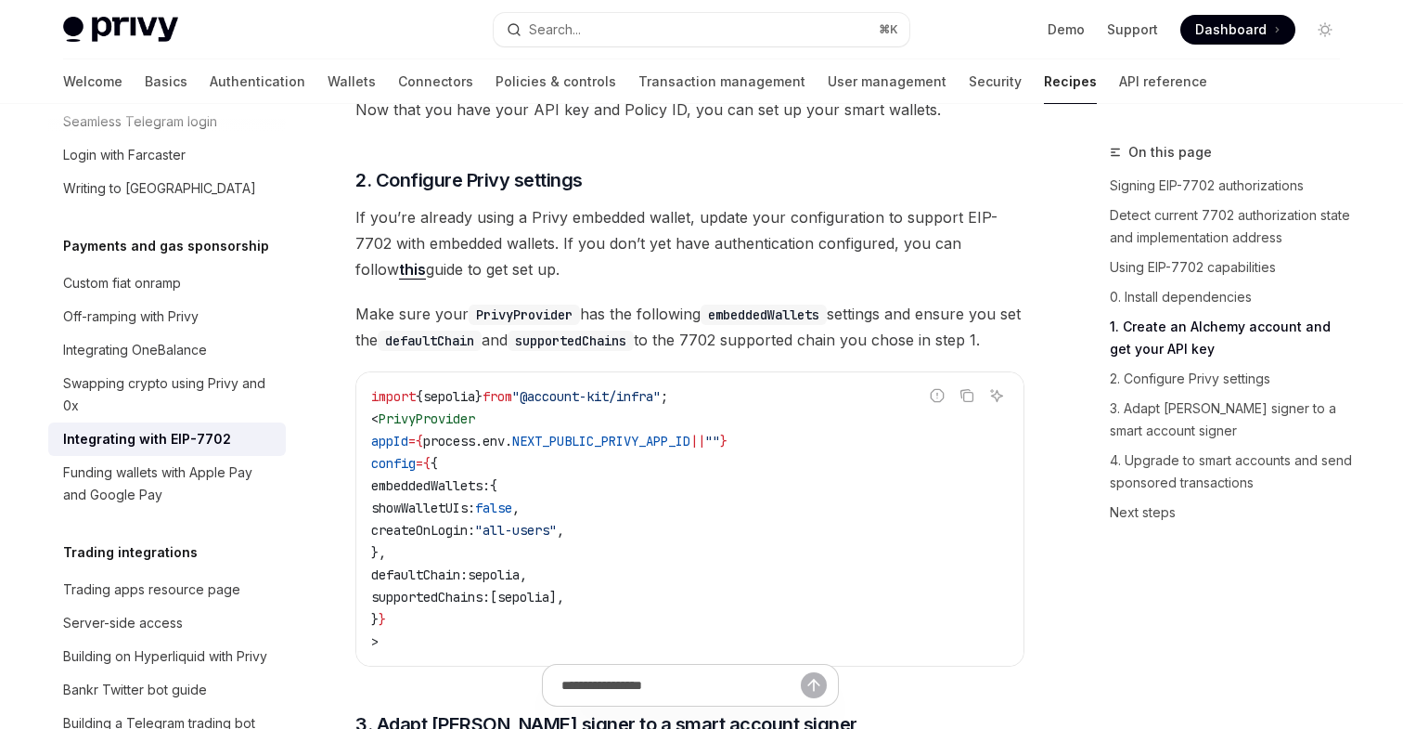
scroll to position [2270, 0]
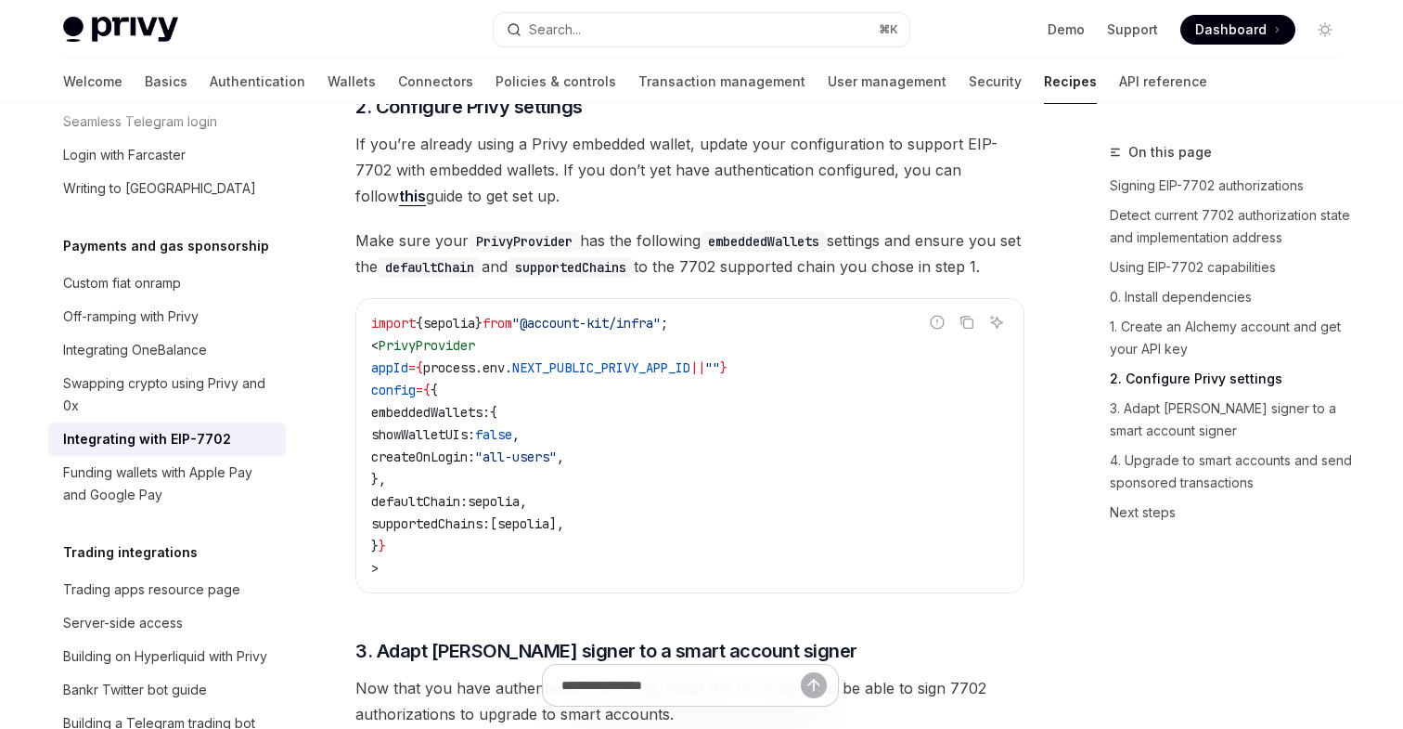
click at [731, 209] on span "If you’re already using a Privy embedded wallet, update your configuration to s…" at bounding box center [690, 170] width 669 height 78
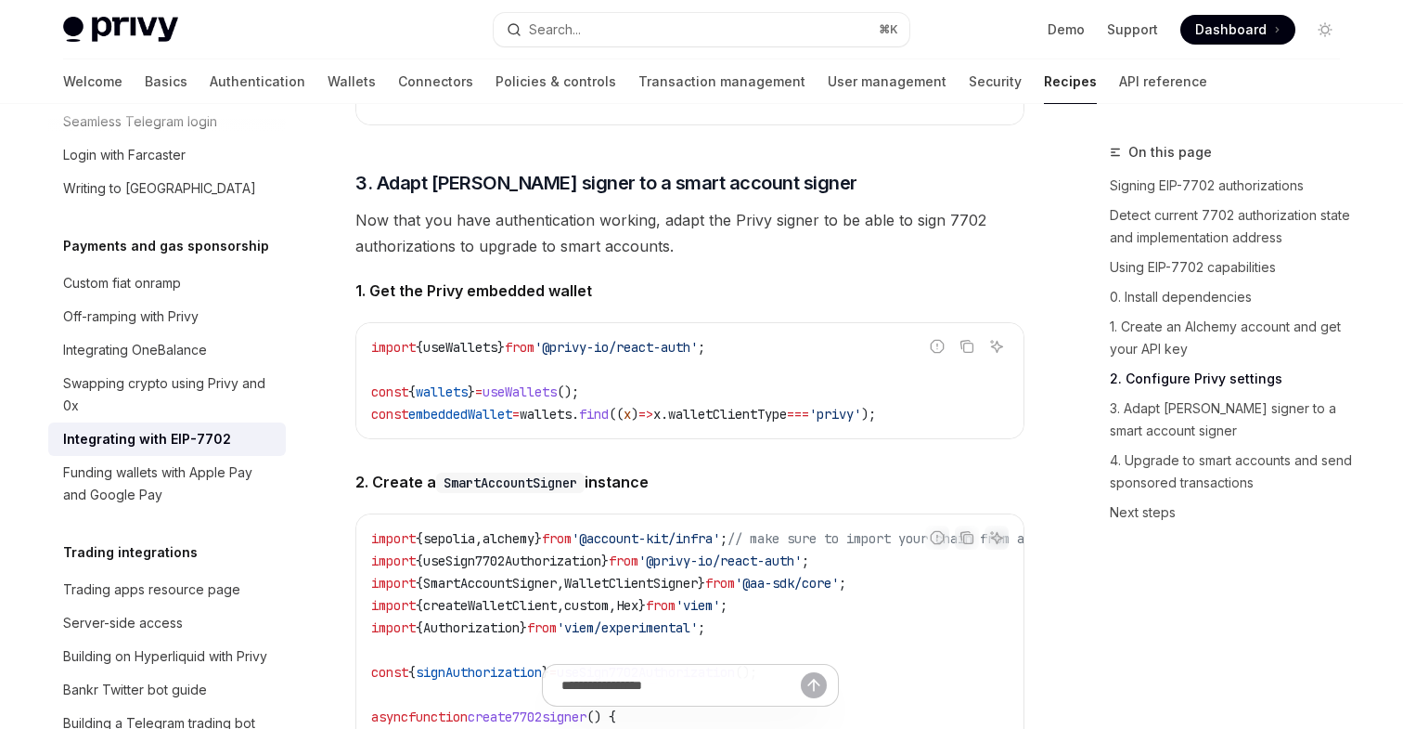
scroll to position [2713, 0]
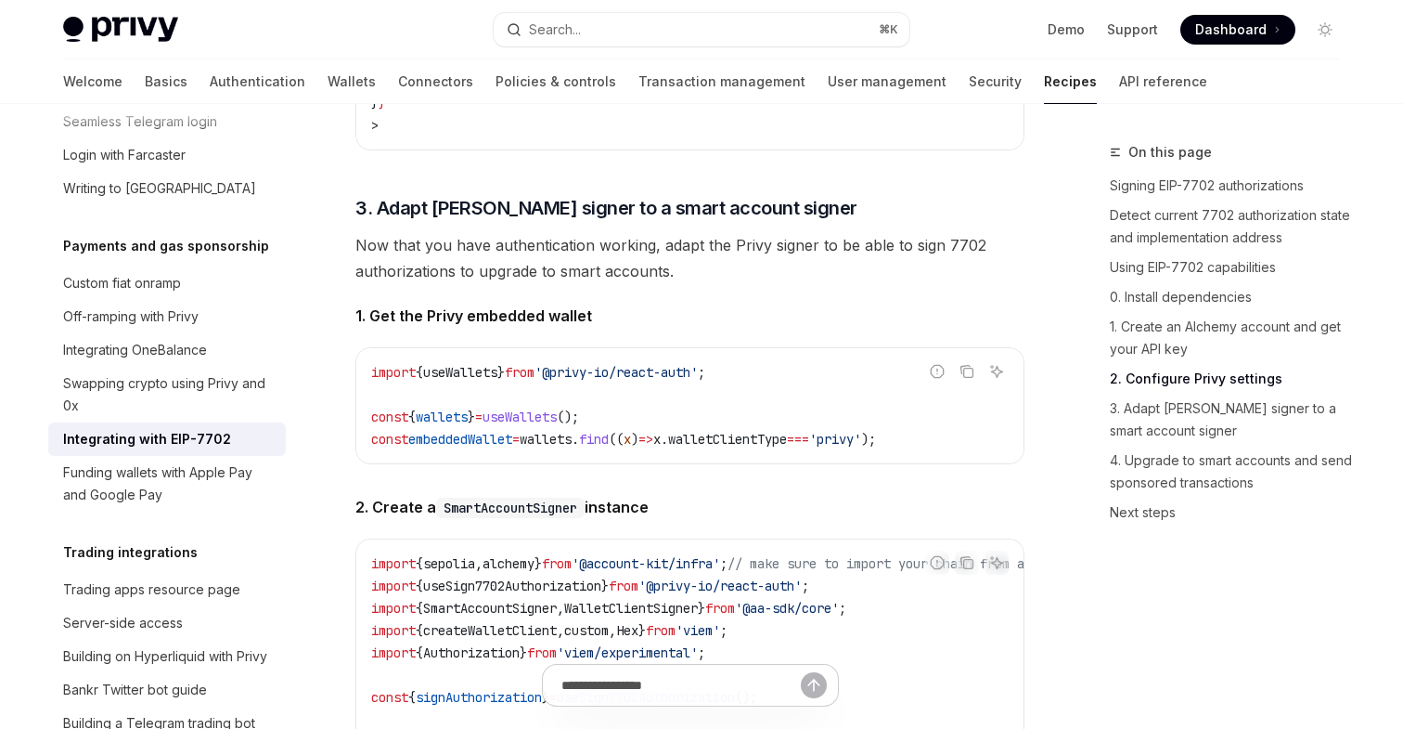
click at [740, 334] on div "In this guide, we will transform your Privy embedded wallet into a smart wallet…" at bounding box center [690, 404] width 669 height 3219
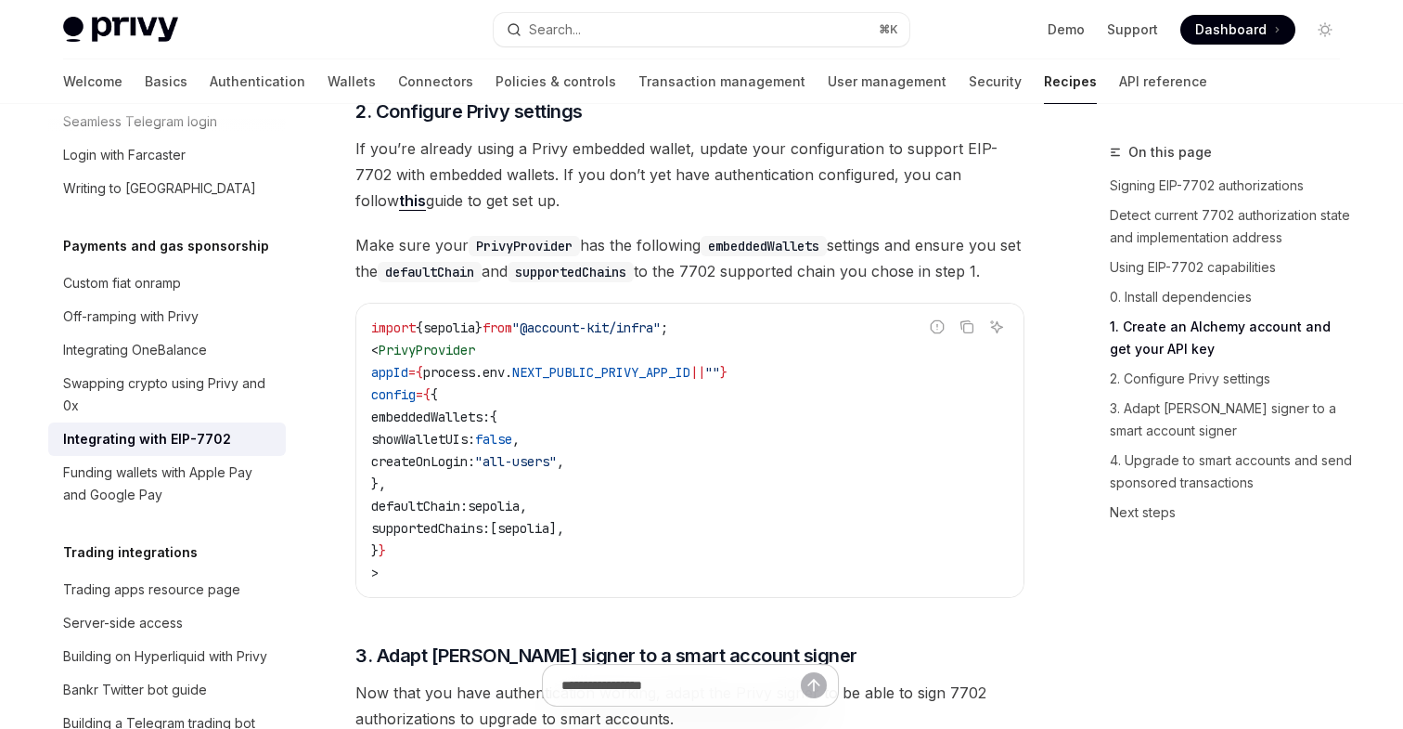
scroll to position [2214, 0]
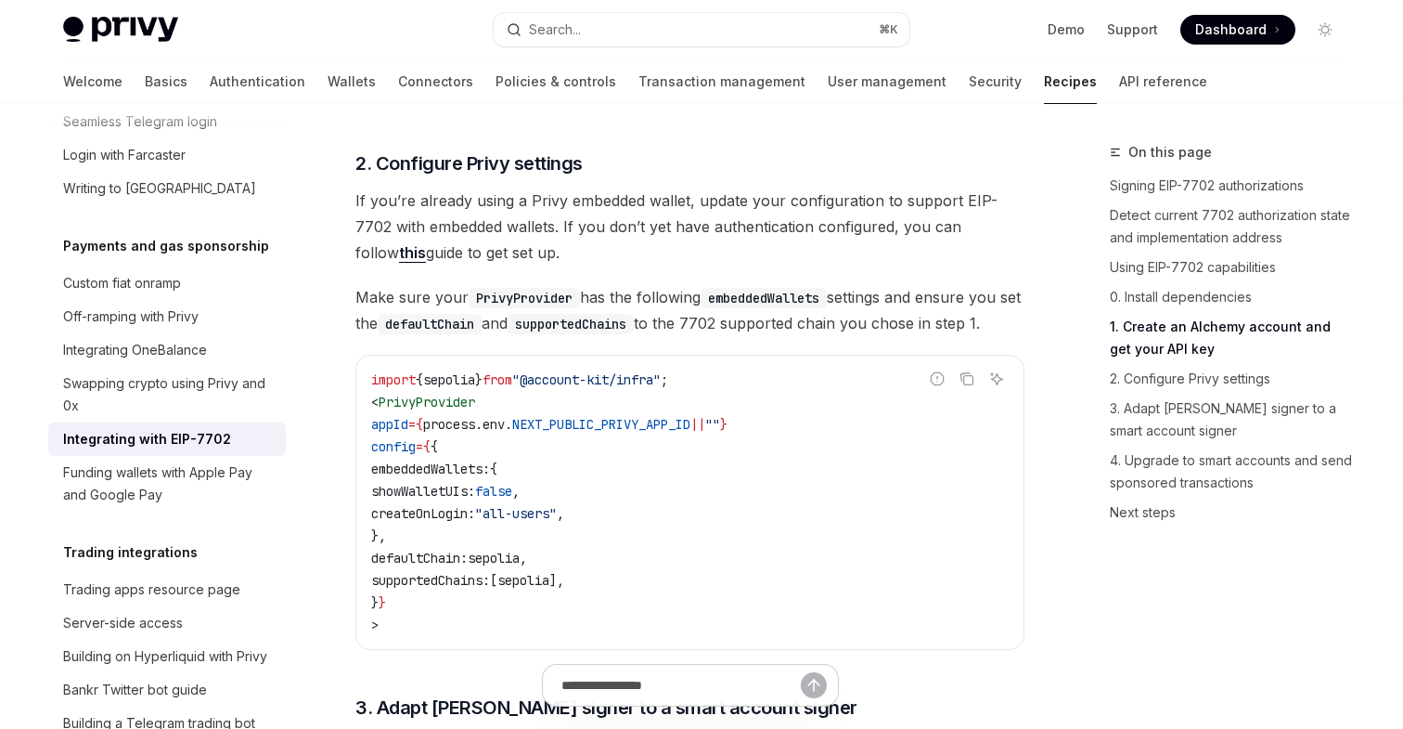
click at [475, 522] on span "createOnLogin:" at bounding box center [423, 513] width 104 height 17
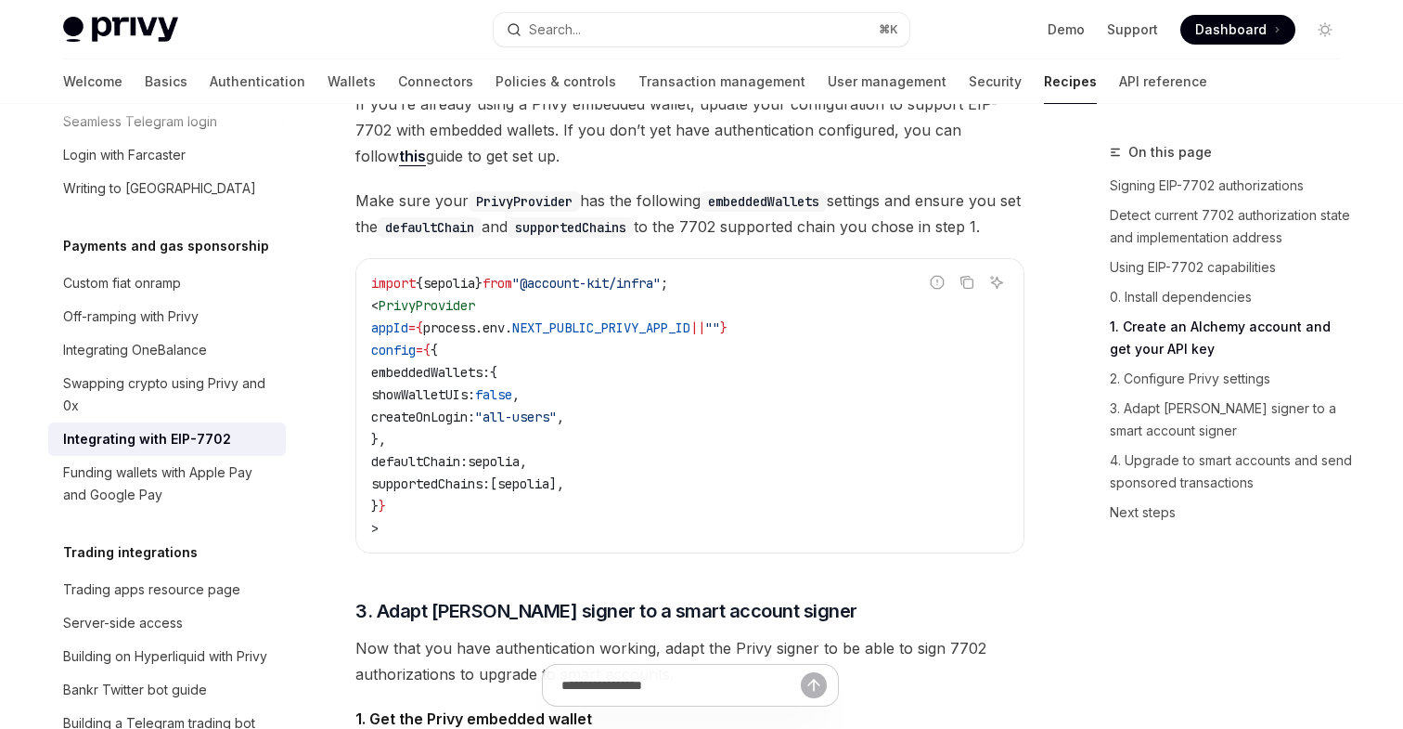
scroll to position [2315, 0]
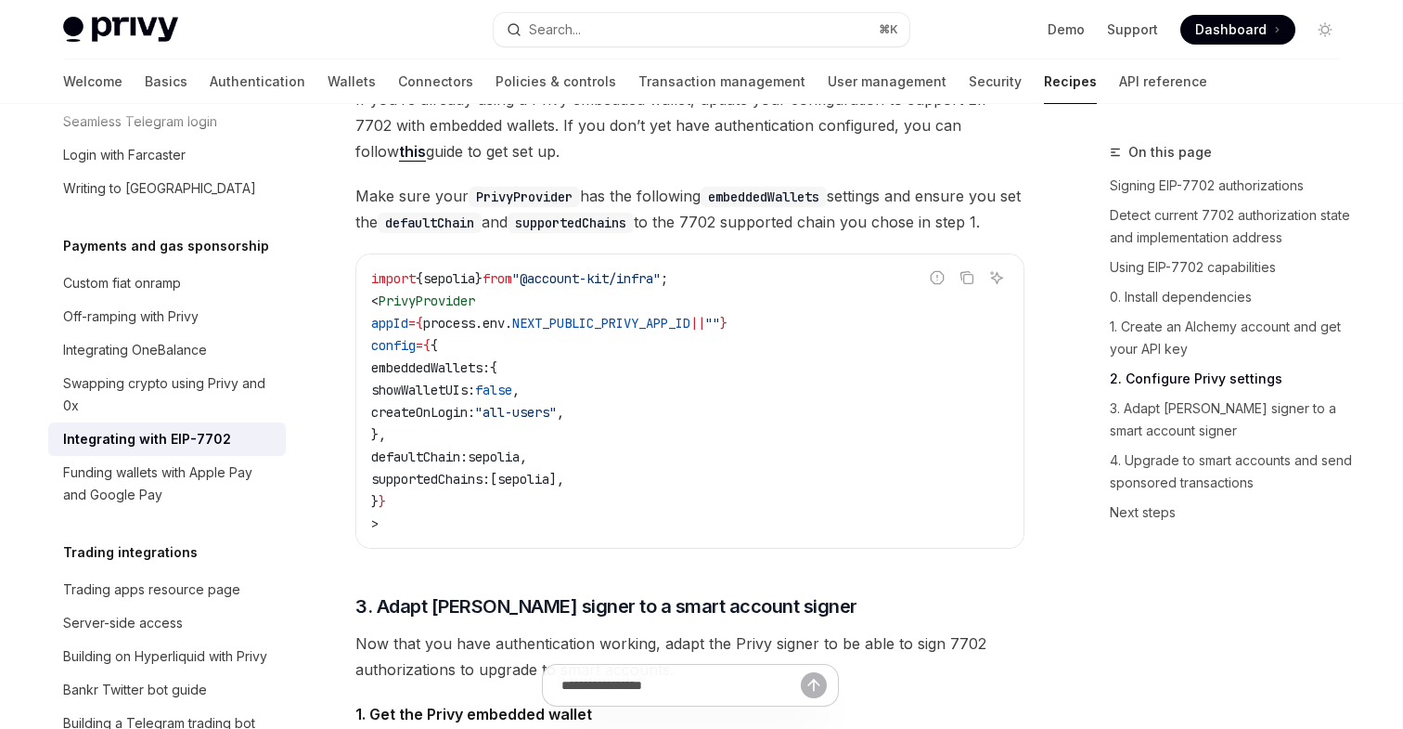
click at [516, 207] on code "PrivyProvider" at bounding box center [524, 197] width 111 height 20
click at [765, 204] on code "embeddedWallets" at bounding box center [764, 197] width 126 height 20
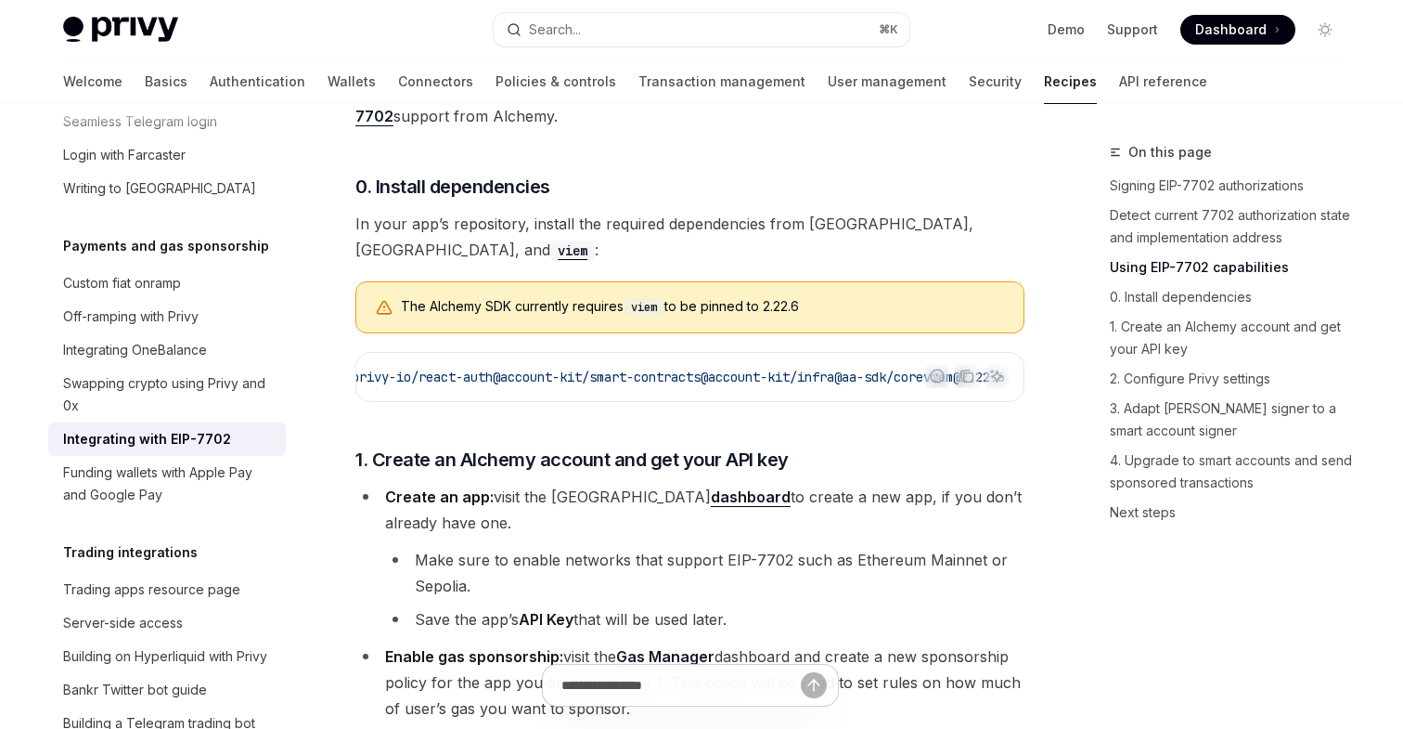
scroll to position [0, 163]
click at [908, 472] on h3 "​ 1. Create an Alchemy account and get your API key" at bounding box center [690, 459] width 669 height 26
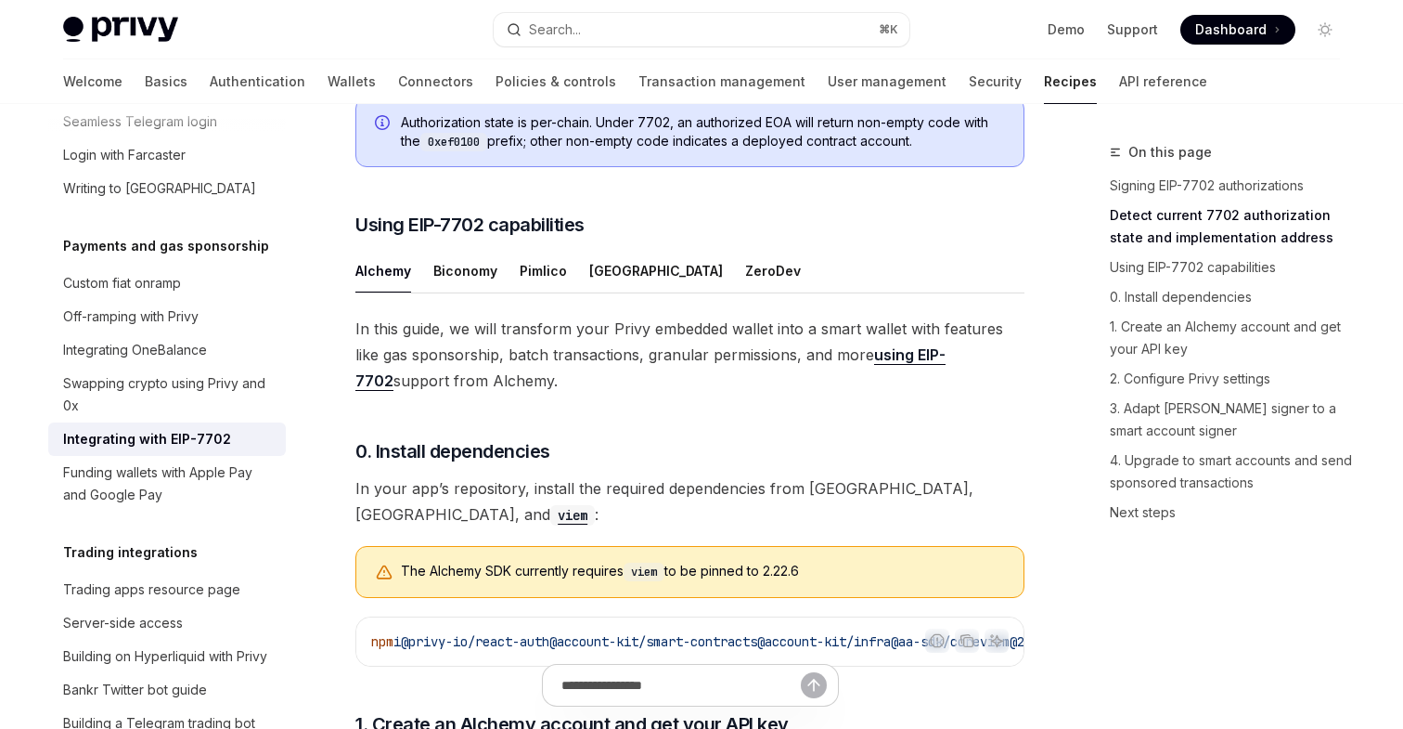
scroll to position [1175, 0]
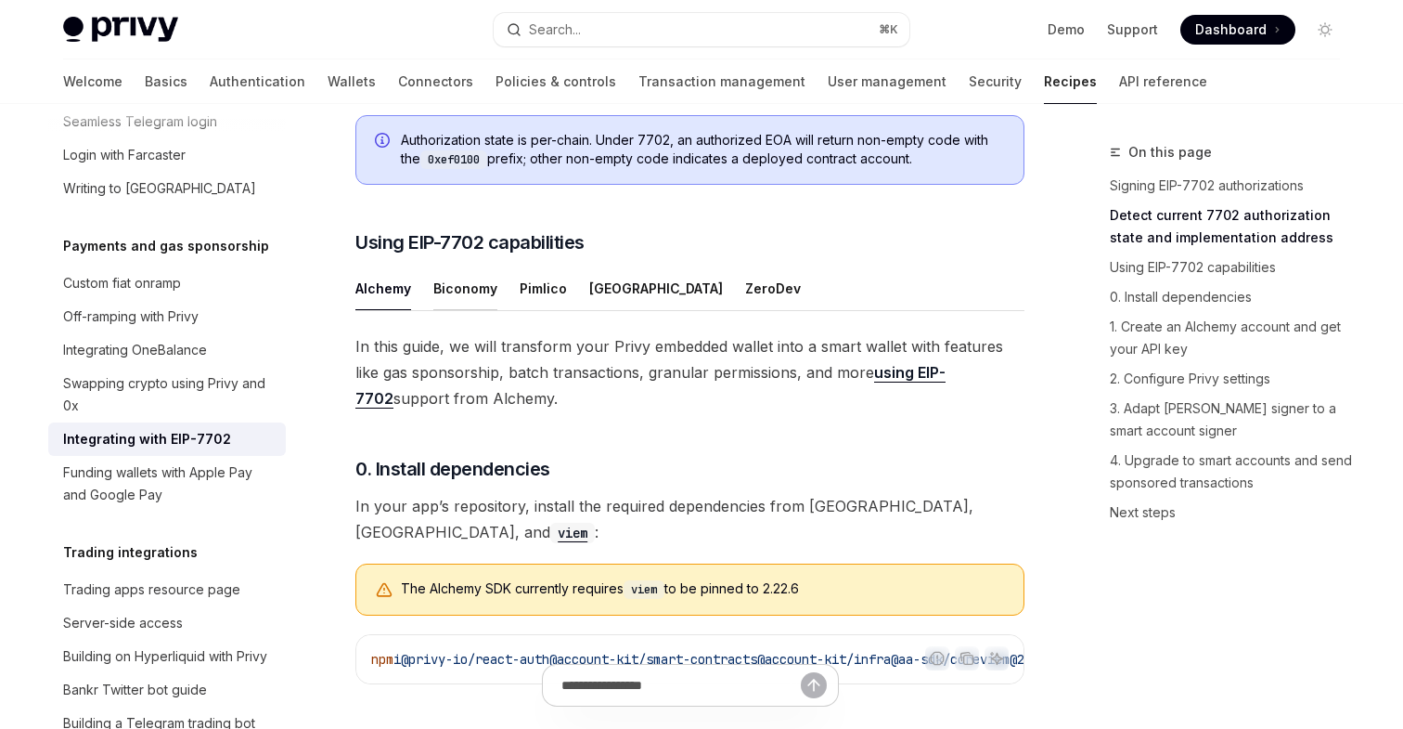
click at [477, 310] on div "Biconomy" at bounding box center [465, 288] width 64 height 44
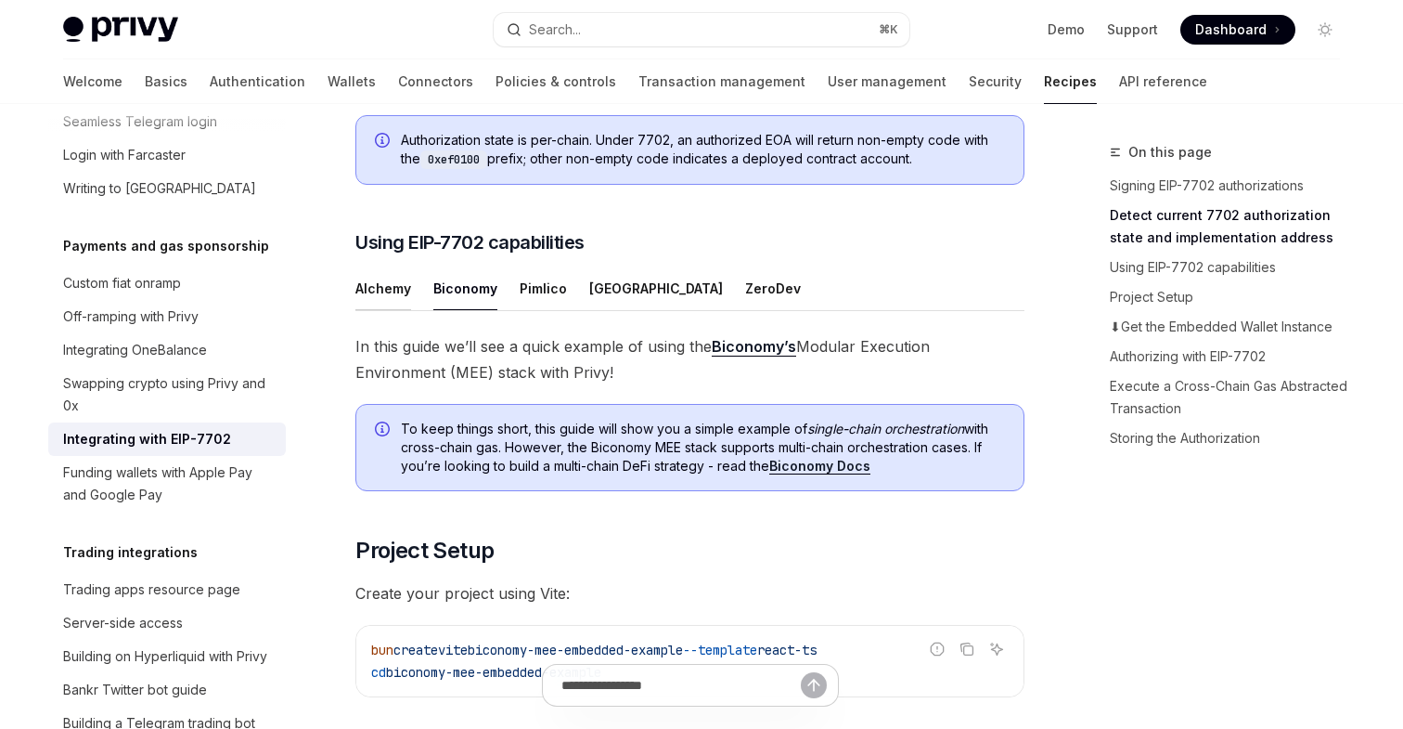
click at [375, 310] on div "Alchemy" at bounding box center [384, 288] width 56 height 44
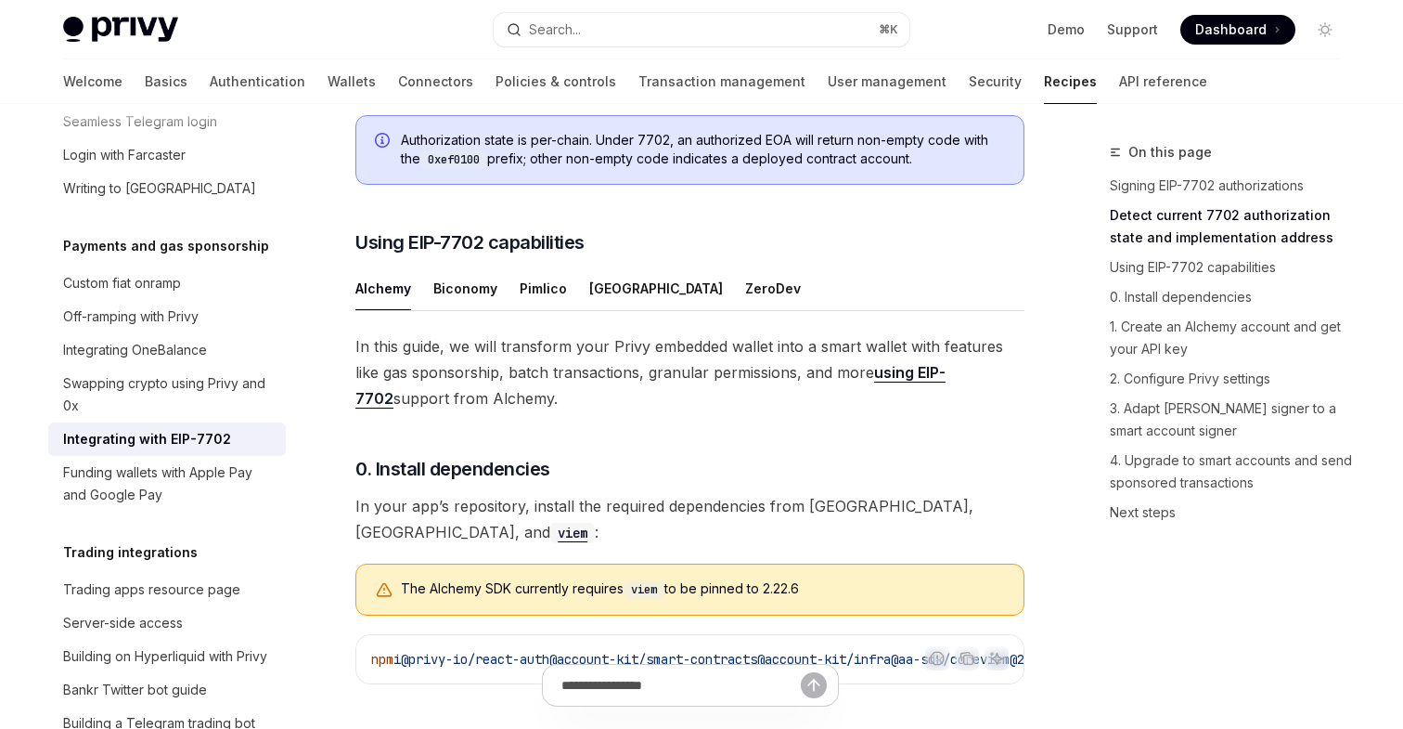
click at [907, 407] on link "using EIP-7702" at bounding box center [651, 385] width 590 height 45
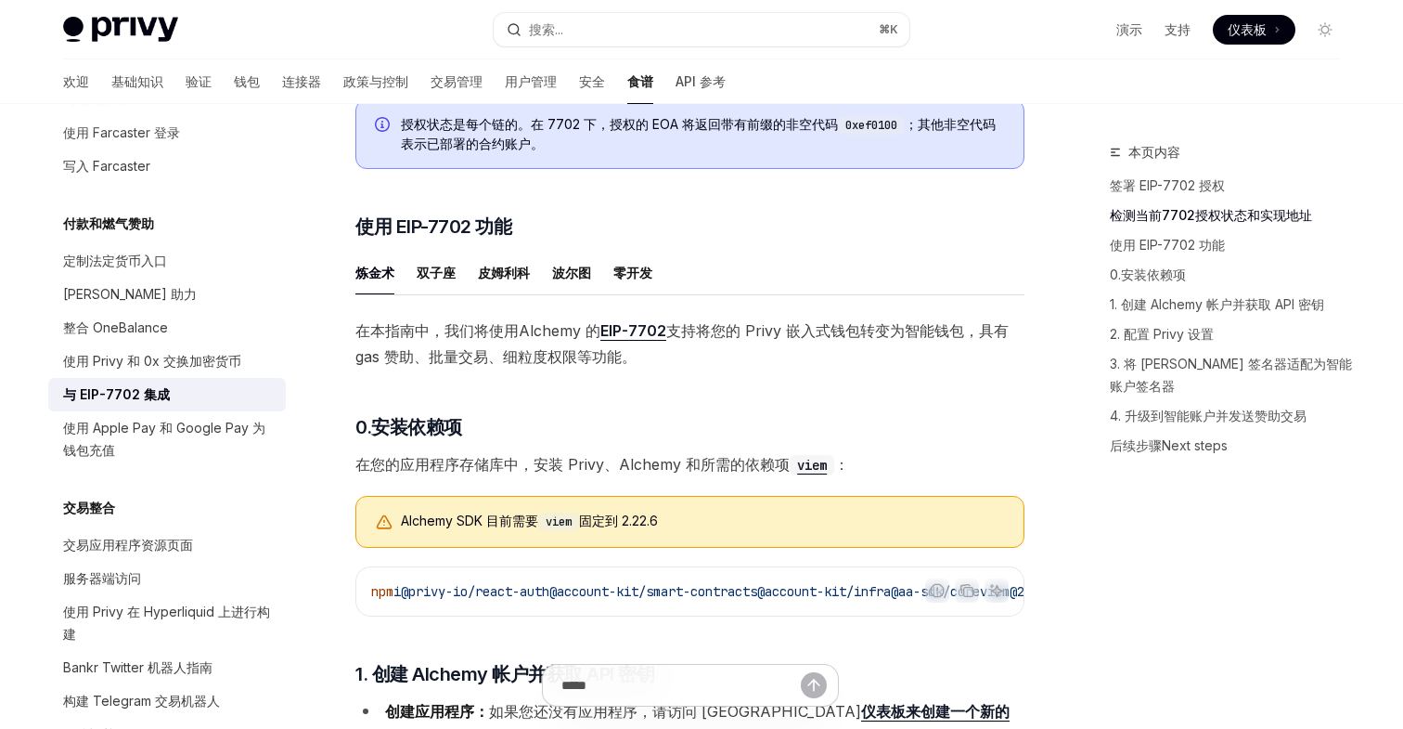
scroll to position [1037, 0]
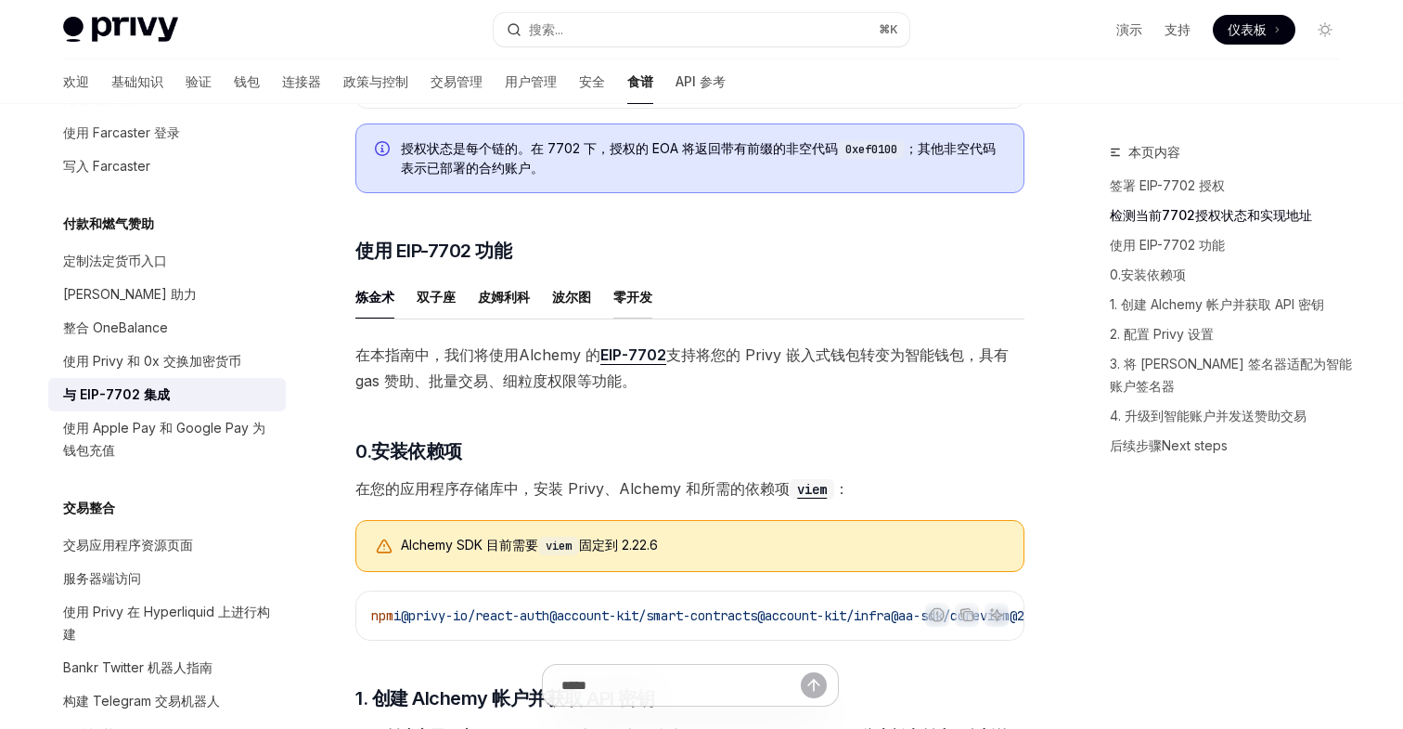
click at [640, 304] on font "零开发" at bounding box center [633, 297] width 39 height 16
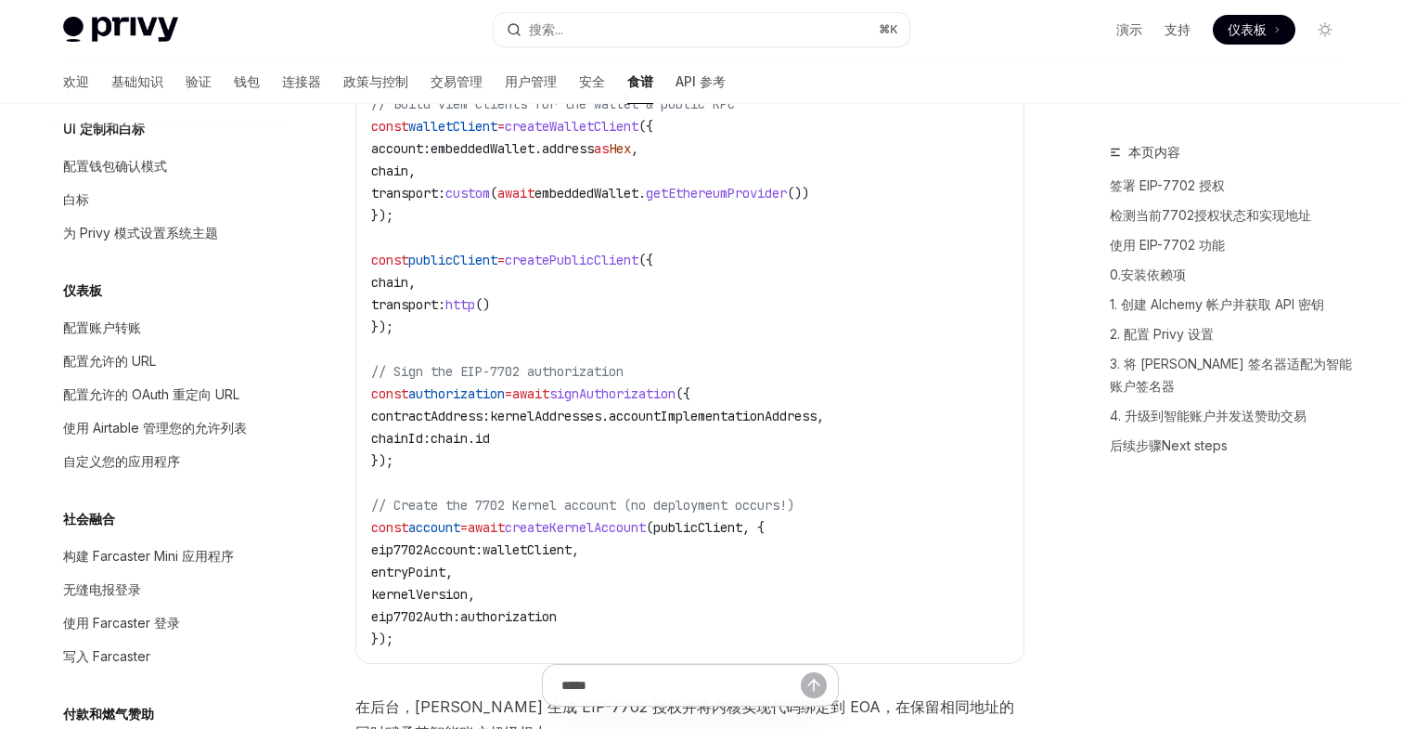
scroll to position [786, 0]
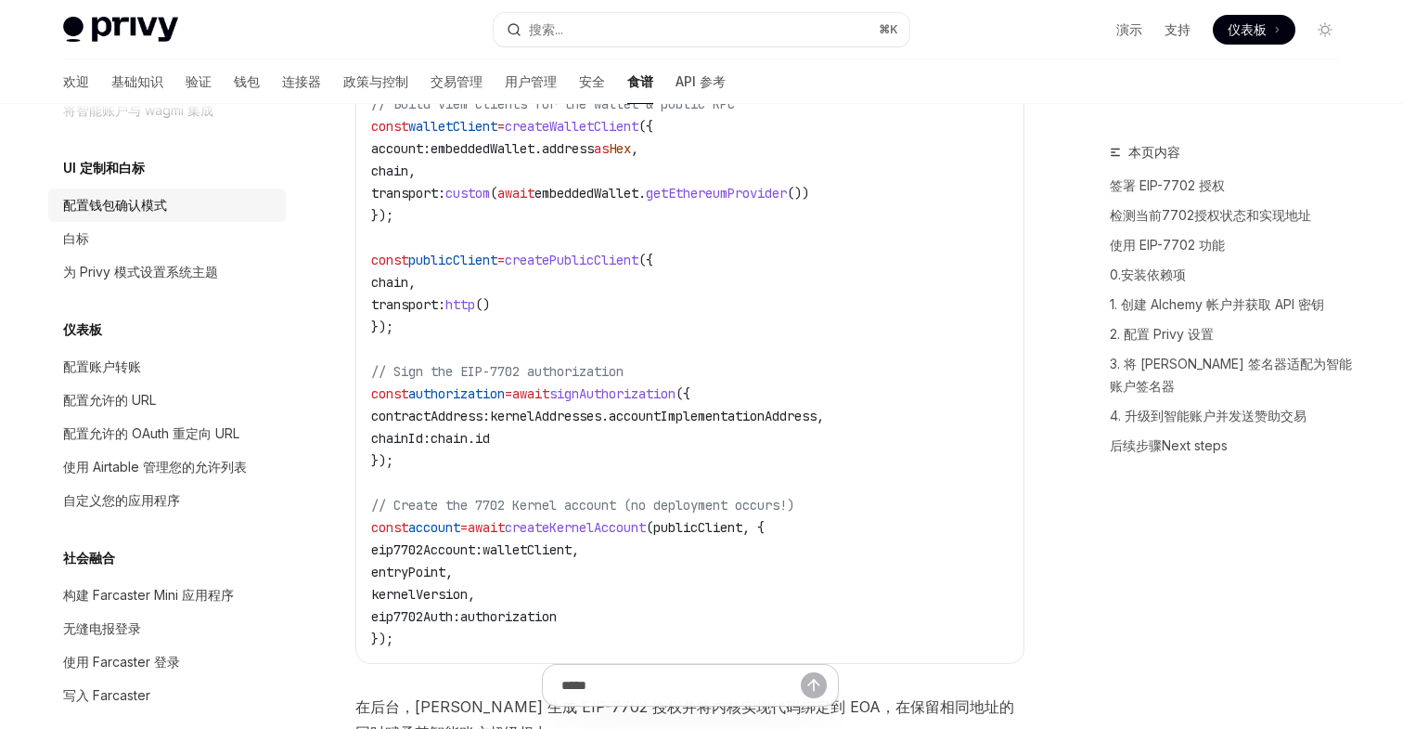
click at [144, 195] on div "配置钱包确认模式" at bounding box center [115, 205] width 104 height 22
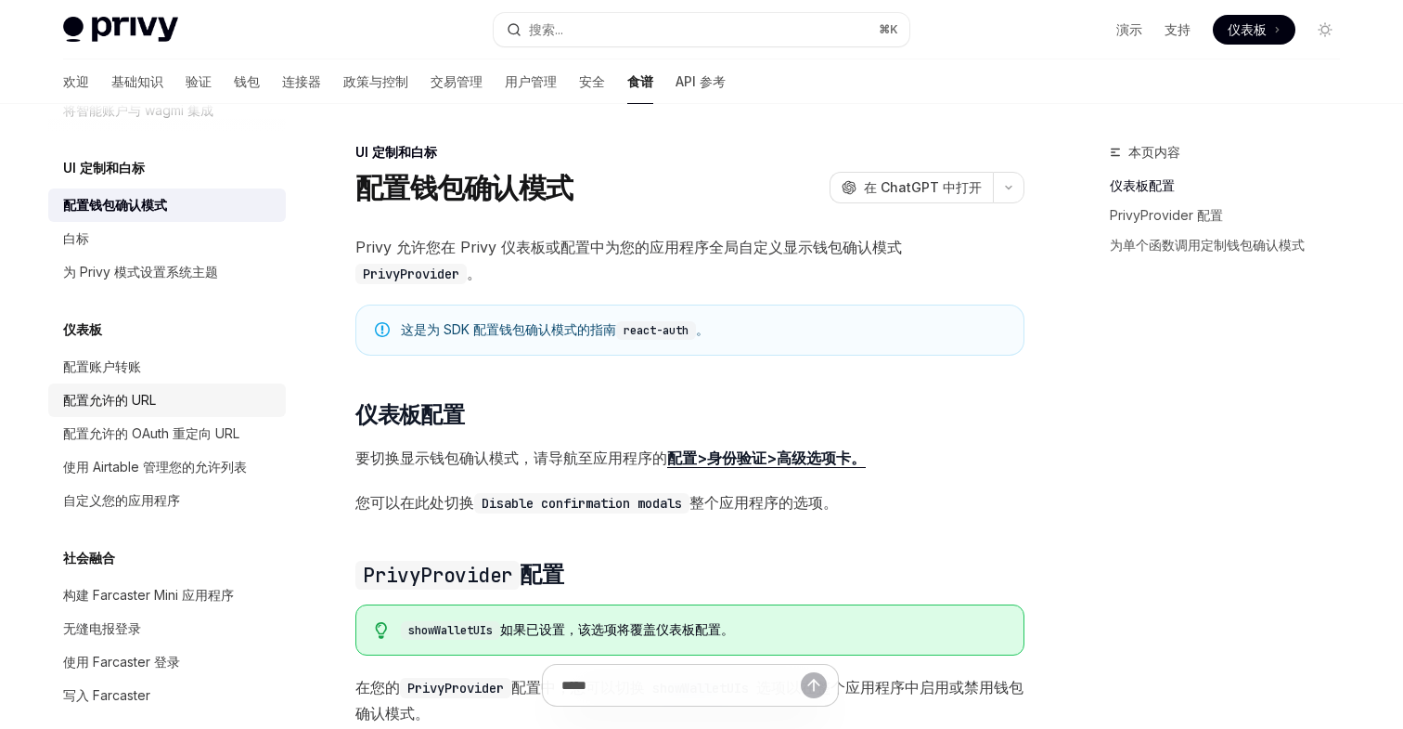
click at [143, 407] on font "配置允许的 URL" at bounding box center [109, 400] width 93 height 16
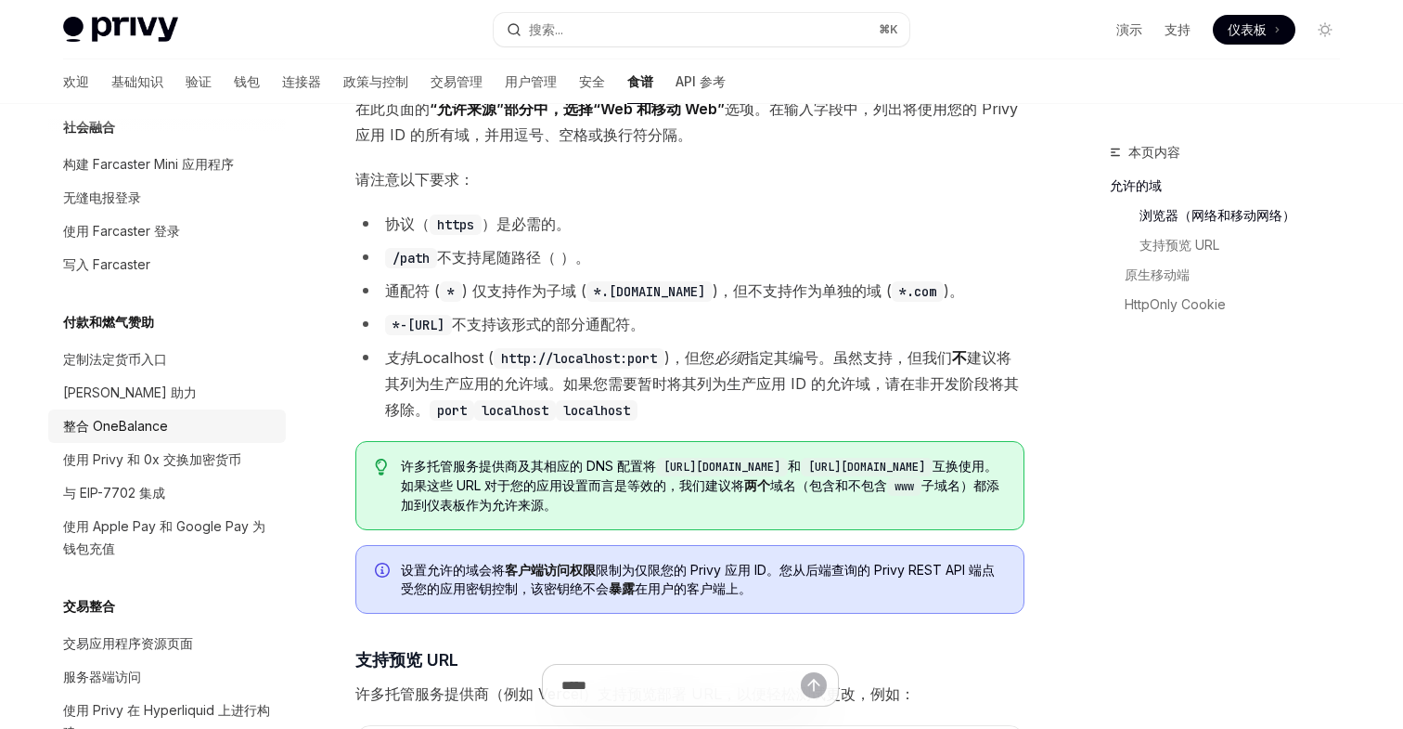
scroll to position [1309, 0]
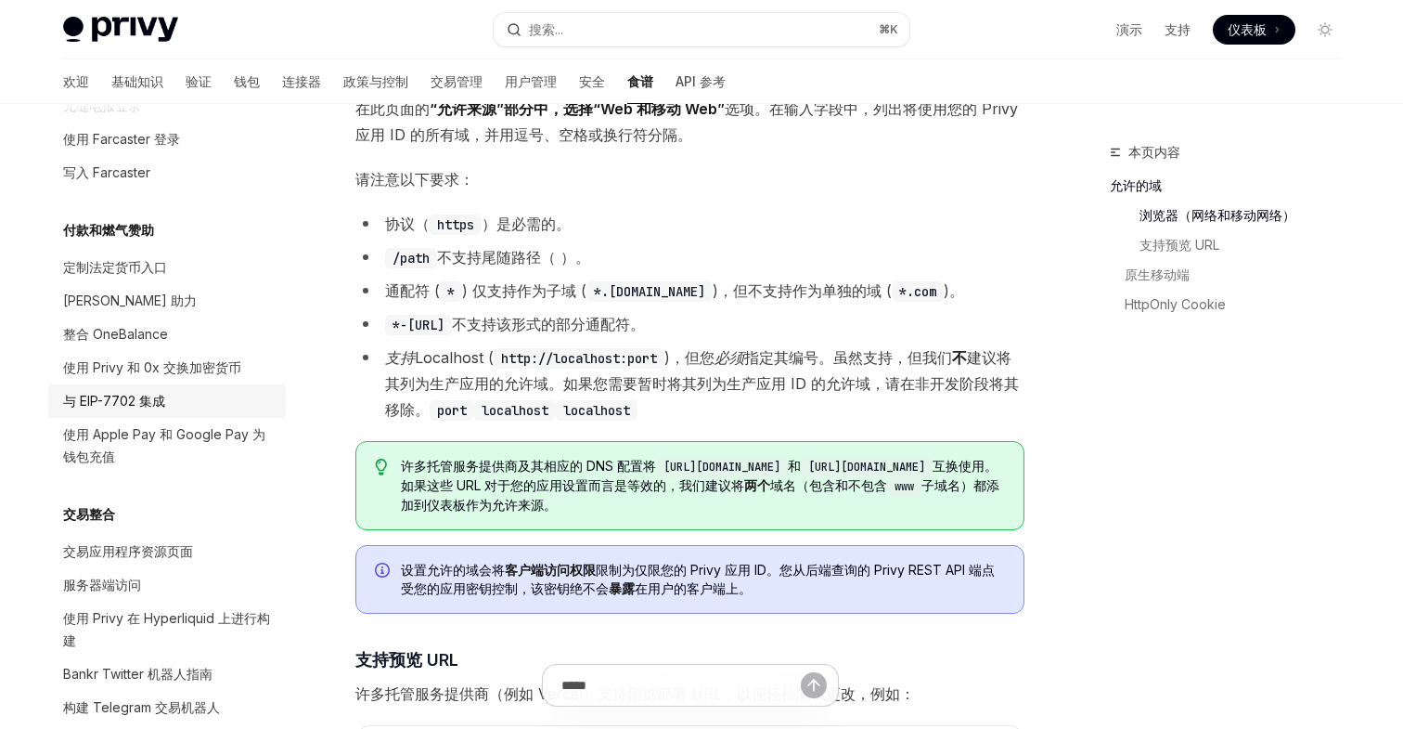
click at [123, 404] on font "与 EIP-7702 集成" at bounding box center [114, 401] width 102 height 16
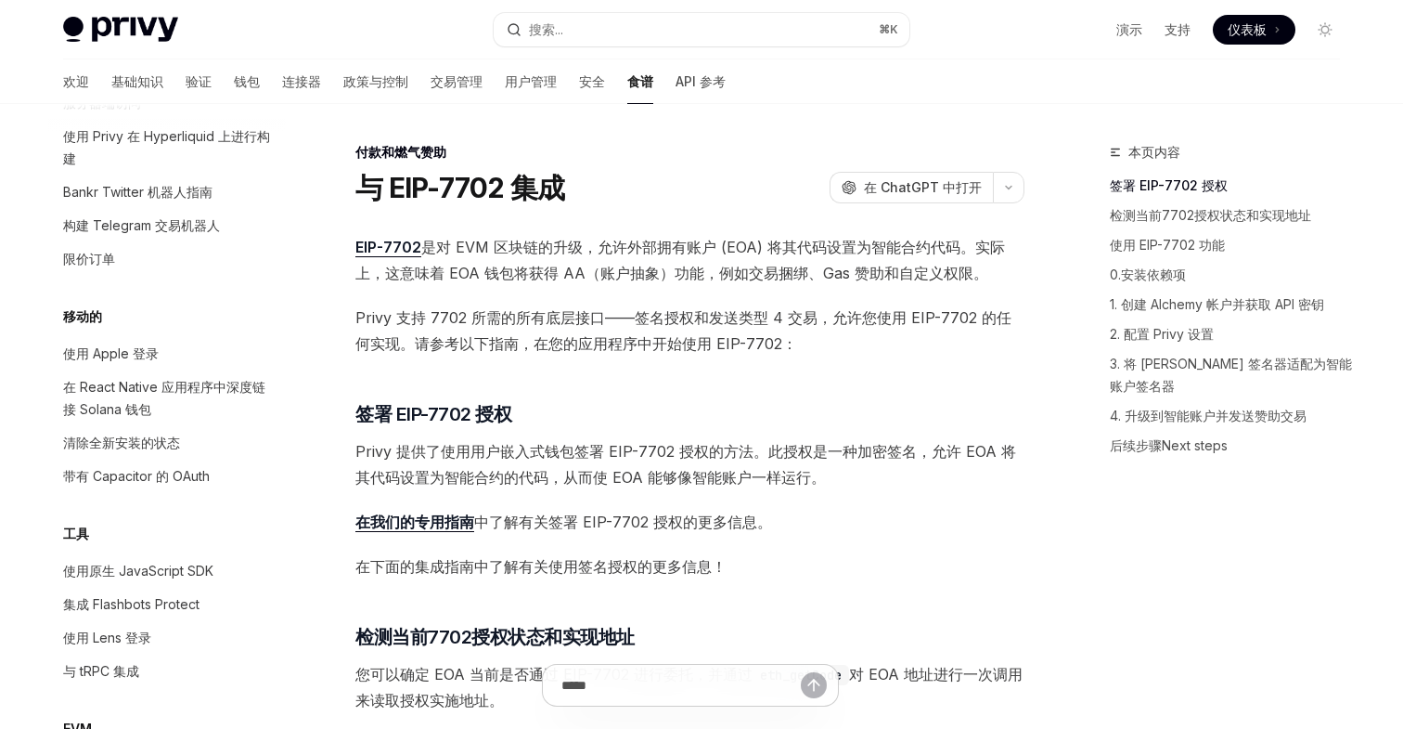
scroll to position [1797, 0]
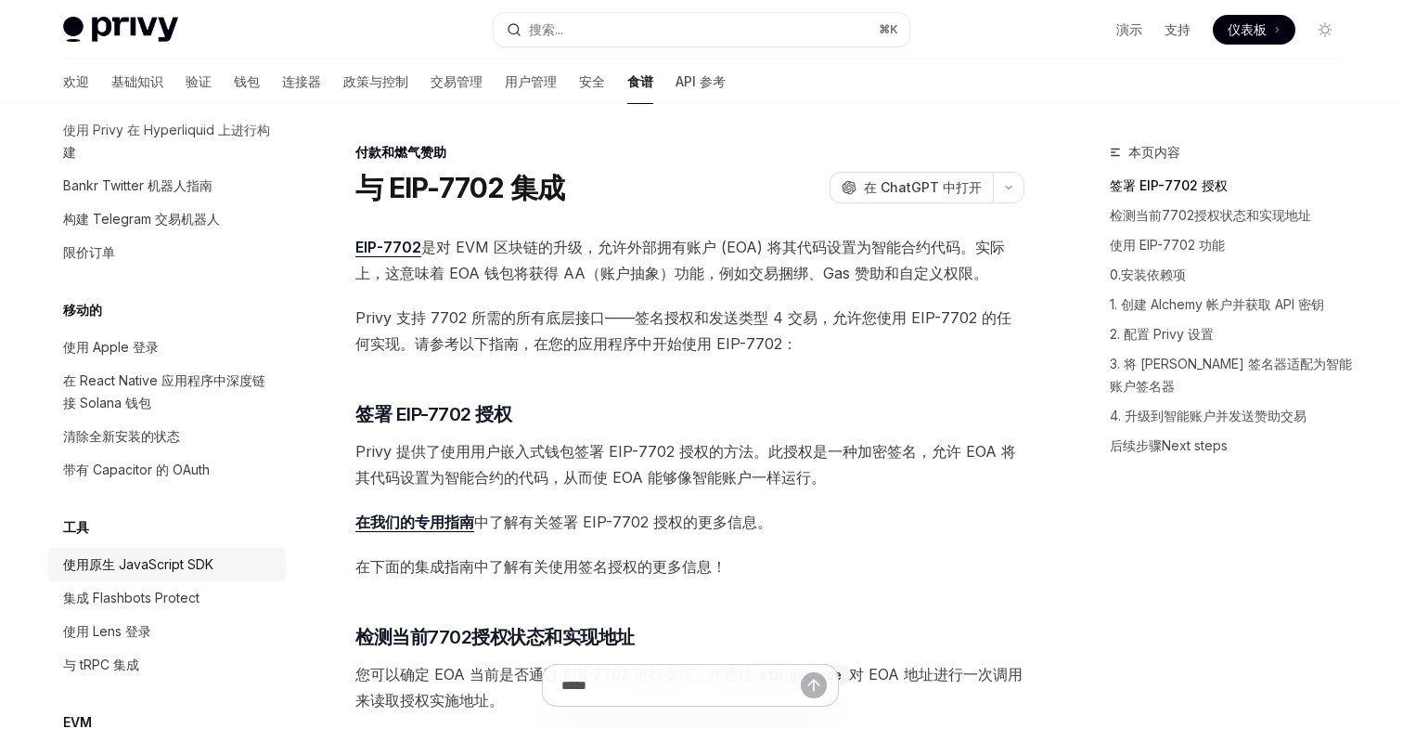
click at [197, 566] on font "使用原生 JavaScript SDK" at bounding box center [138, 564] width 150 height 16
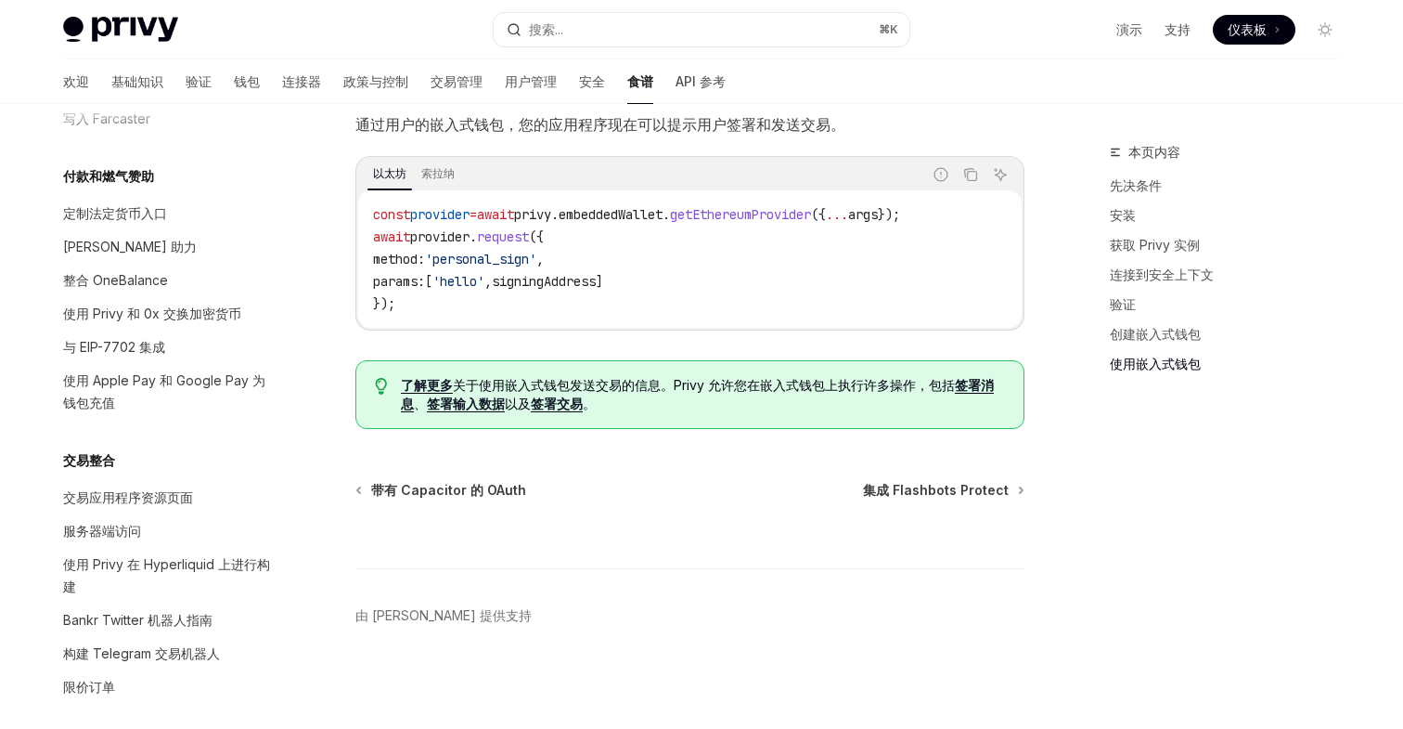
scroll to position [1308, 0]
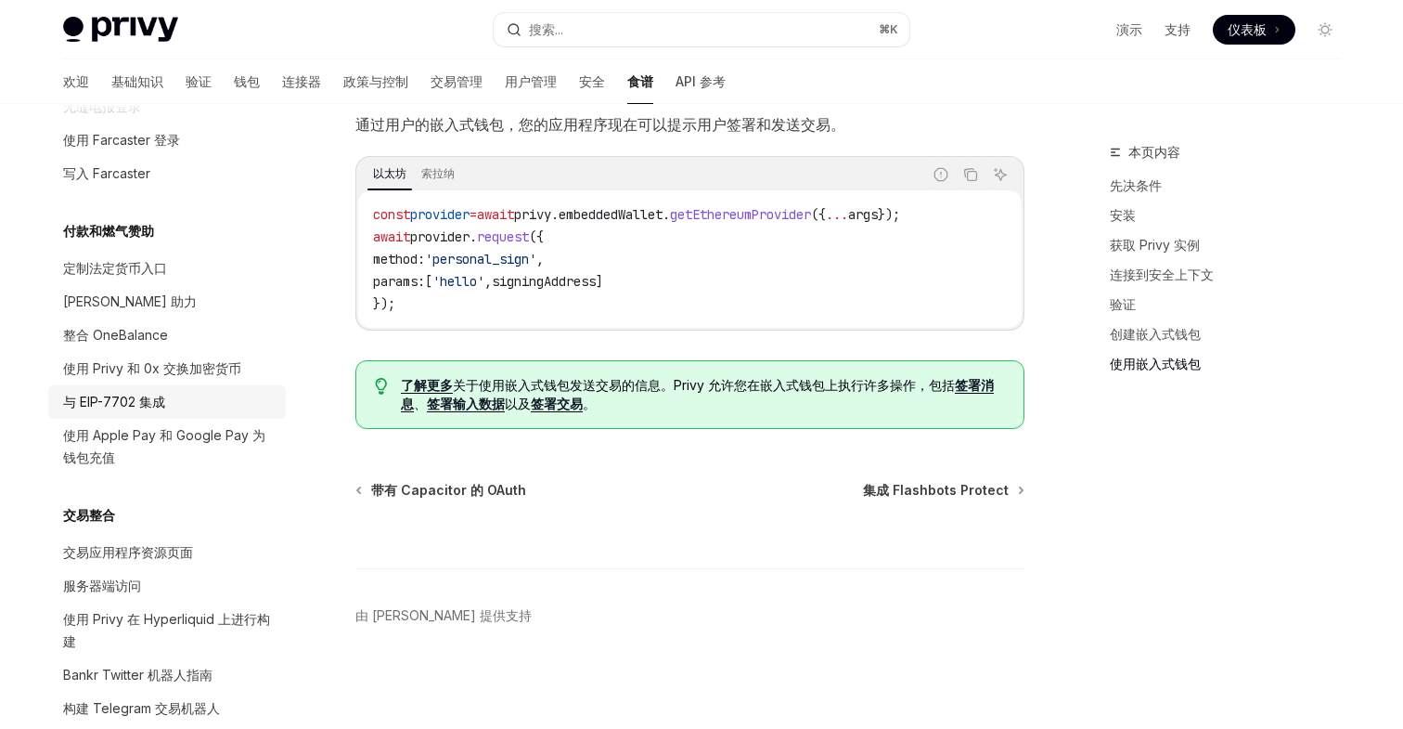
click at [148, 406] on font "与 EIP-7702 集成" at bounding box center [114, 402] width 102 height 16
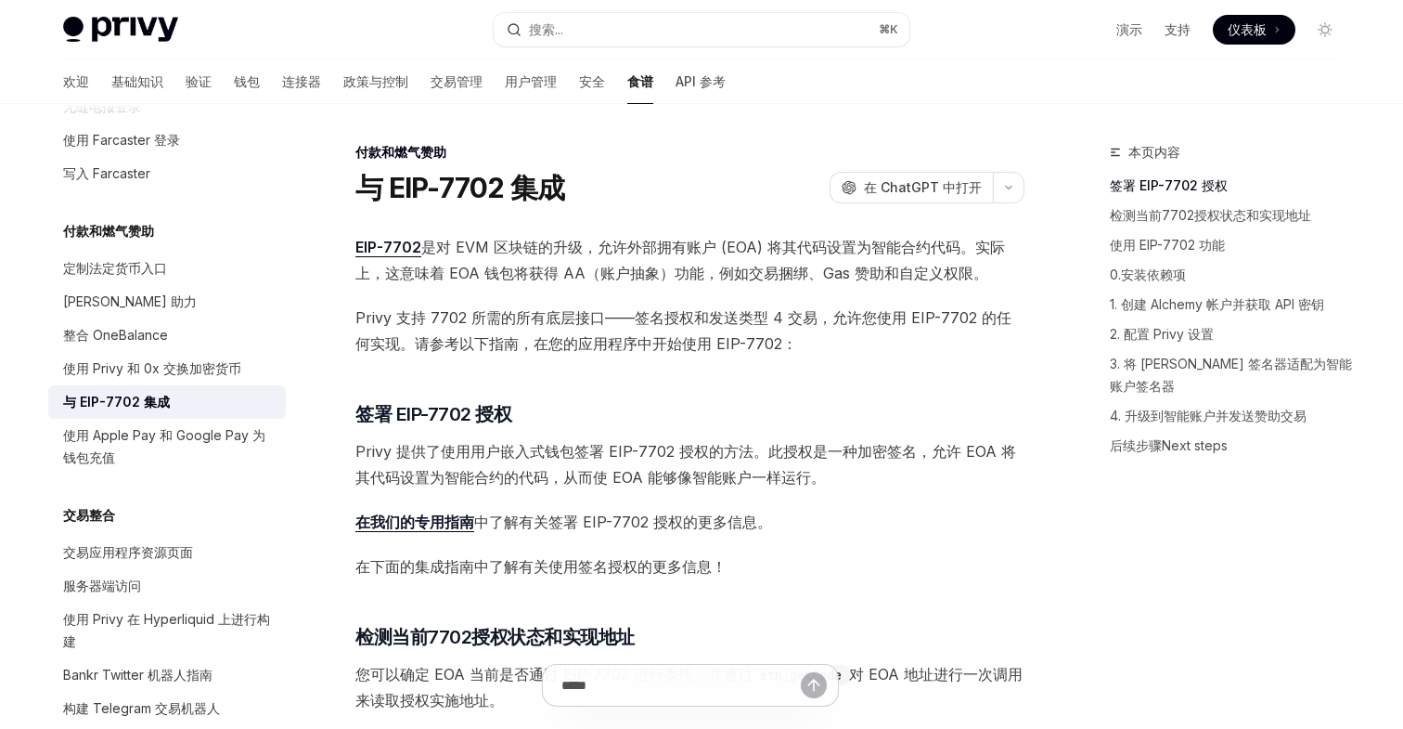
click at [725, 330] on span "Privy 支持 7702 所需的所有底层接口——签名授权和发送类型 4 交易，允许您使用 EIP-7702 的任何实现。请参考以下指南，在您的应用程序中开始…" at bounding box center [690, 330] width 669 height 52
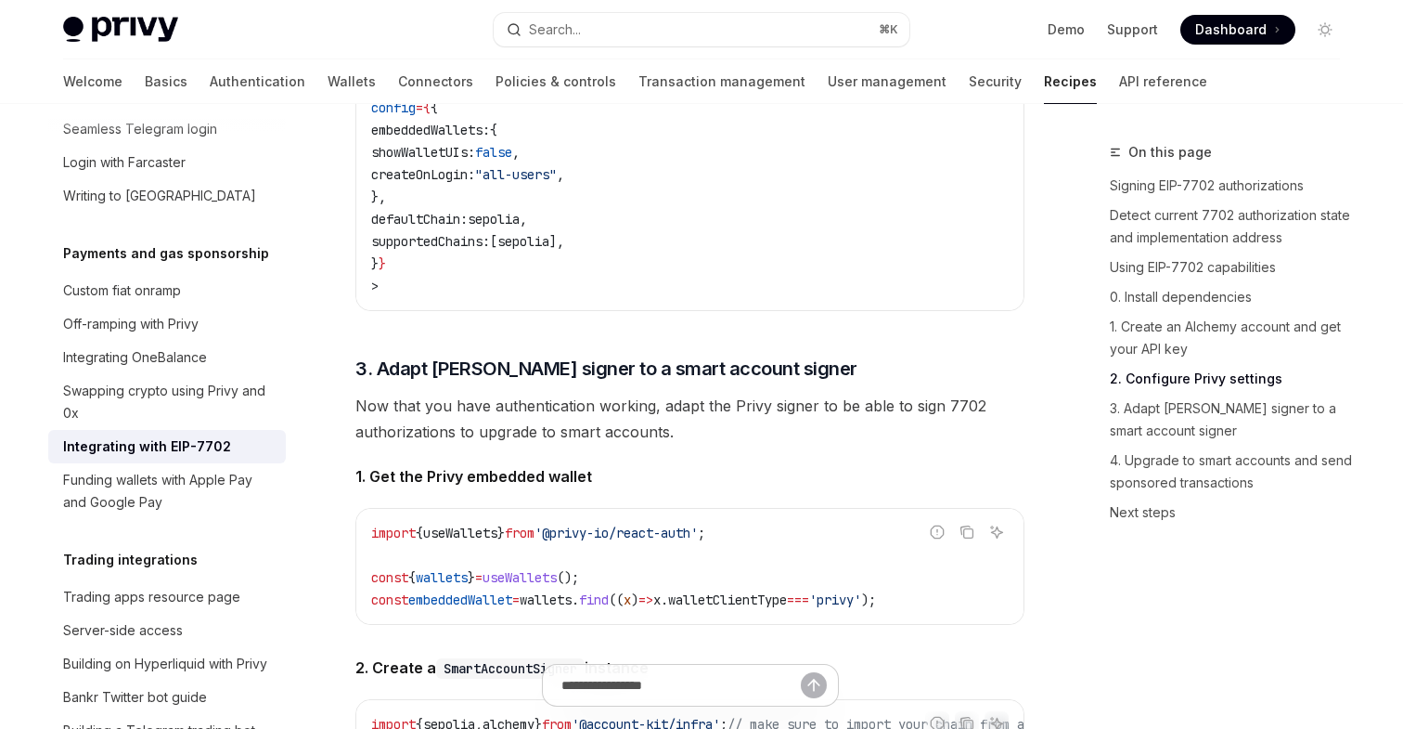
scroll to position [2563, 0]
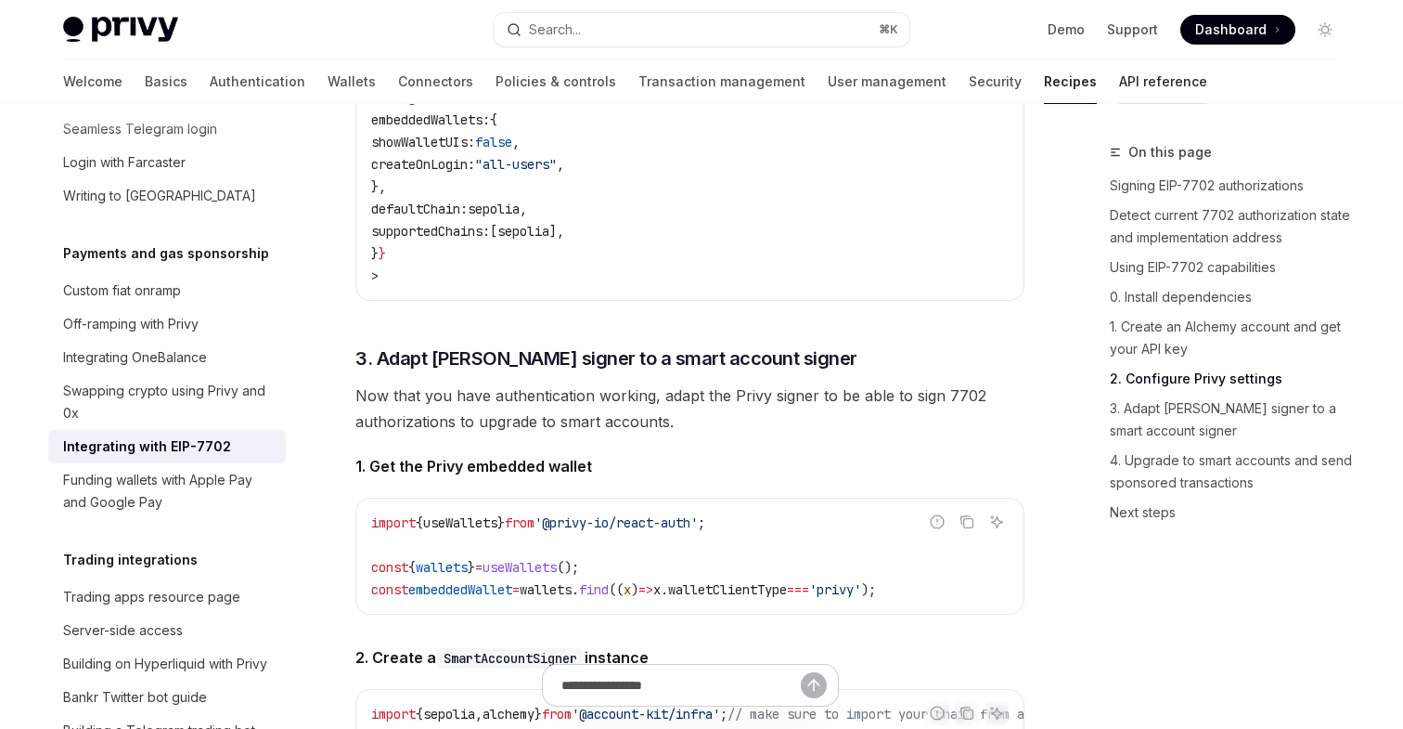
click at [1119, 80] on link "API reference" at bounding box center [1163, 81] width 88 height 45
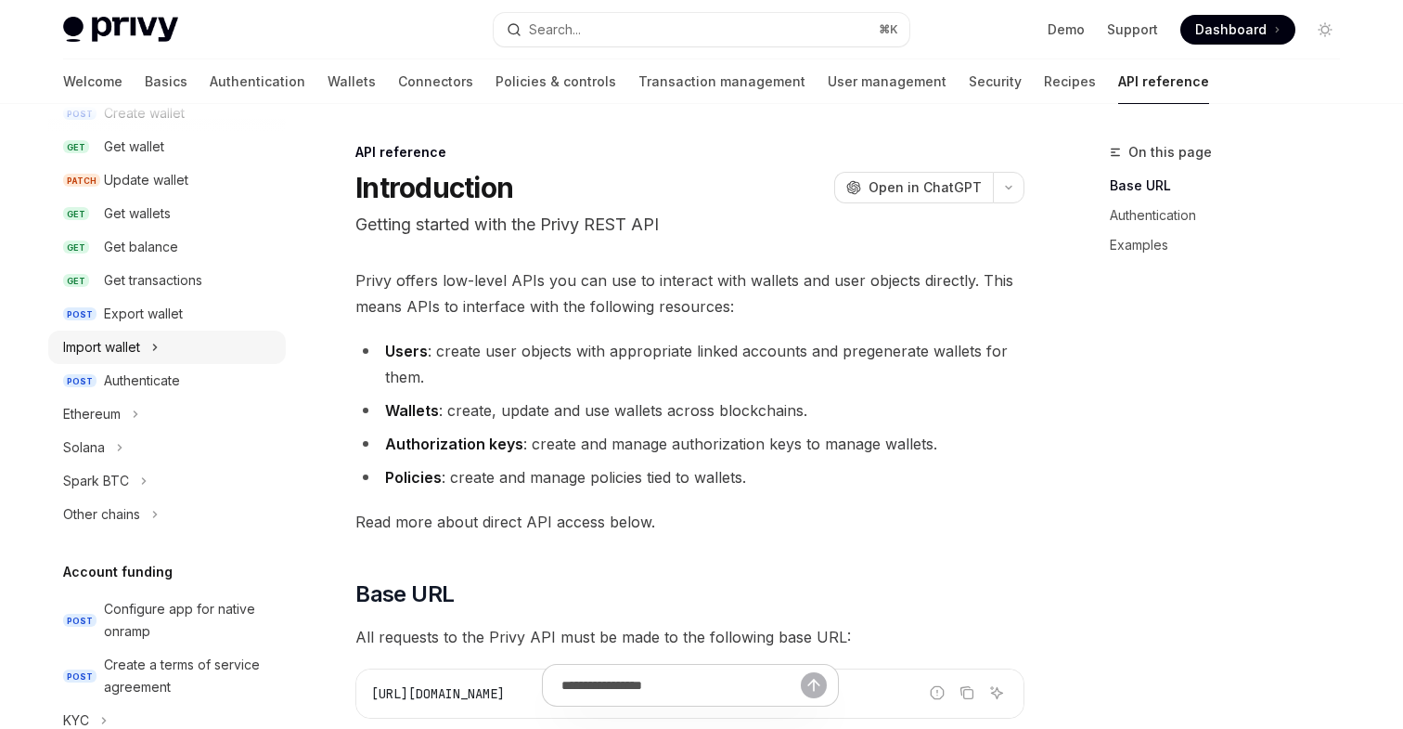
scroll to position [240, 0]
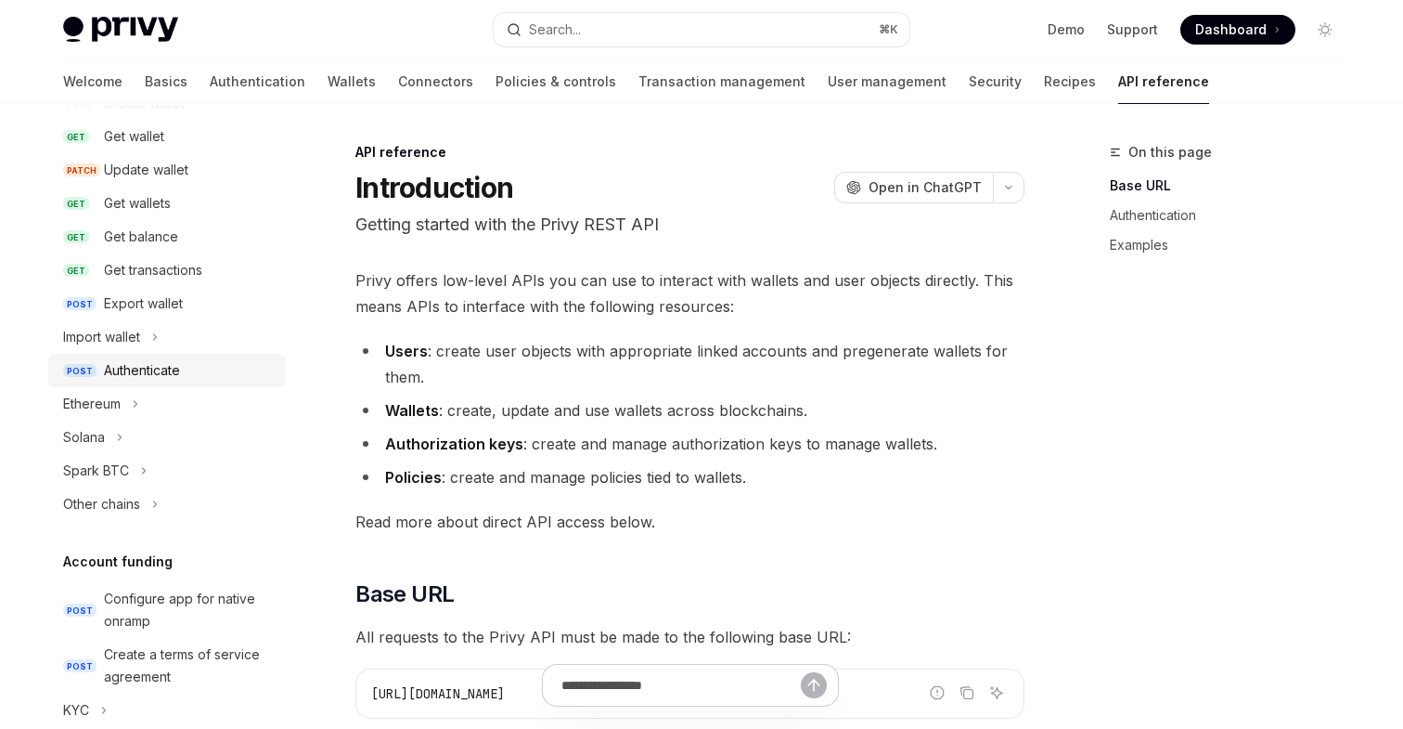
click at [154, 372] on div "Authenticate" at bounding box center [142, 370] width 76 height 22
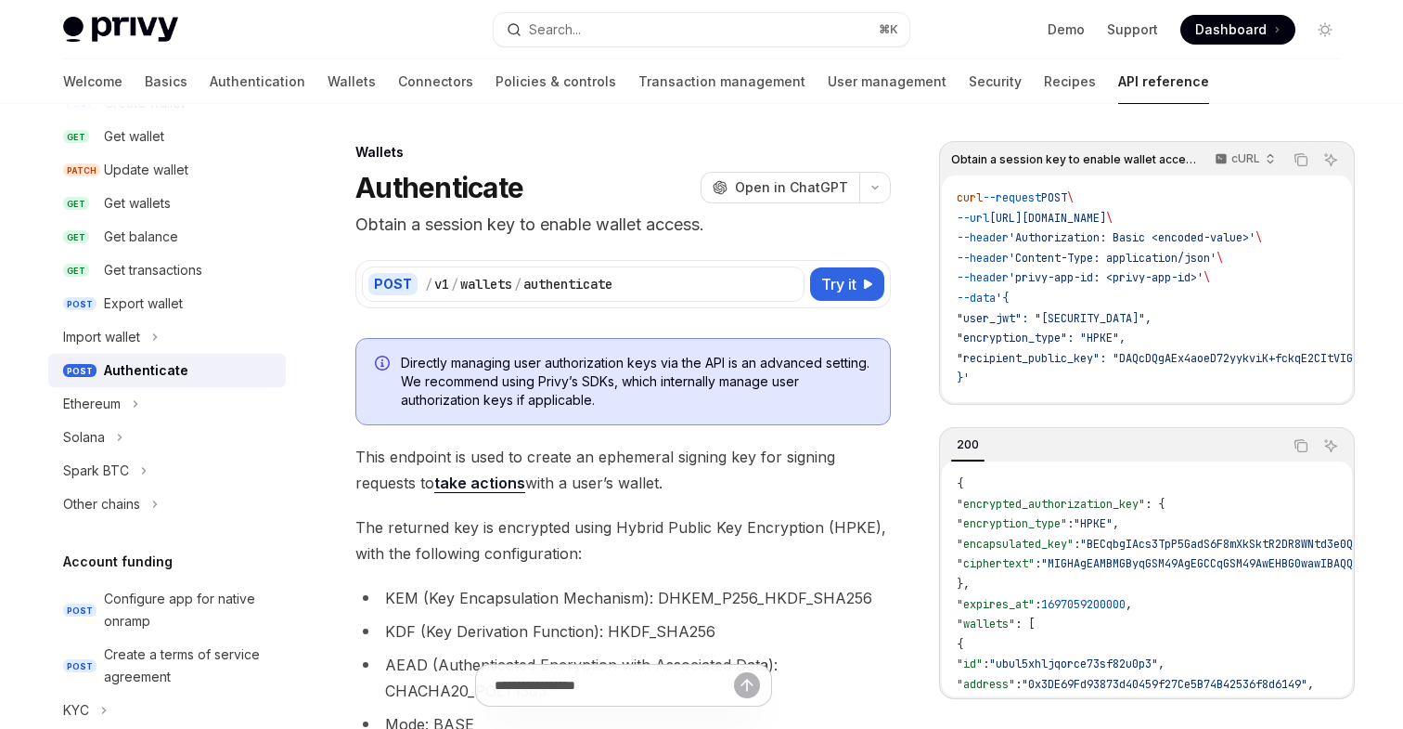
scroll to position [8, 0]
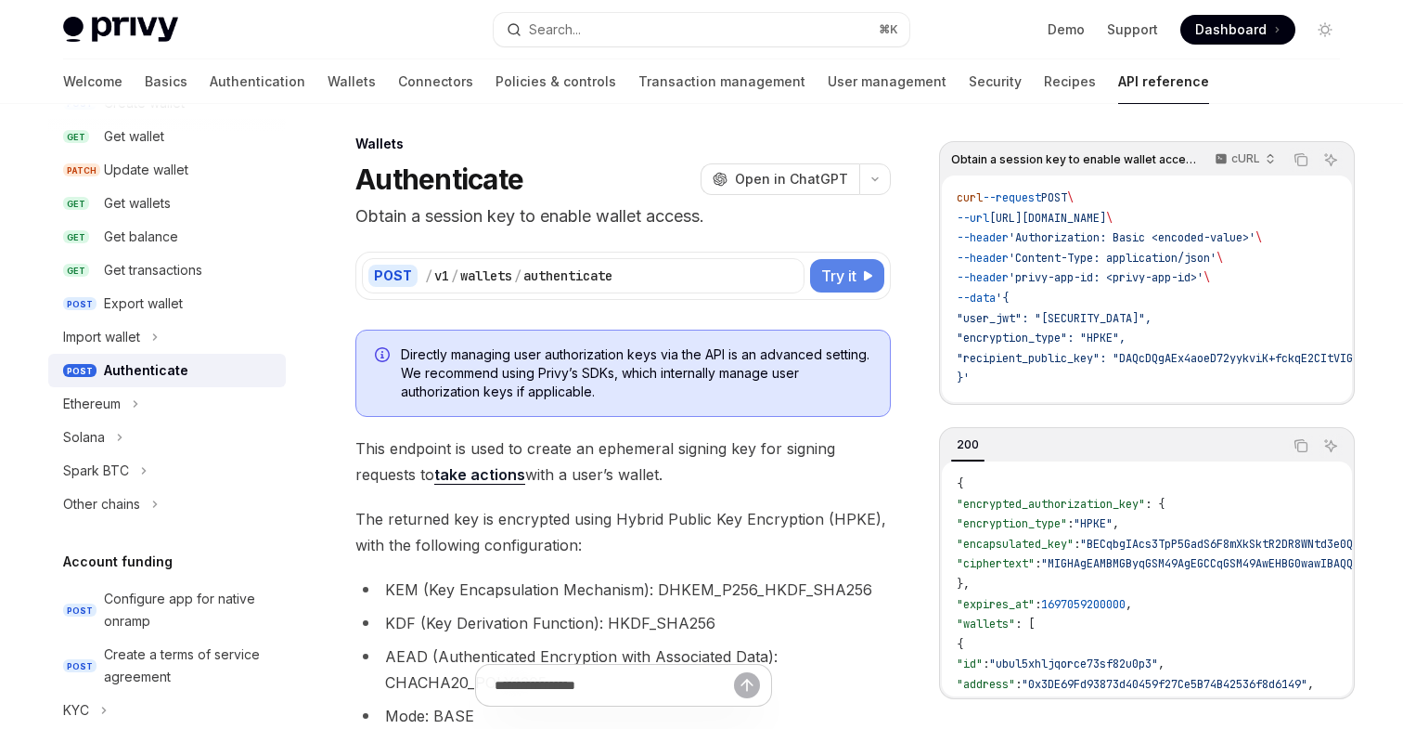
click at [843, 275] on span "Try it" at bounding box center [838, 276] width 35 height 22
type textarea "*"
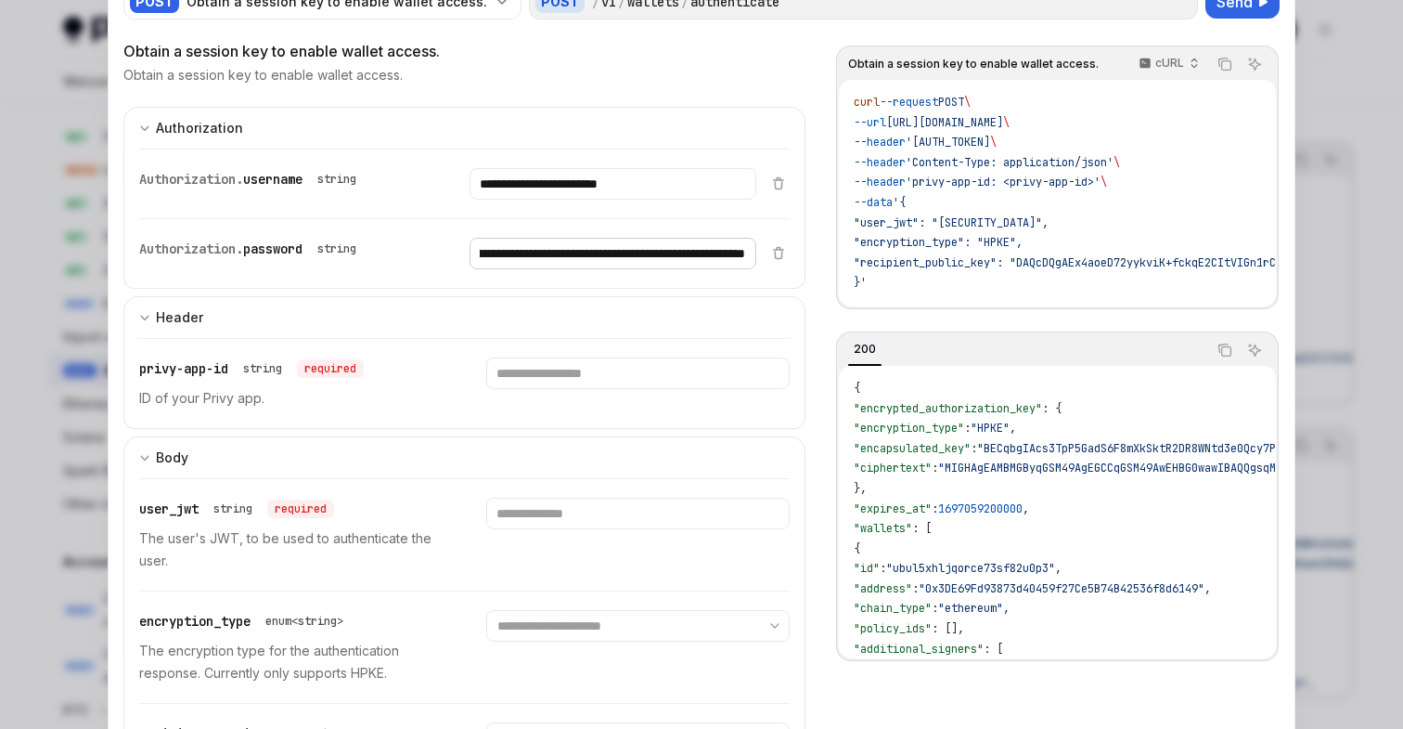
scroll to position [0, 434]
drag, startPoint x: 715, startPoint y: 251, endPoint x: 801, endPoint y: 252, distance: 86.3
click at [801, 252] on div "**********" at bounding box center [464, 219] width 682 height 140
click at [572, 185] on input "**********" at bounding box center [613, 184] width 286 height 32
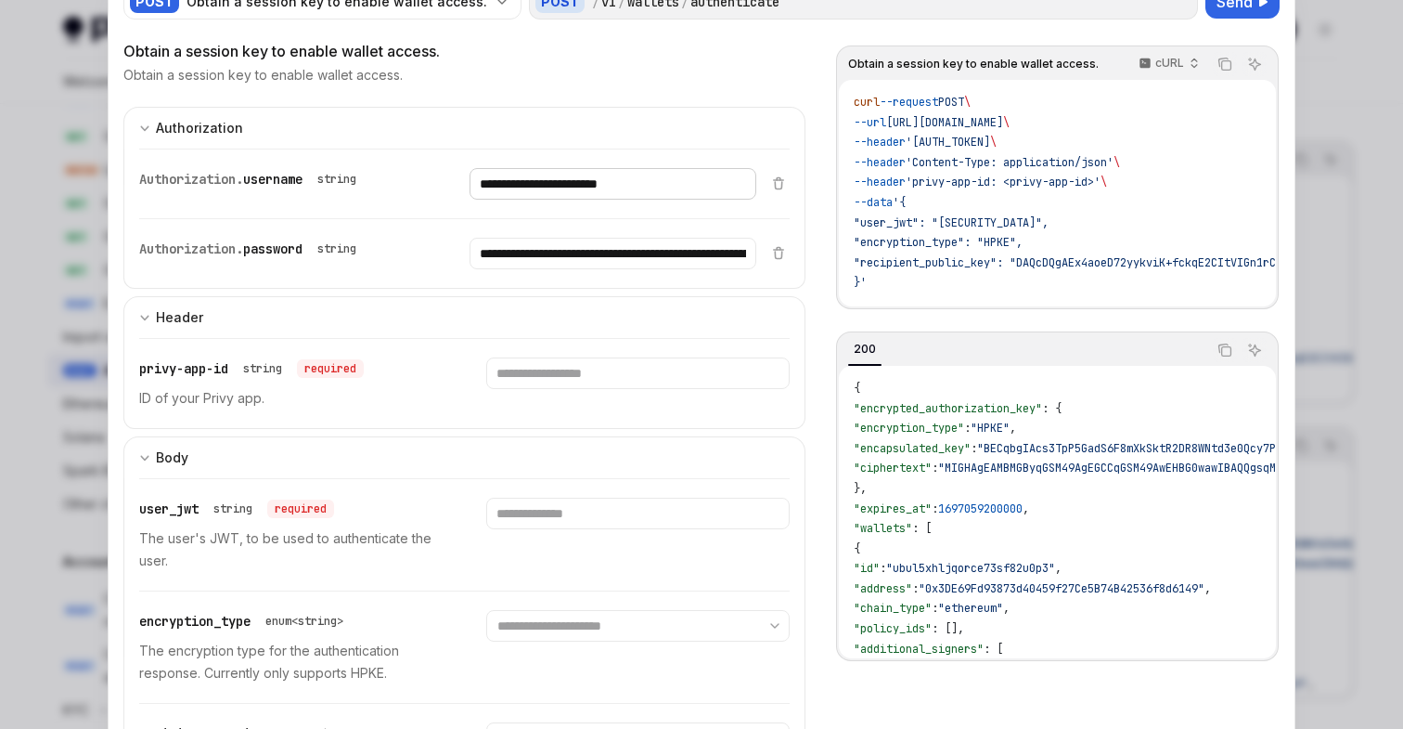
click at [572, 185] on input "**********" at bounding box center [613, 184] width 286 height 32
click at [537, 369] on input "Enter privy-app-id" at bounding box center [637, 373] width 303 height 32
paste input "**********"
type input "**********"
click at [549, 522] on input "Enter user_jwt" at bounding box center [637, 514] width 303 height 32
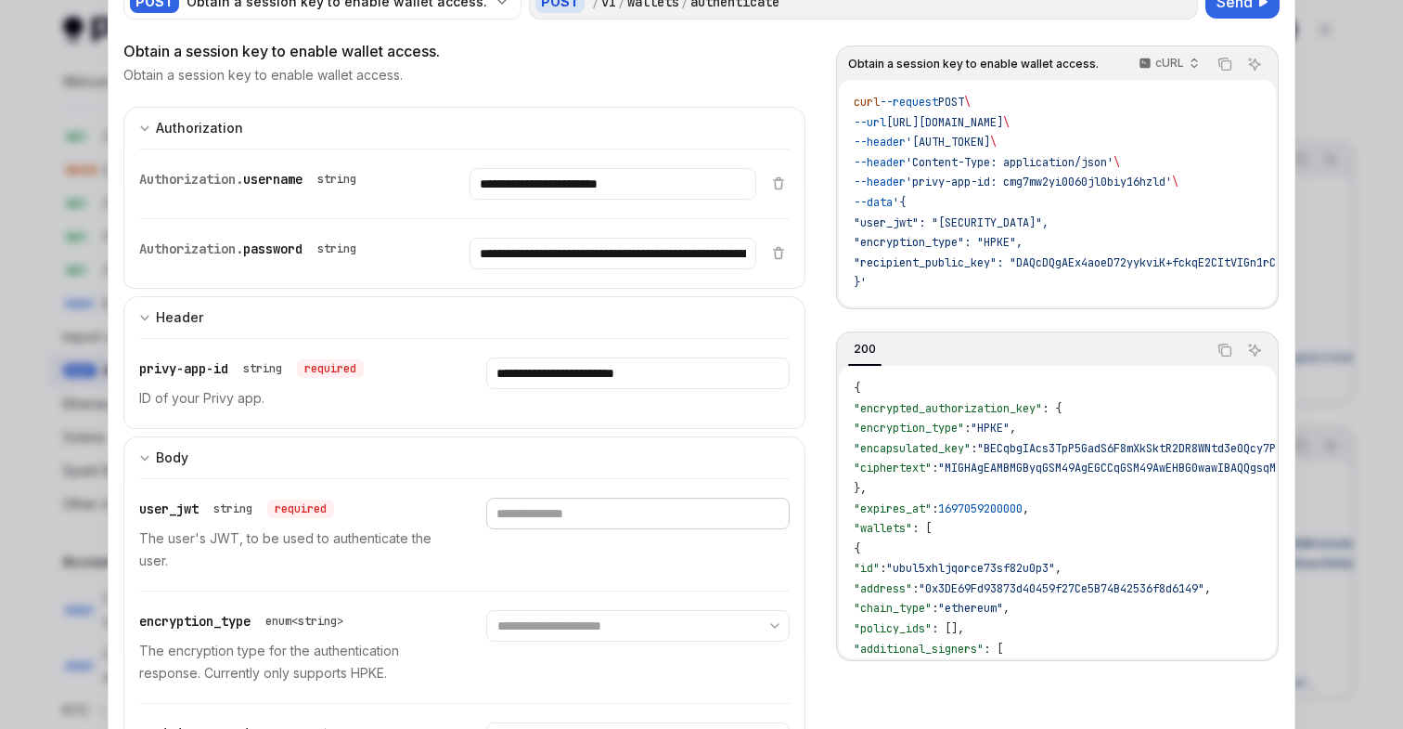
paste input "**********"
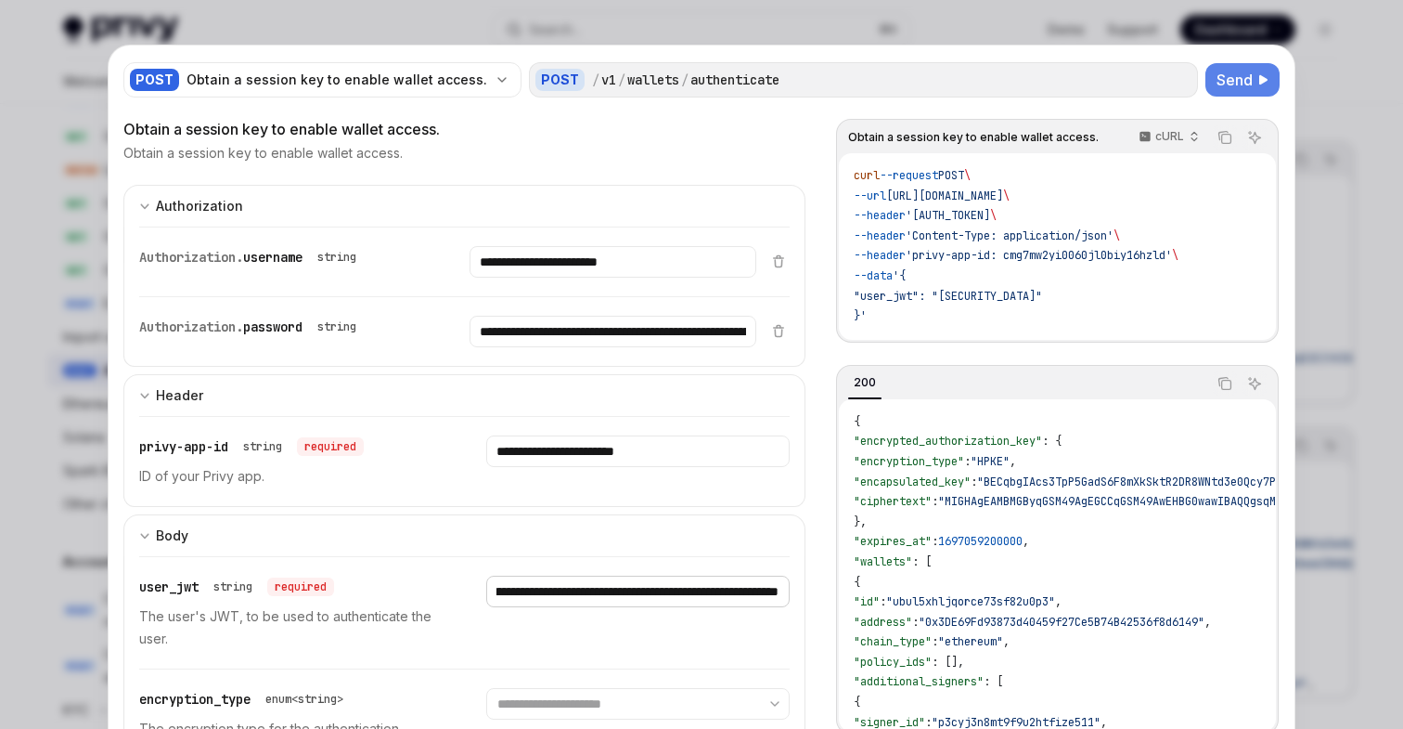
type input "**********"
click at [1217, 76] on span "Send" at bounding box center [1235, 80] width 36 height 22
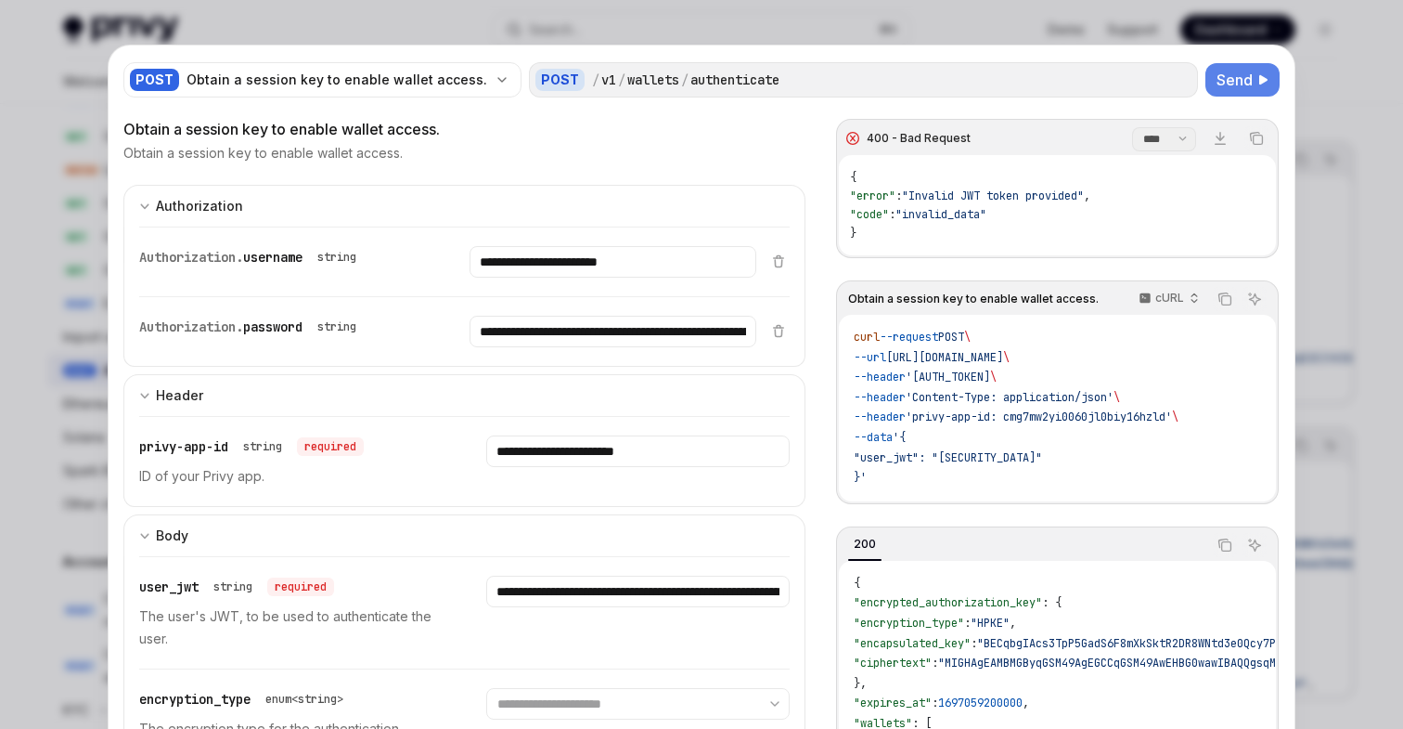
click at [795, 17] on div at bounding box center [701, 364] width 1403 height 729
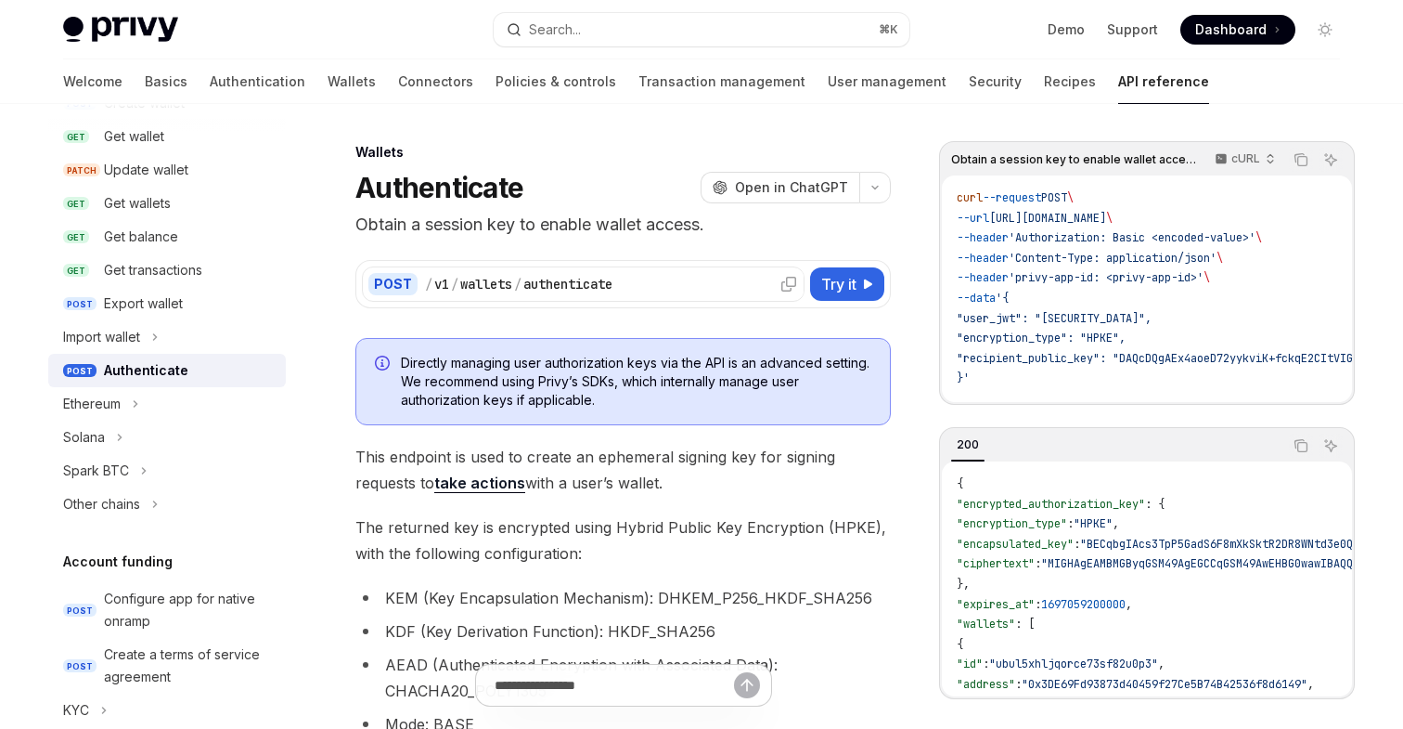
click at [646, 284] on div "/ v1 / wallets / authenticate" at bounding box center [611, 284] width 373 height 19
click at [847, 285] on span "Try it" at bounding box center [838, 284] width 35 height 22
type textarea "*"
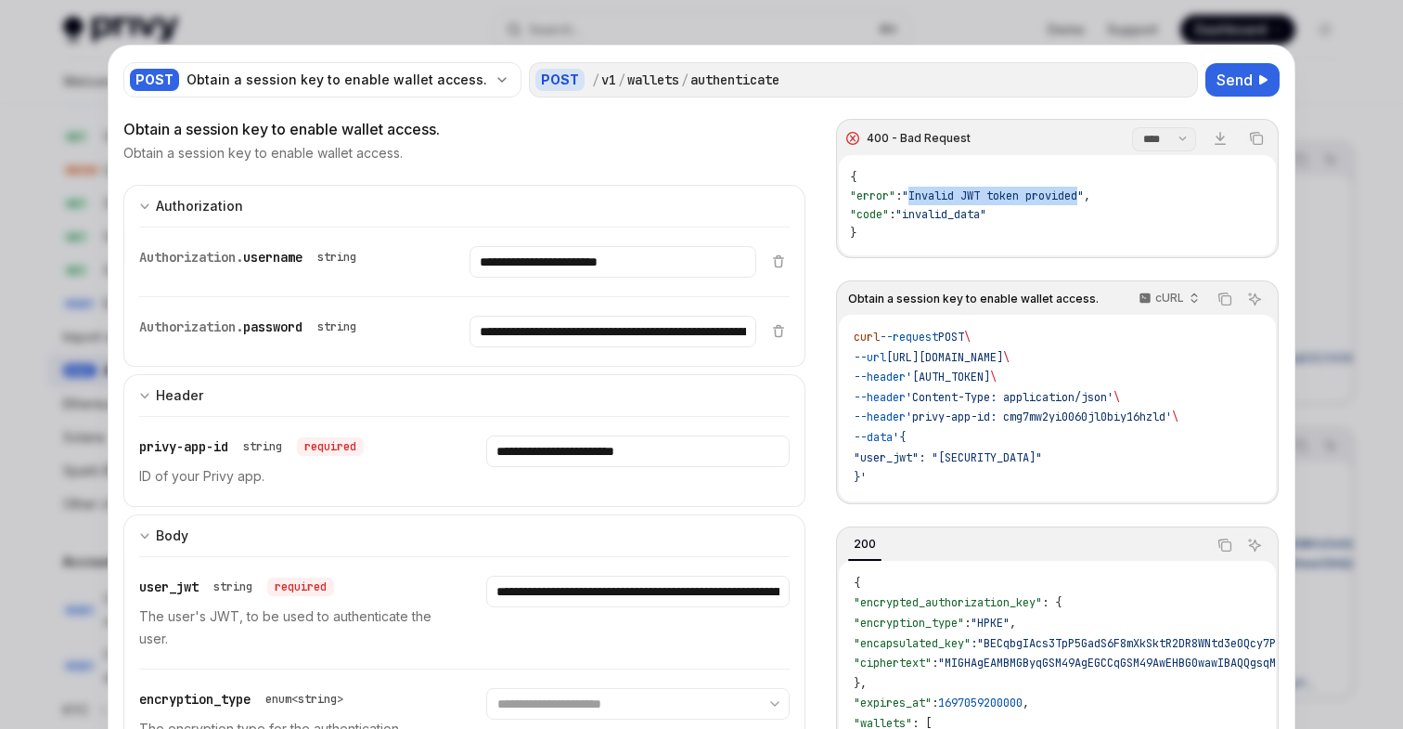
drag, startPoint x: 1105, startPoint y: 196, endPoint x: 934, endPoint y: 196, distance: 170.8
click at [933, 196] on span ""Invalid JWT token provided"" at bounding box center [993, 195] width 182 height 15
copy span "Invalid JWT token provided"
drag, startPoint x: 861, startPoint y: 233, endPoint x: 840, endPoint y: 175, distance: 61.4
click at [840, 175] on div "{ "error" : "Invalid JWT token provided" , "code" : "invalid_data" }" at bounding box center [1057, 205] width 437 height 100
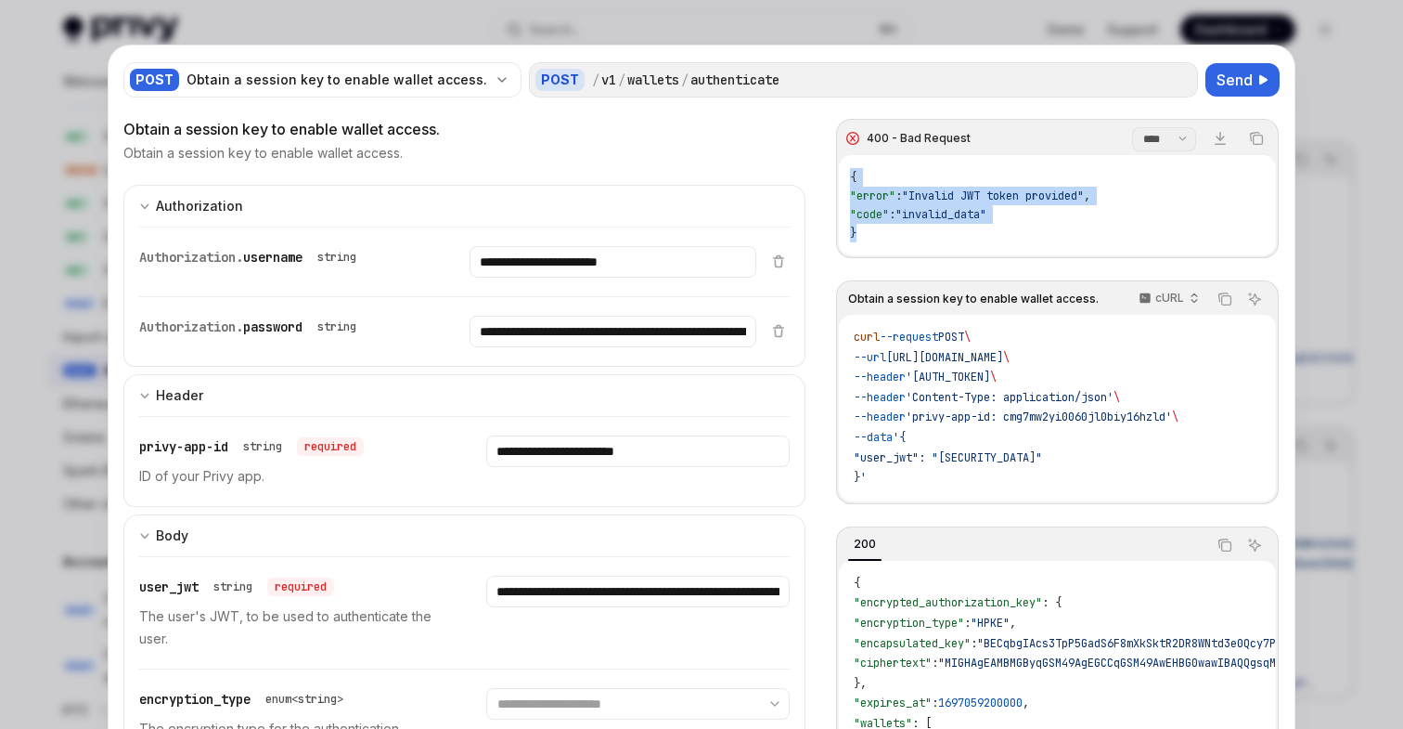
copy span "{ "error" : "Invalid JWT token provided" , "code" : "invalid_data" }"
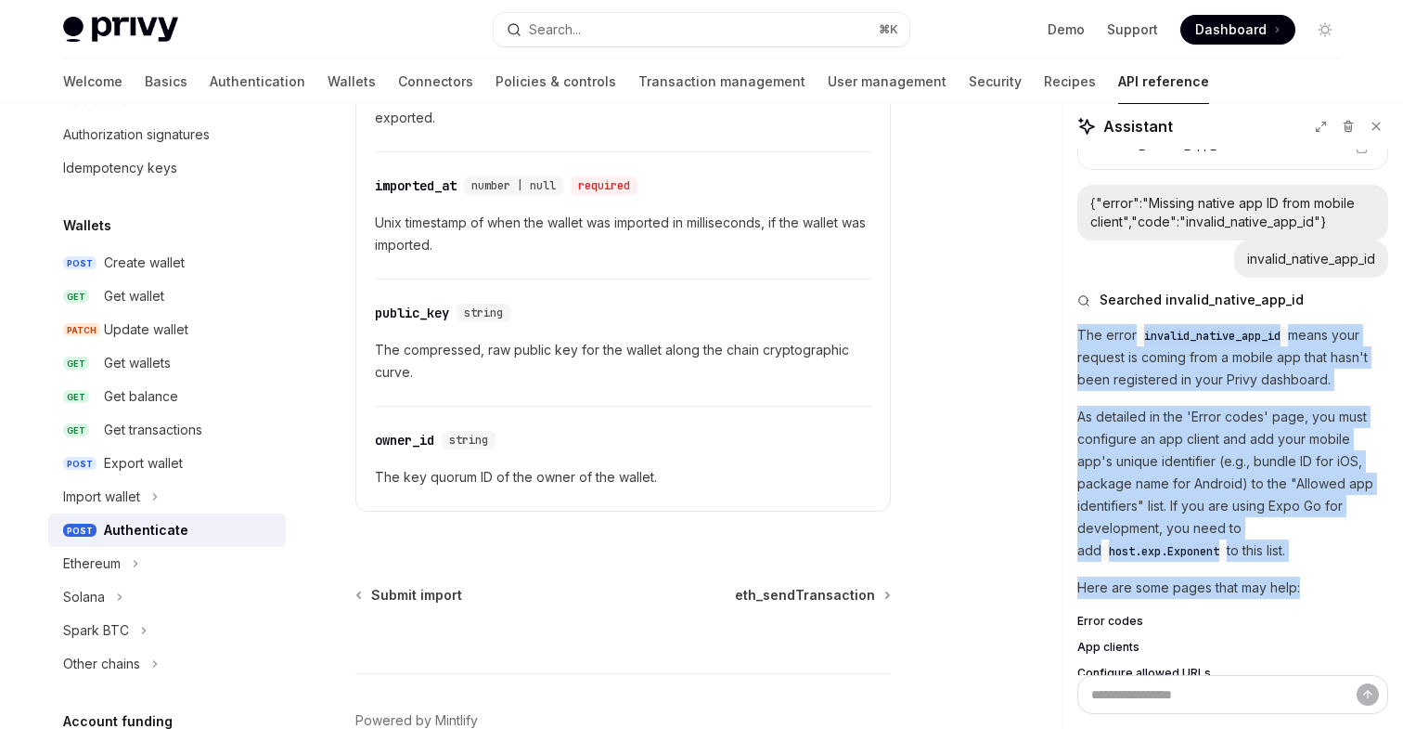
scroll to position [0, 16]
click at [210, 87] on link "Authentication" at bounding box center [258, 81] width 96 height 45
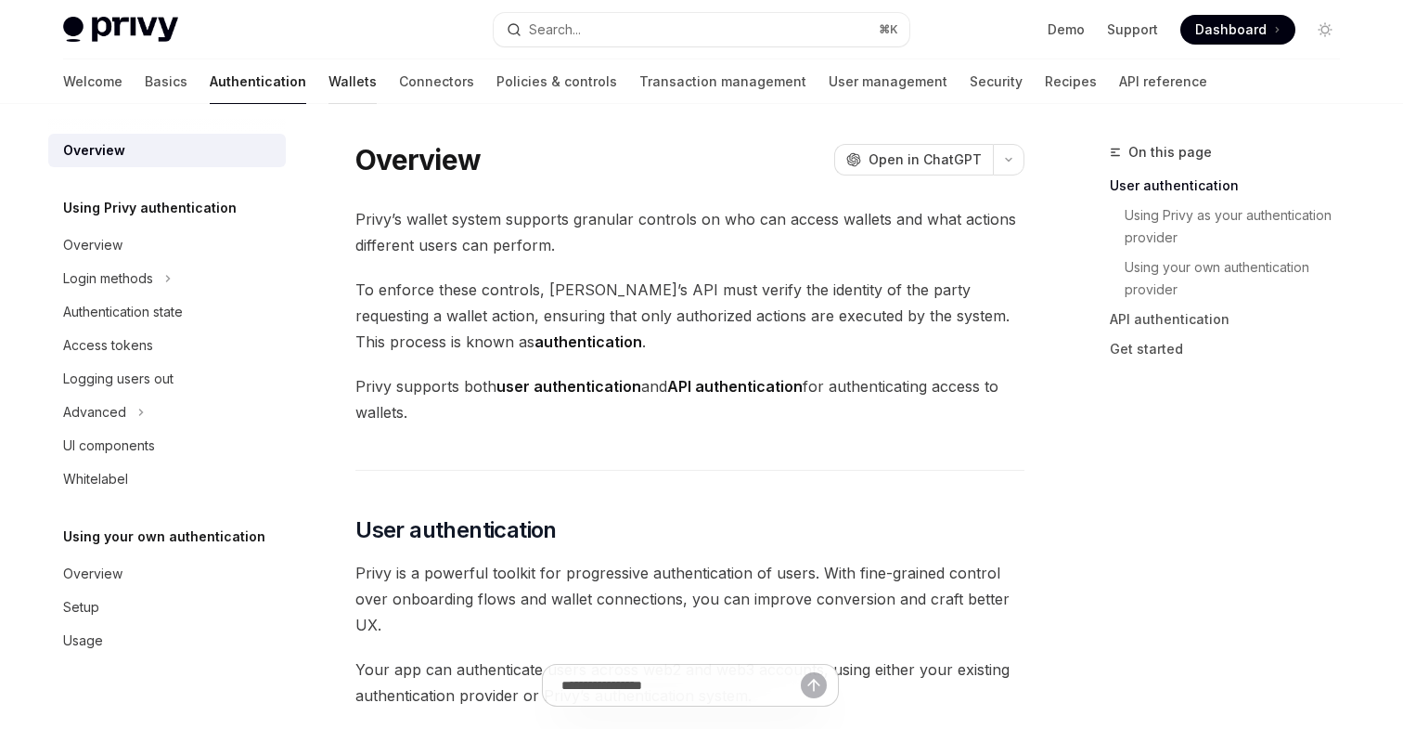
click at [329, 88] on link "Wallets" at bounding box center [353, 81] width 48 height 45
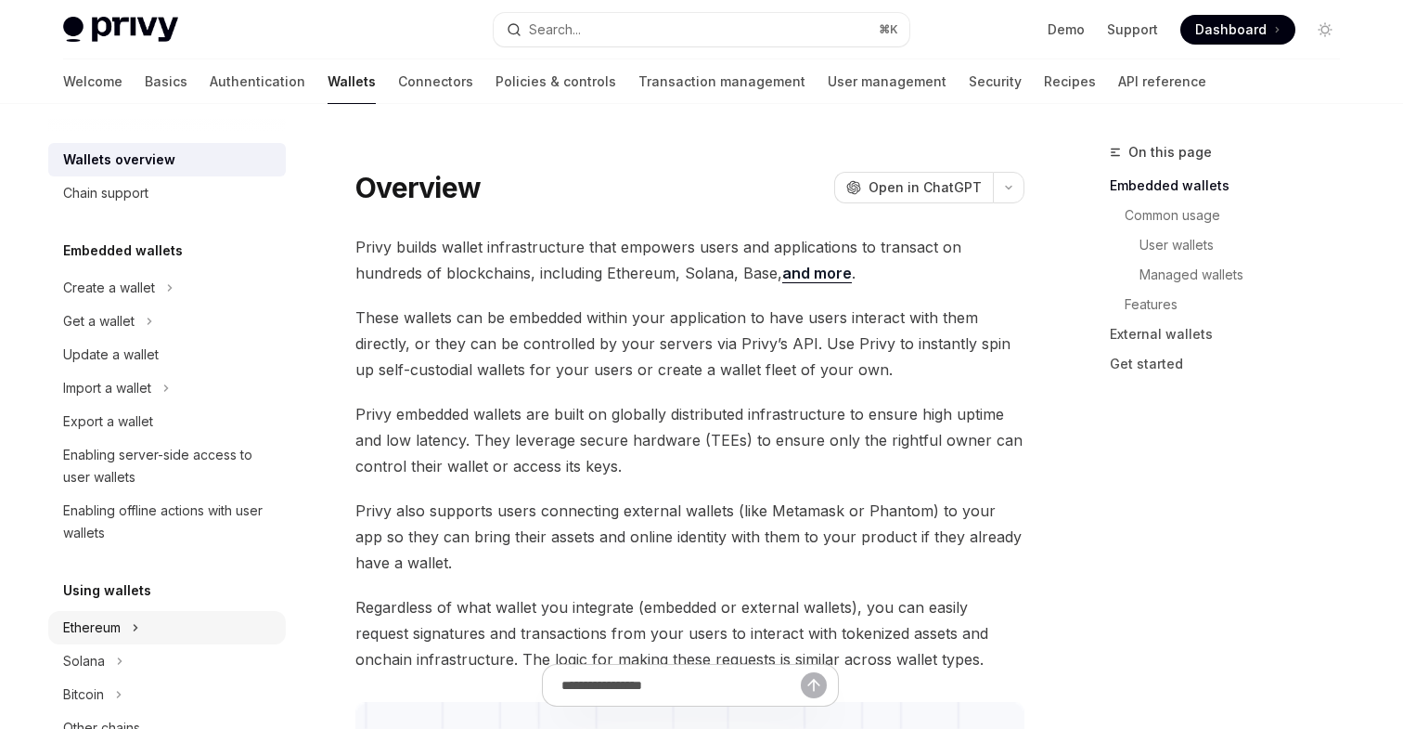
click at [90, 624] on div "Ethereum" at bounding box center [92, 627] width 58 height 22
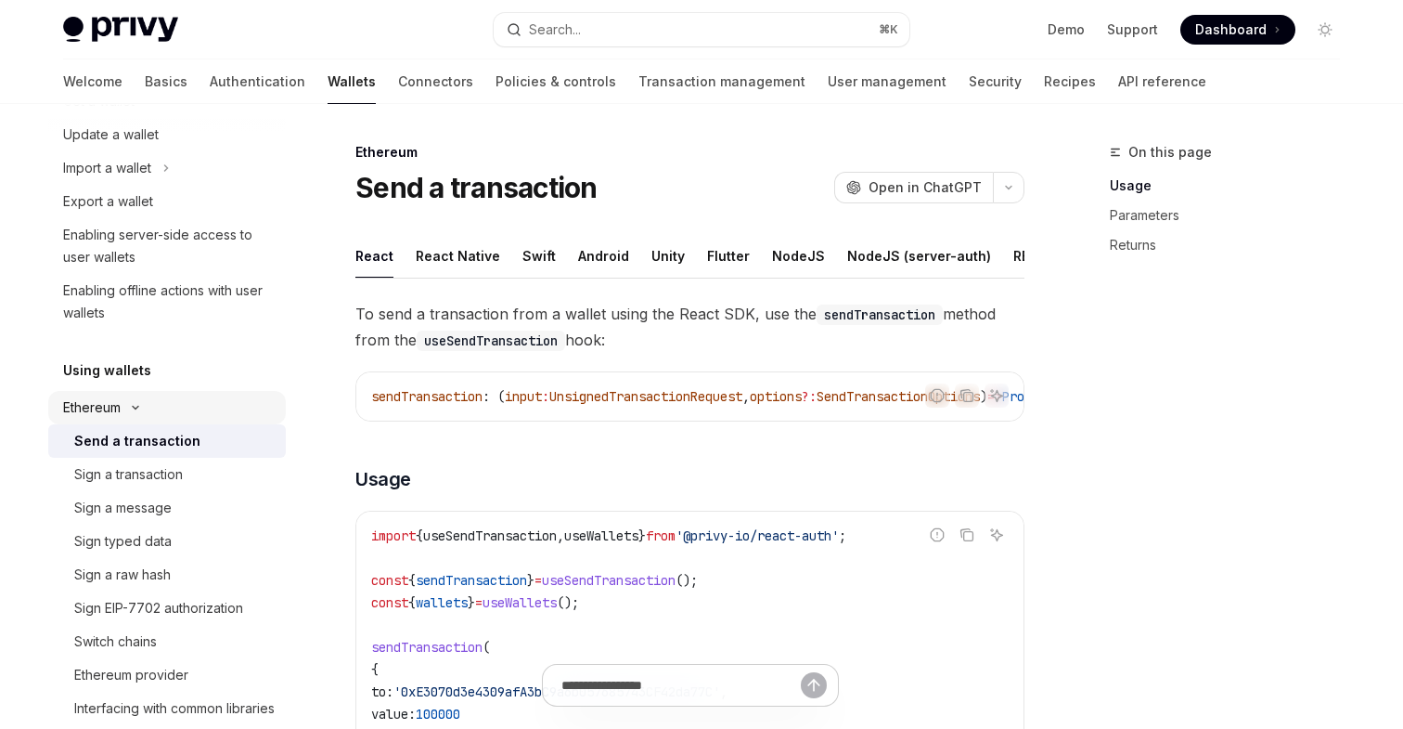
scroll to position [262, 0]
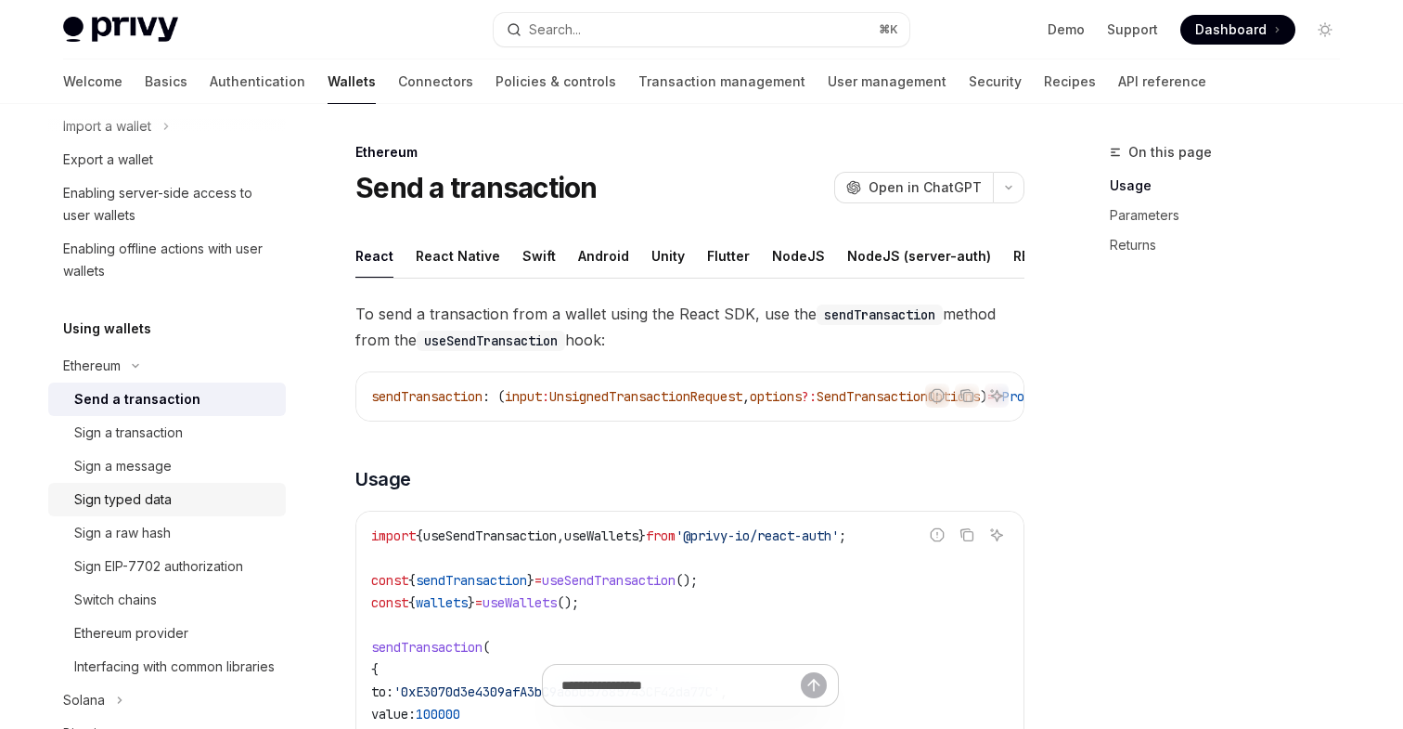
click at [139, 499] on div "Sign typed data" at bounding box center [122, 499] width 97 height 22
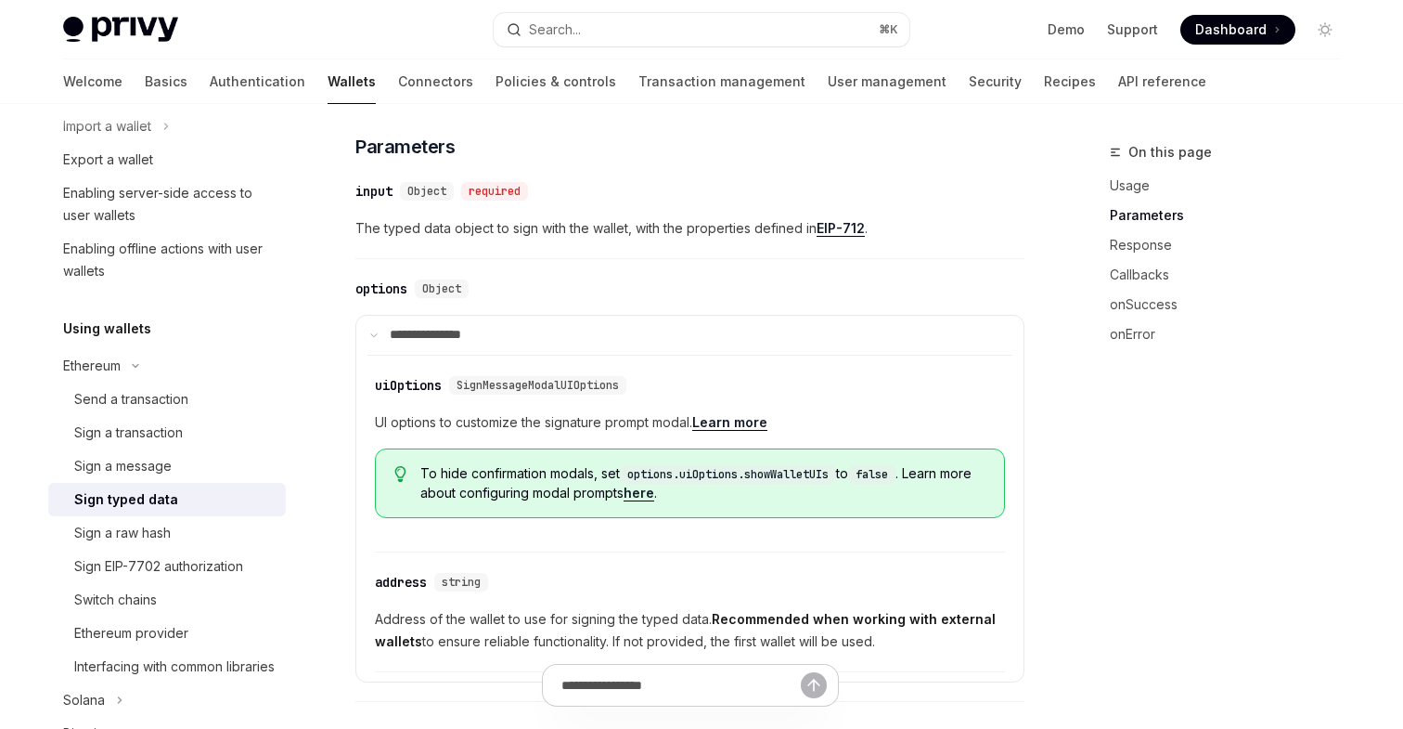
scroll to position [672, 0]
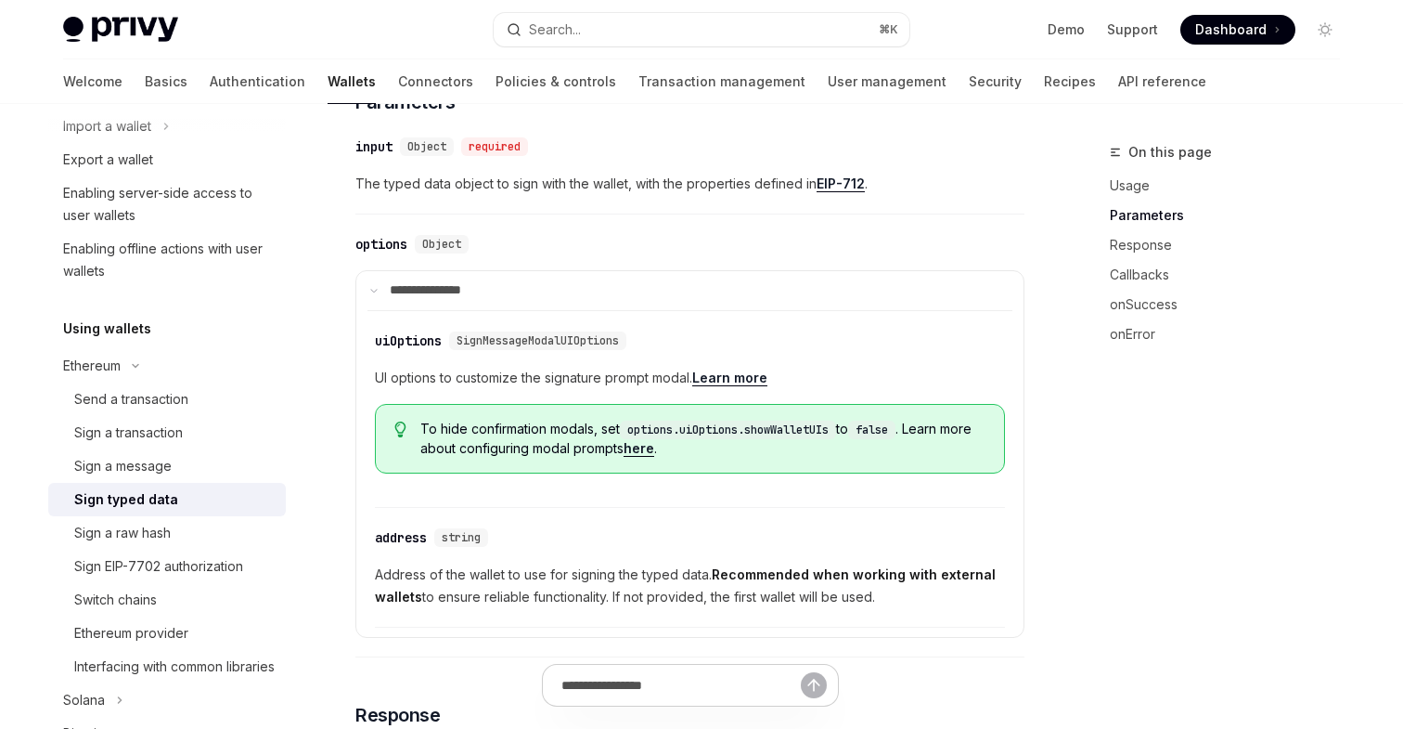
click at [844, 192] on link "EIP-712" at bounding box center [841, 183] width 48 height 17
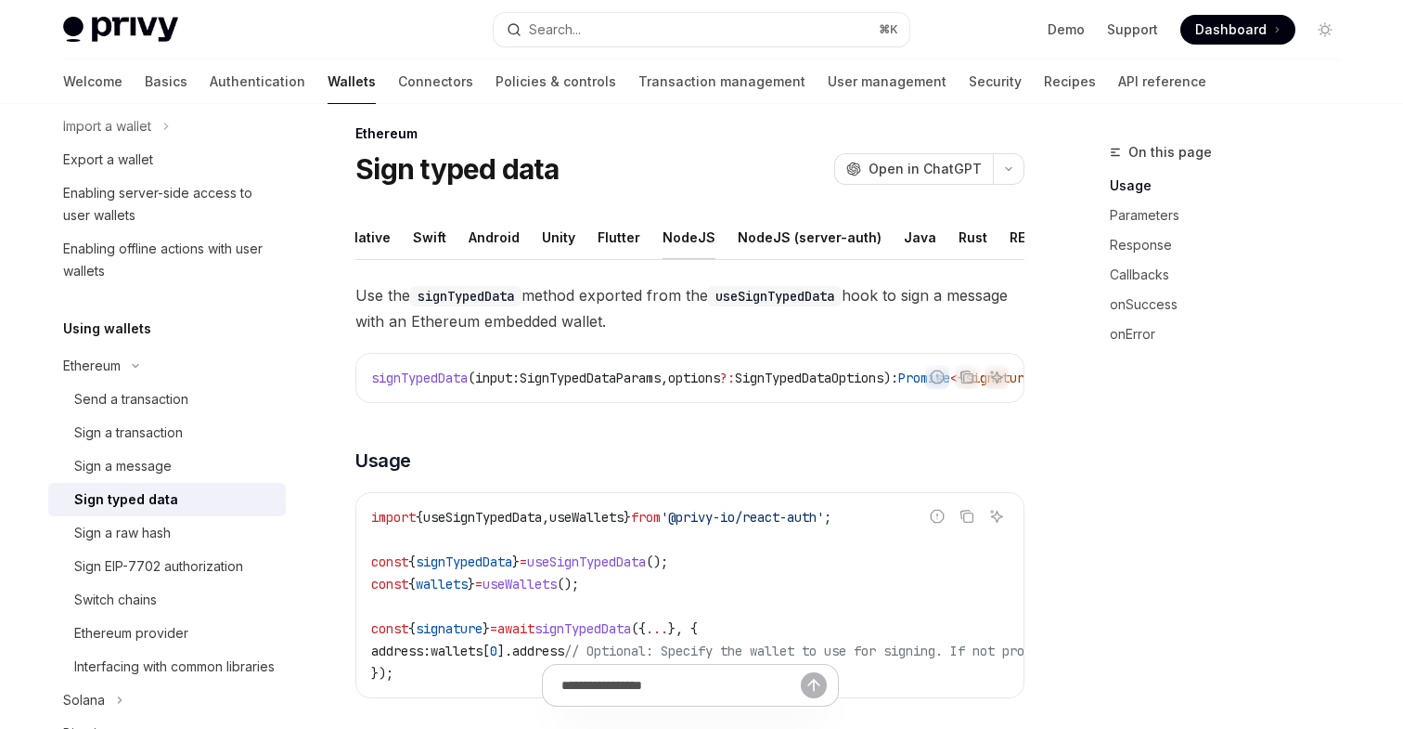
scroll to position [0, 126]
click at [993, 228] on div "REST API" at bounding box center [1022, 237] width 58 height 44
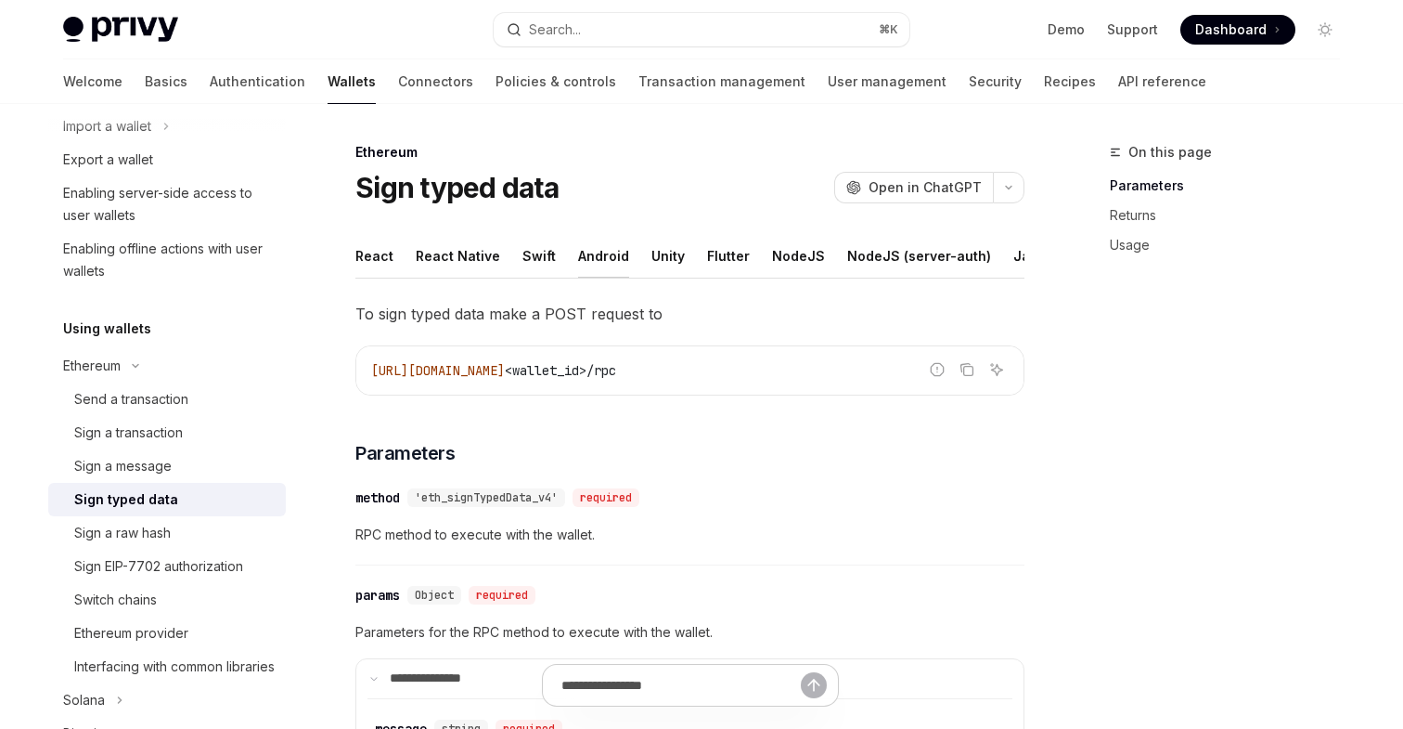
click at [601, 260] on div "Android" at bounding box center [603, 256] width 51 height 44
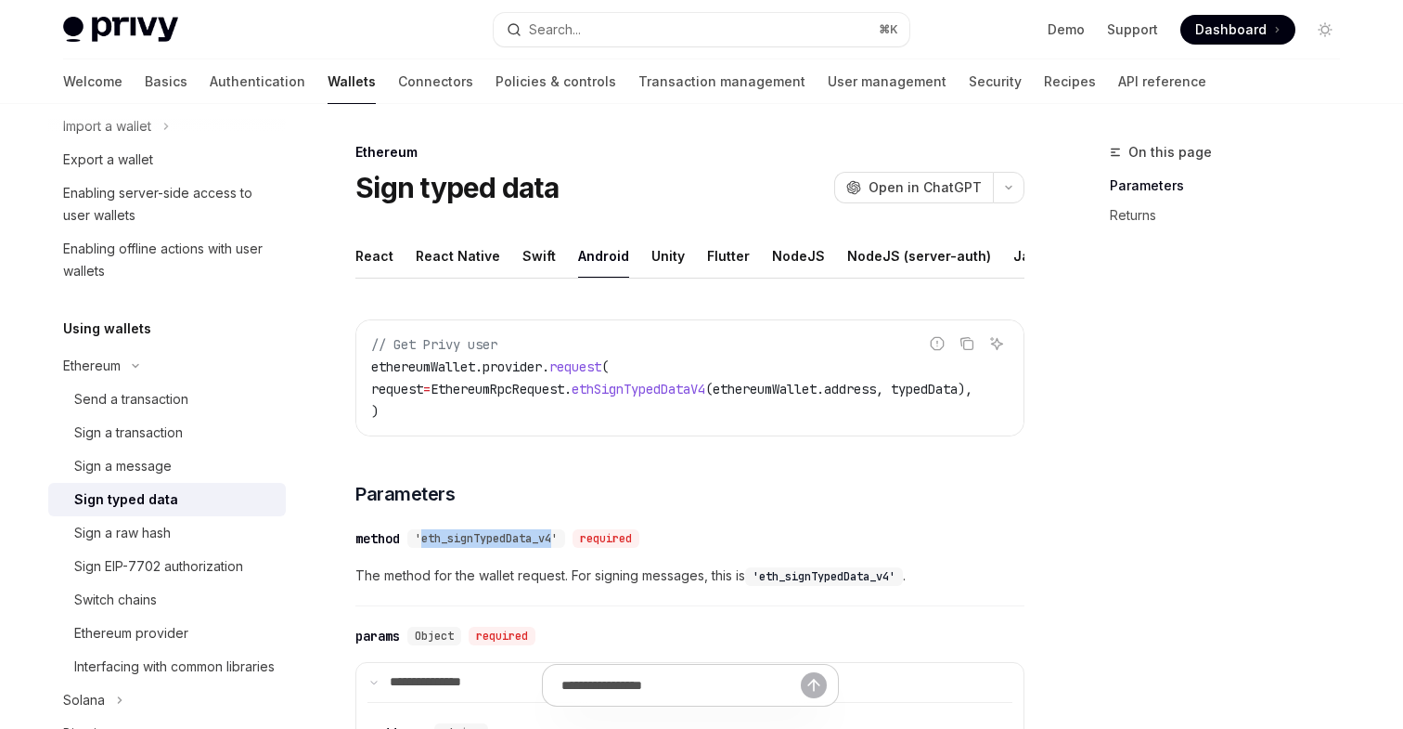
drag, startPoint x: 557, startPoint y: 547, endPoint x: 424, endPoint y: 548, distance: 132.7
click at [424, 546] on span "'eth_signTypedData_v4'" at bounding box center [486, 538] width 143 height 15
copy span "eth_signTypedData_v4"
click at [993, 254] on div "REST API" at bounding box center [1022, 256] width 58 height 44
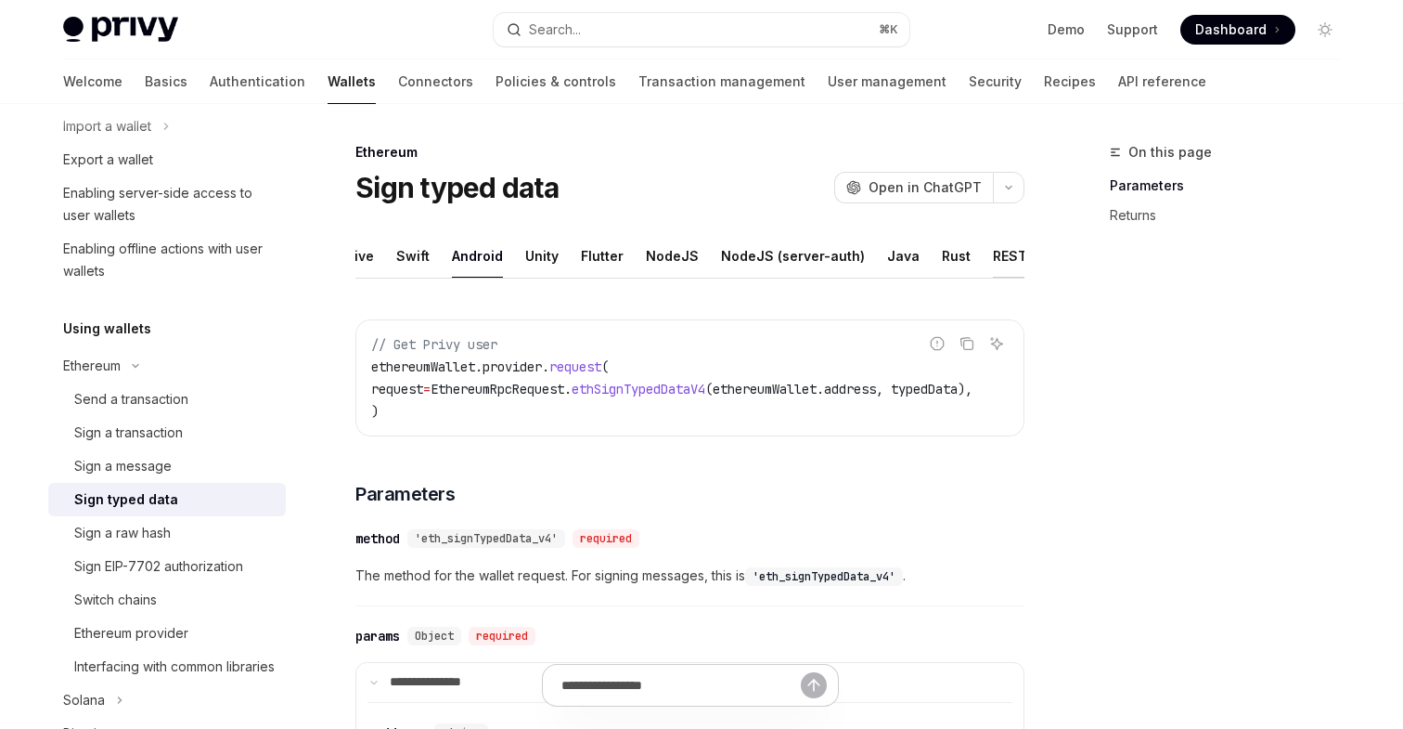
type textarea "*"
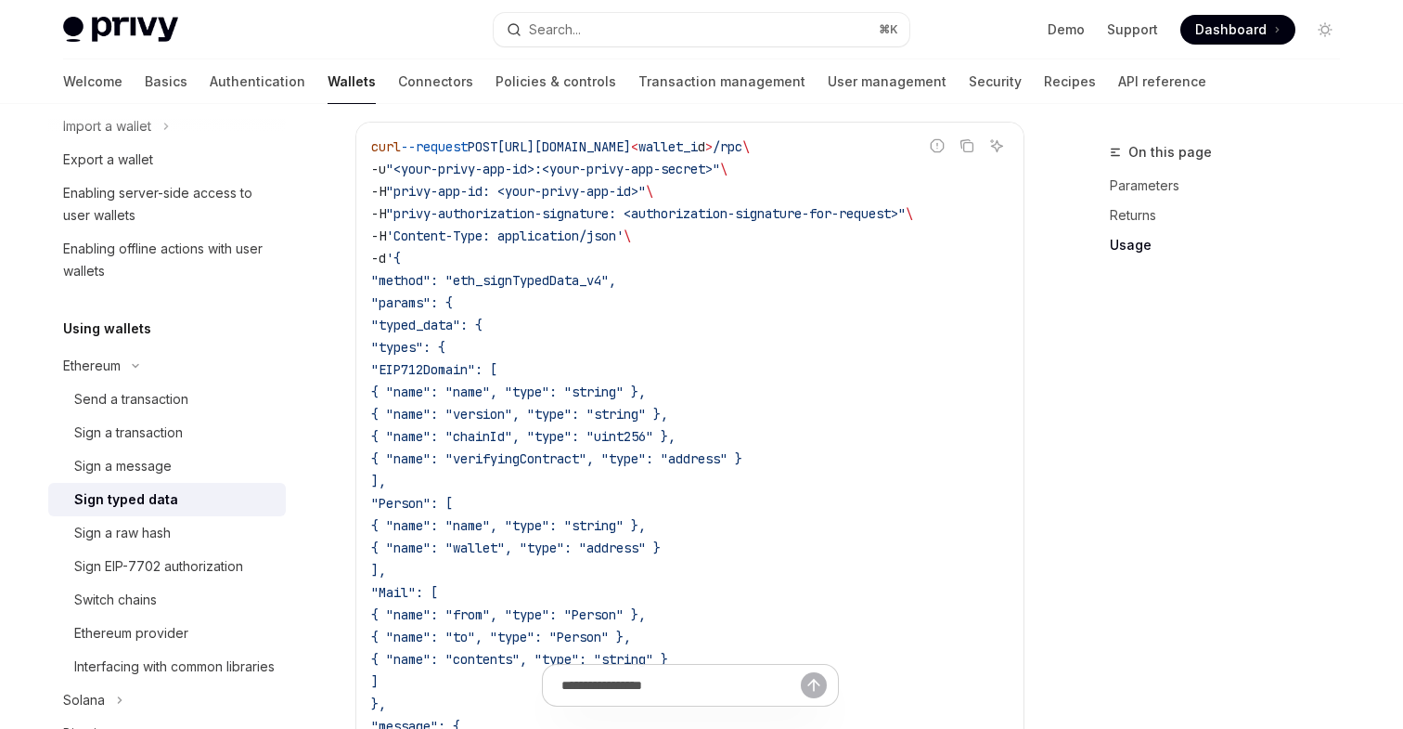
scroll to position [1587, 0]
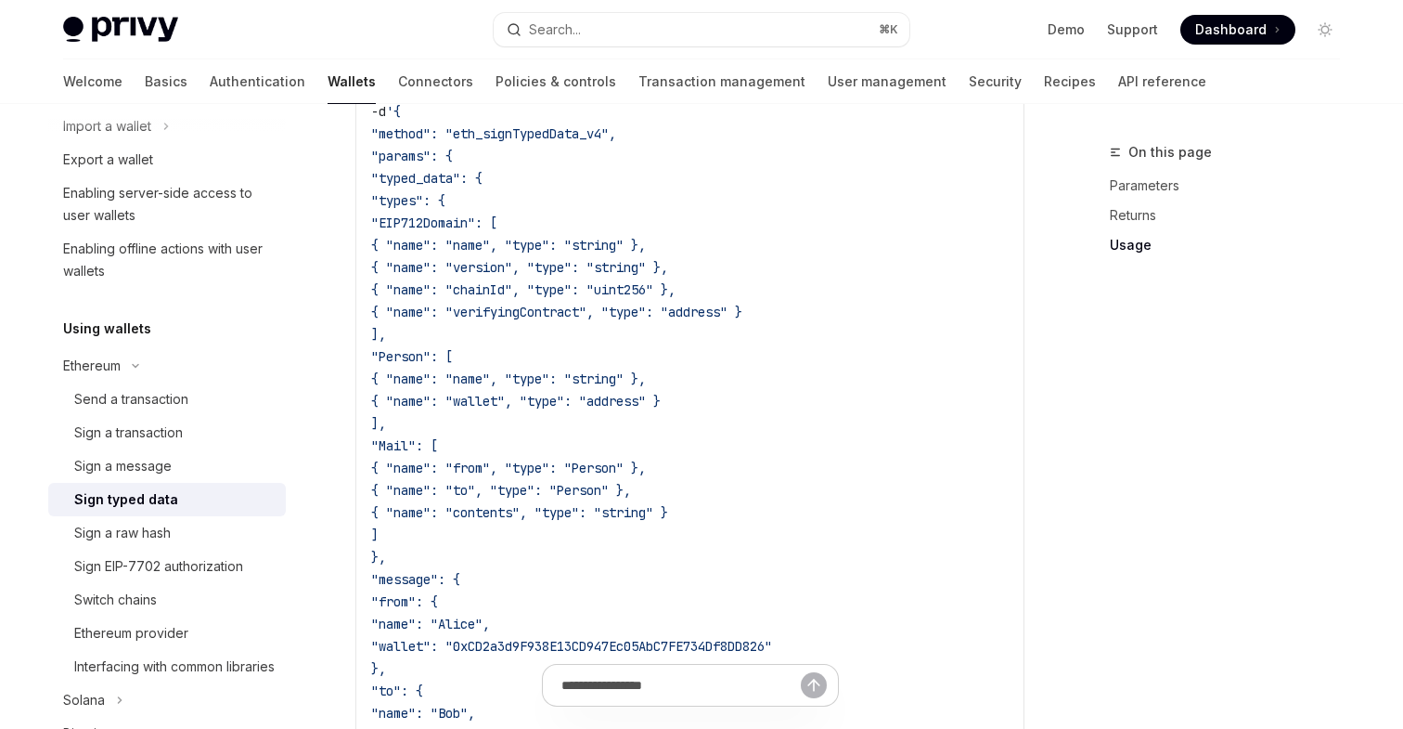
click at [453, 357] on span ""Person": [" at bounding box center [412, 356] width 82 height 17
copy span "Person"
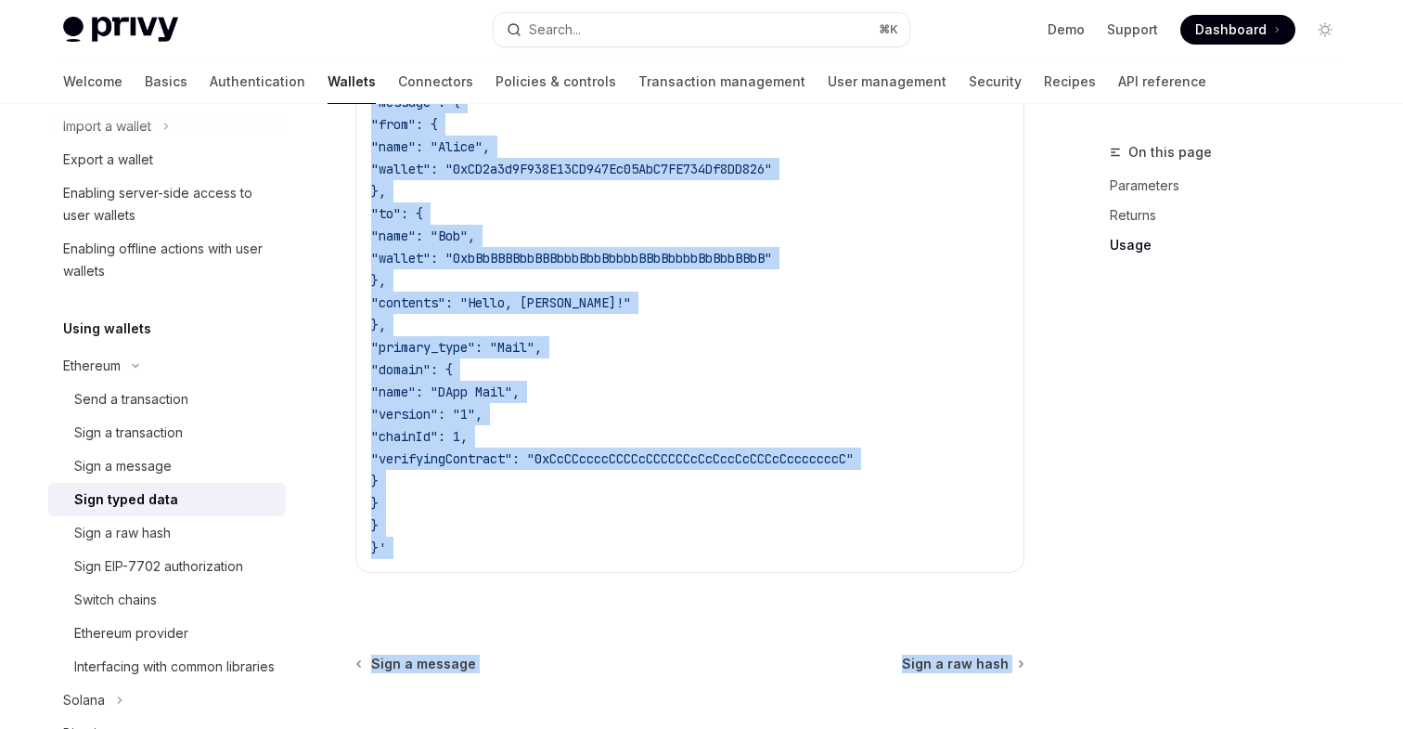
scroll to position [2238, 0]
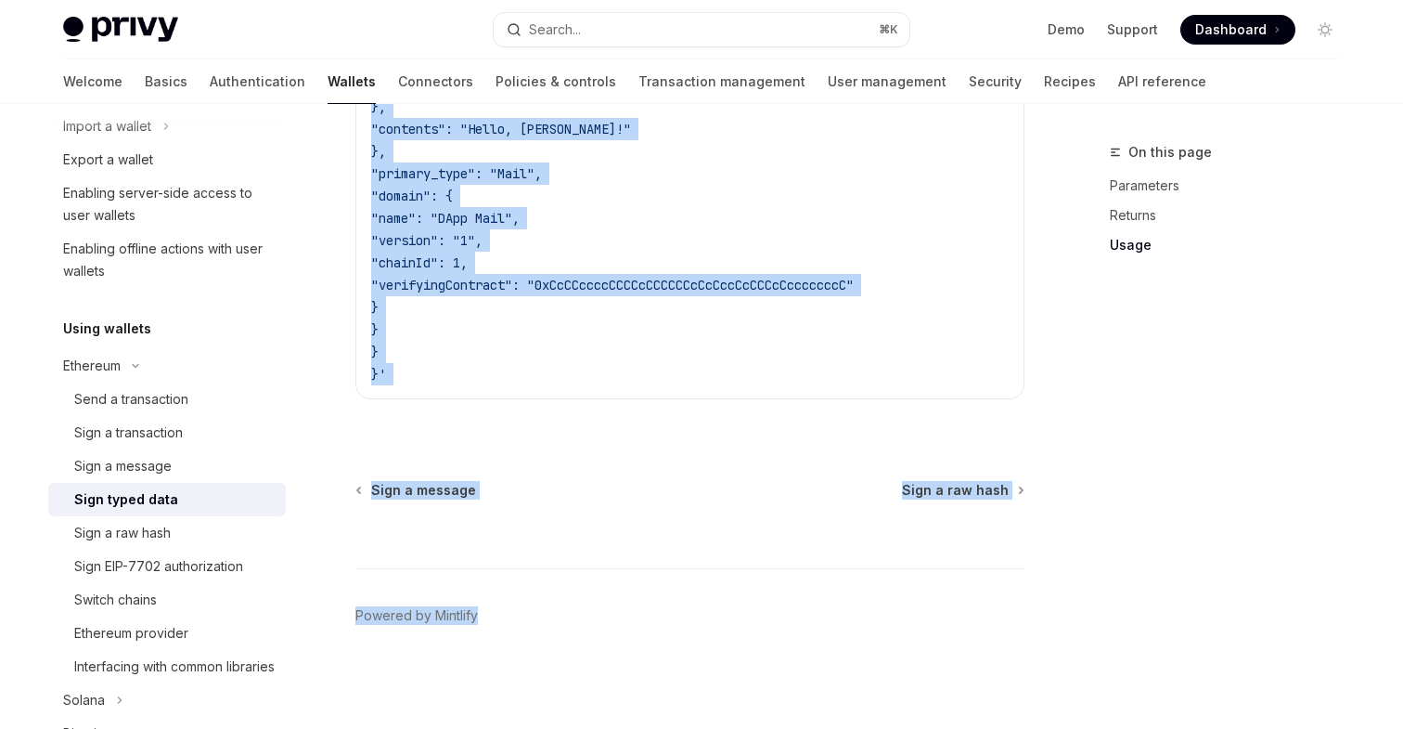
drag, startPoint x: 419, startPoint y: 381, endPoint x: 470, endPoint y: 346, distance: 61.5
copy code ""types": { "EIP712Domain": [ { "name": "name", "type": "string" }, { "name": "v…"
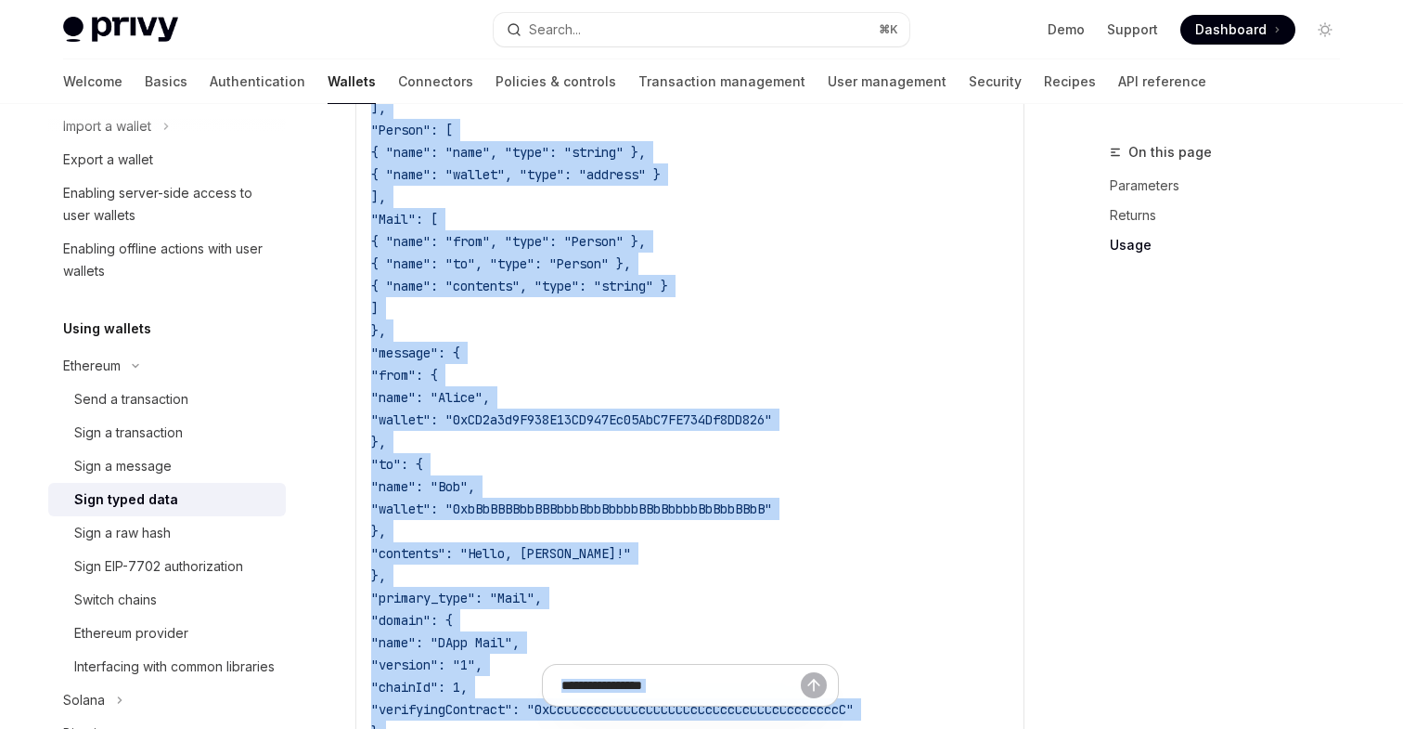
scroll to position [1598, 0]
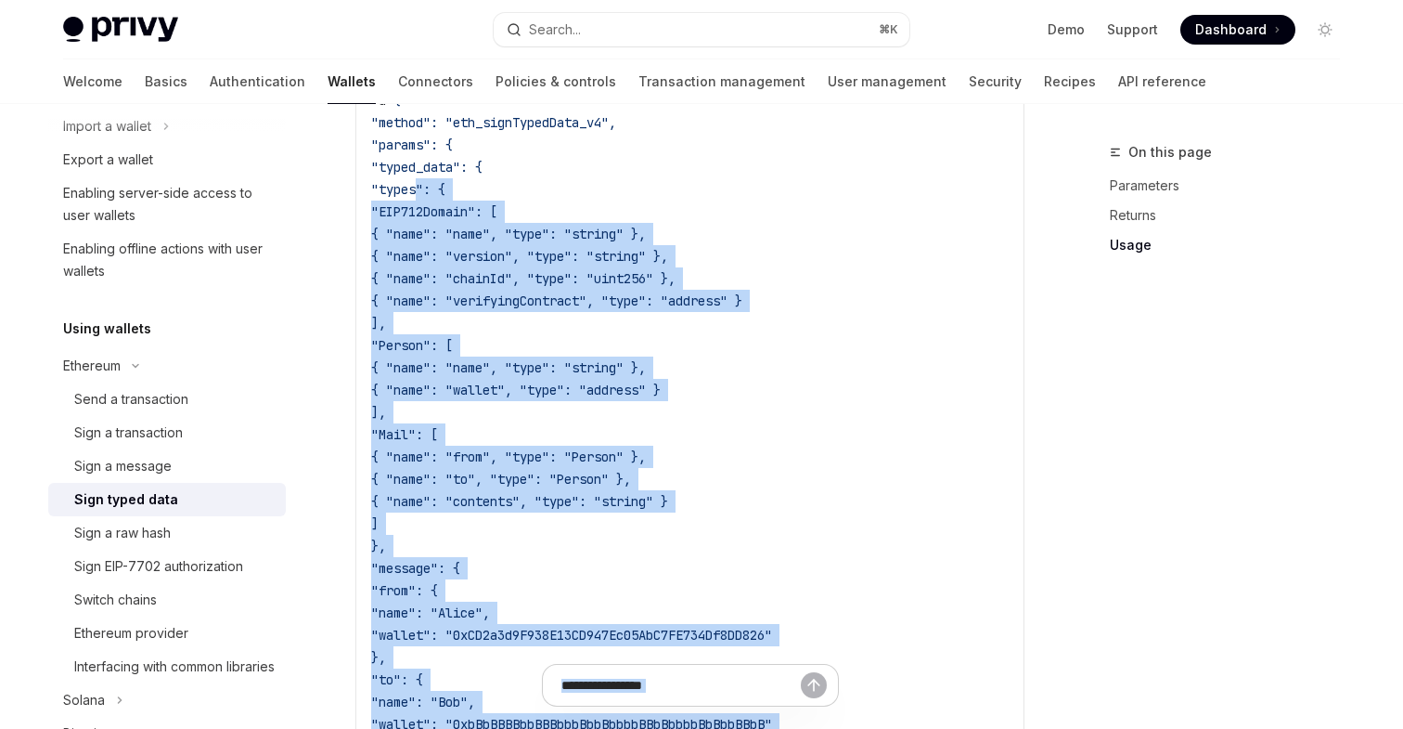
click at [804, 465] on code "curl --request POST https://api.privy.io/v1/wallets/ < wallet_i d > /rpc \ -u "…" at bounding box center [690, 501] width 638 height 1047
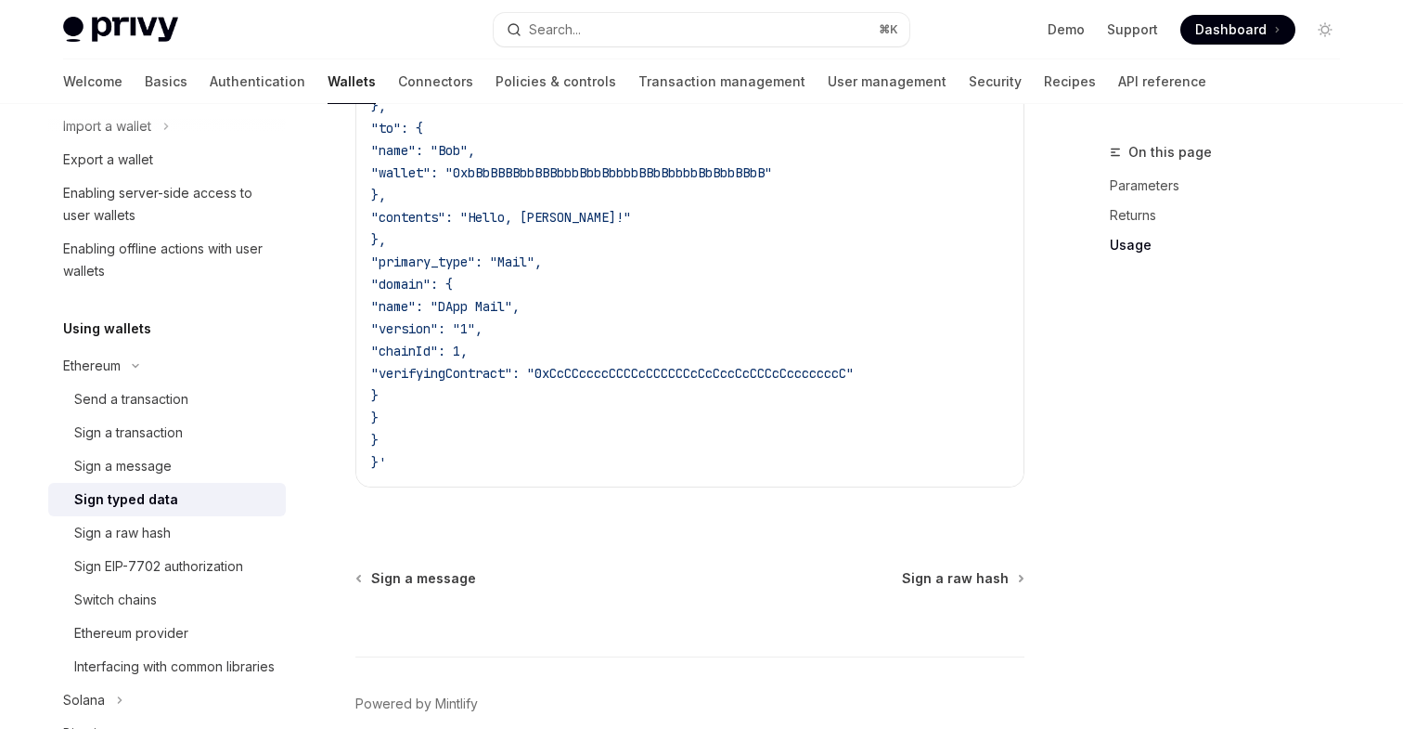
scroll to position [2238, 0]
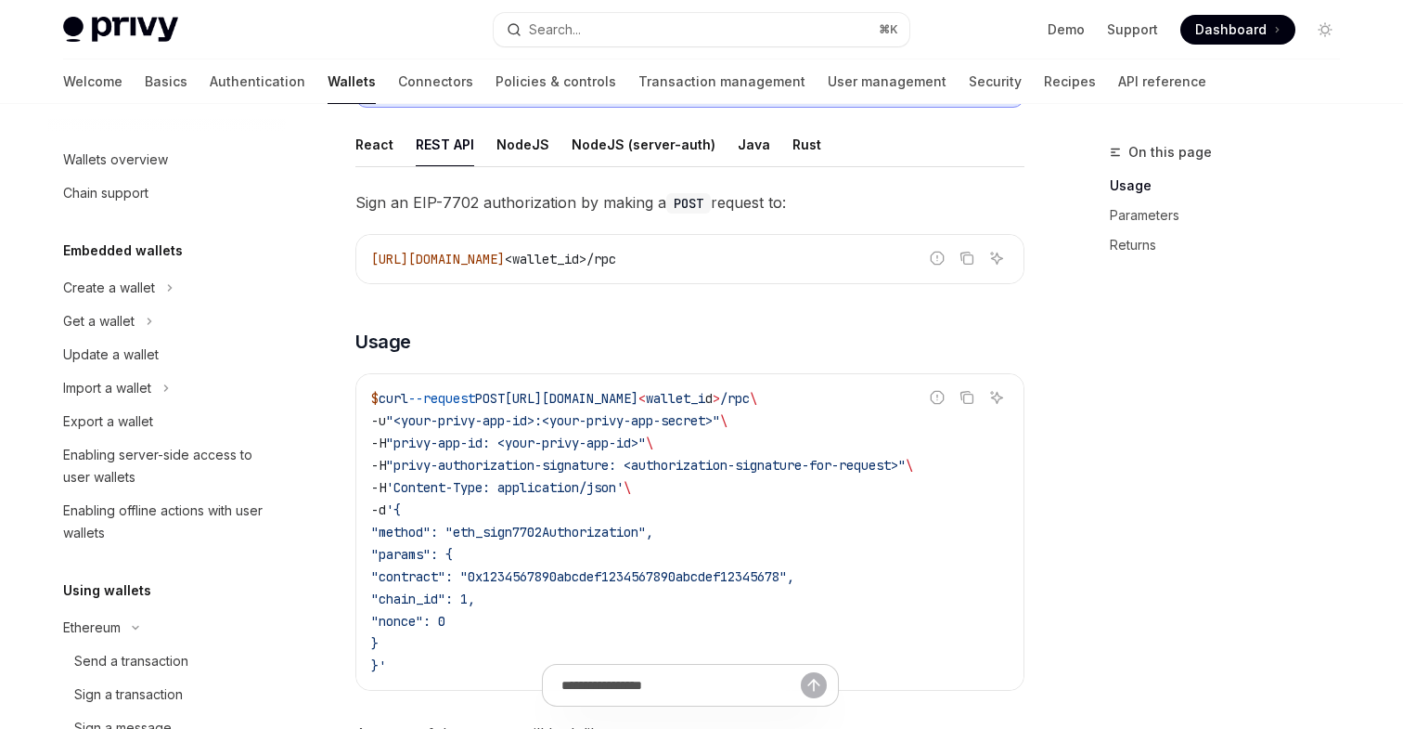
scroll to position [411, 0]
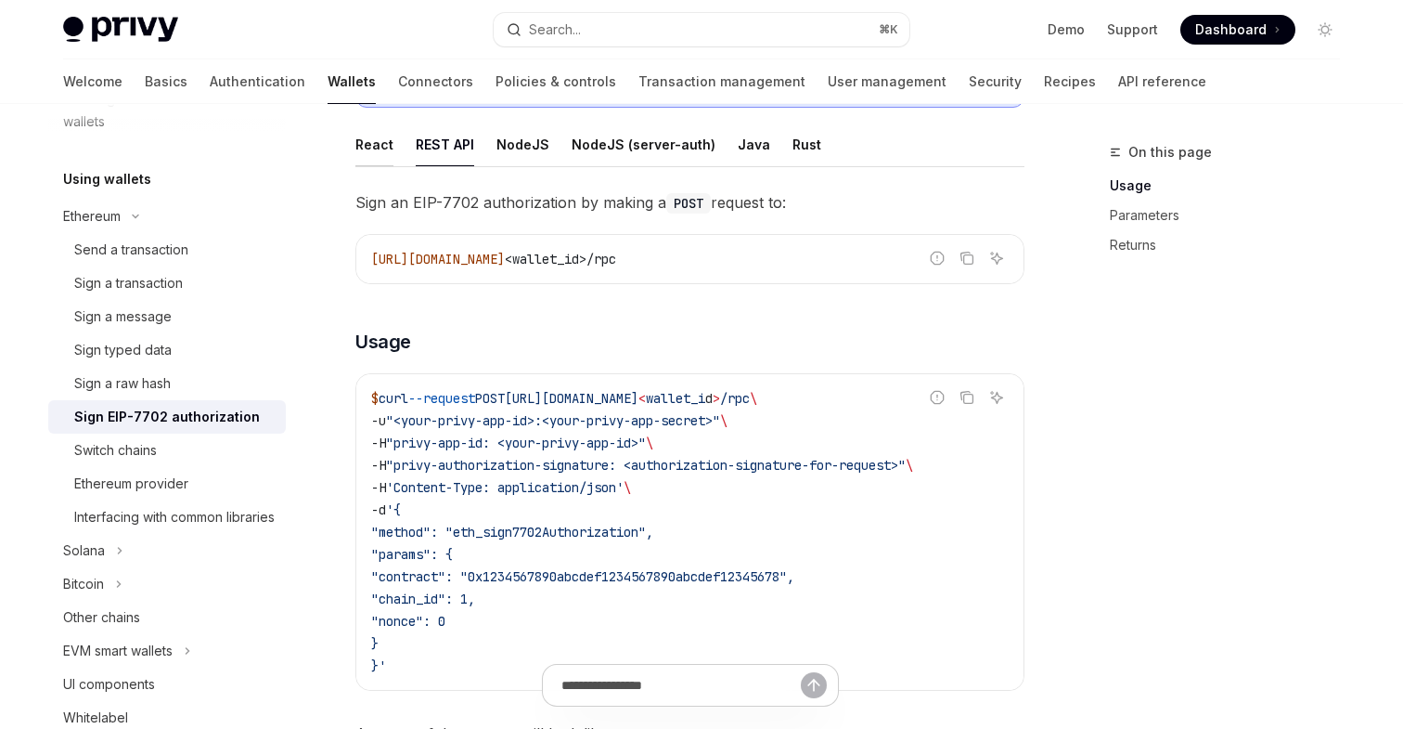
click at [380, 151] on div "React" at bounding box center [375, 145] width 38 height 44
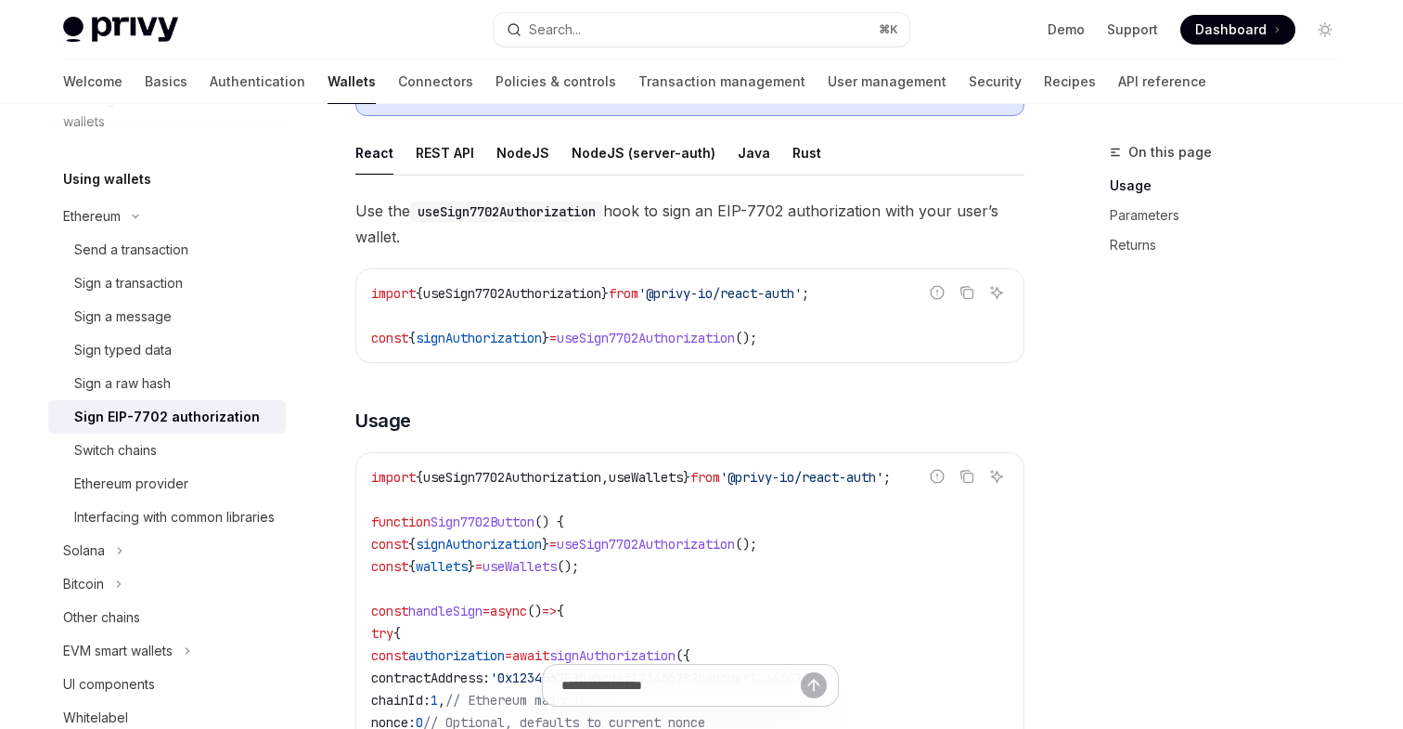
scroll to position [292, 0]
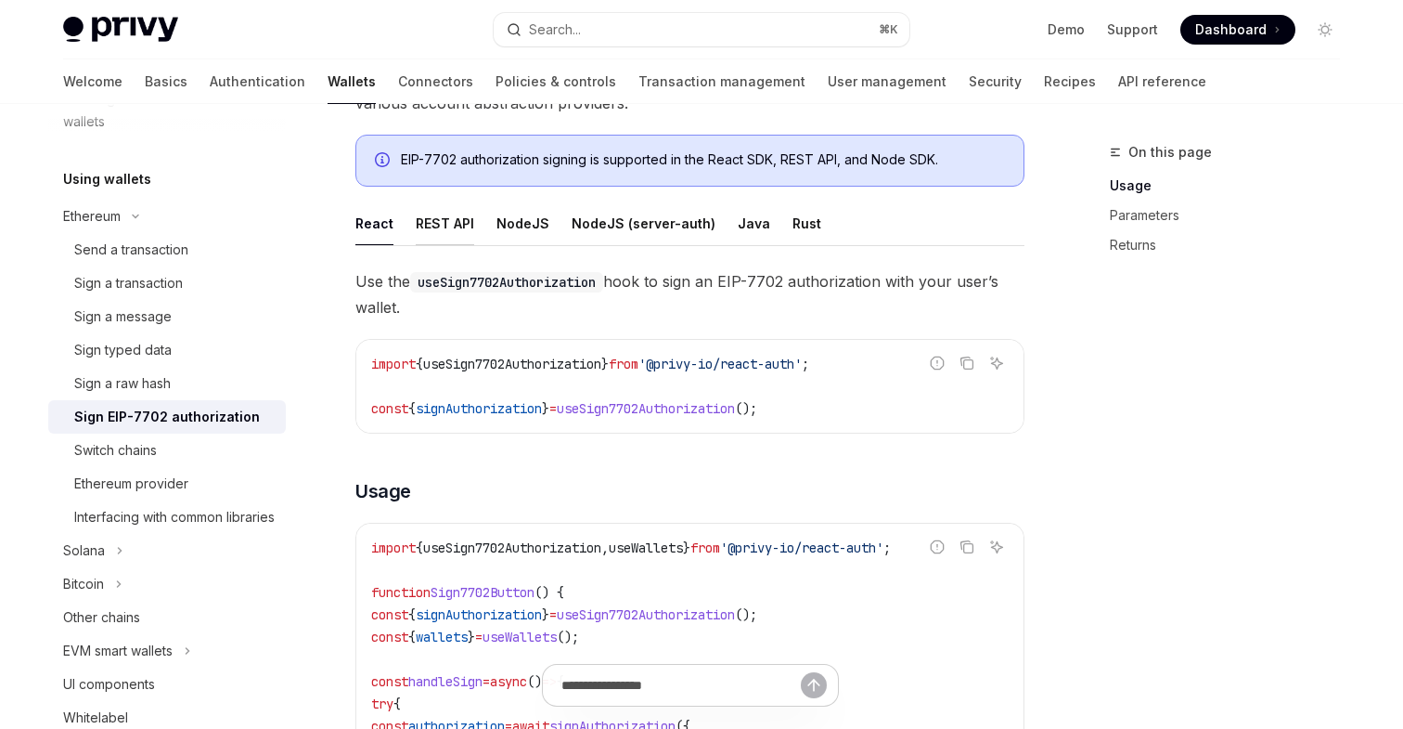
click at [443, 219] on div "REST API" at bounding box center [445, 223] width 58 height 44
type textarea "*"
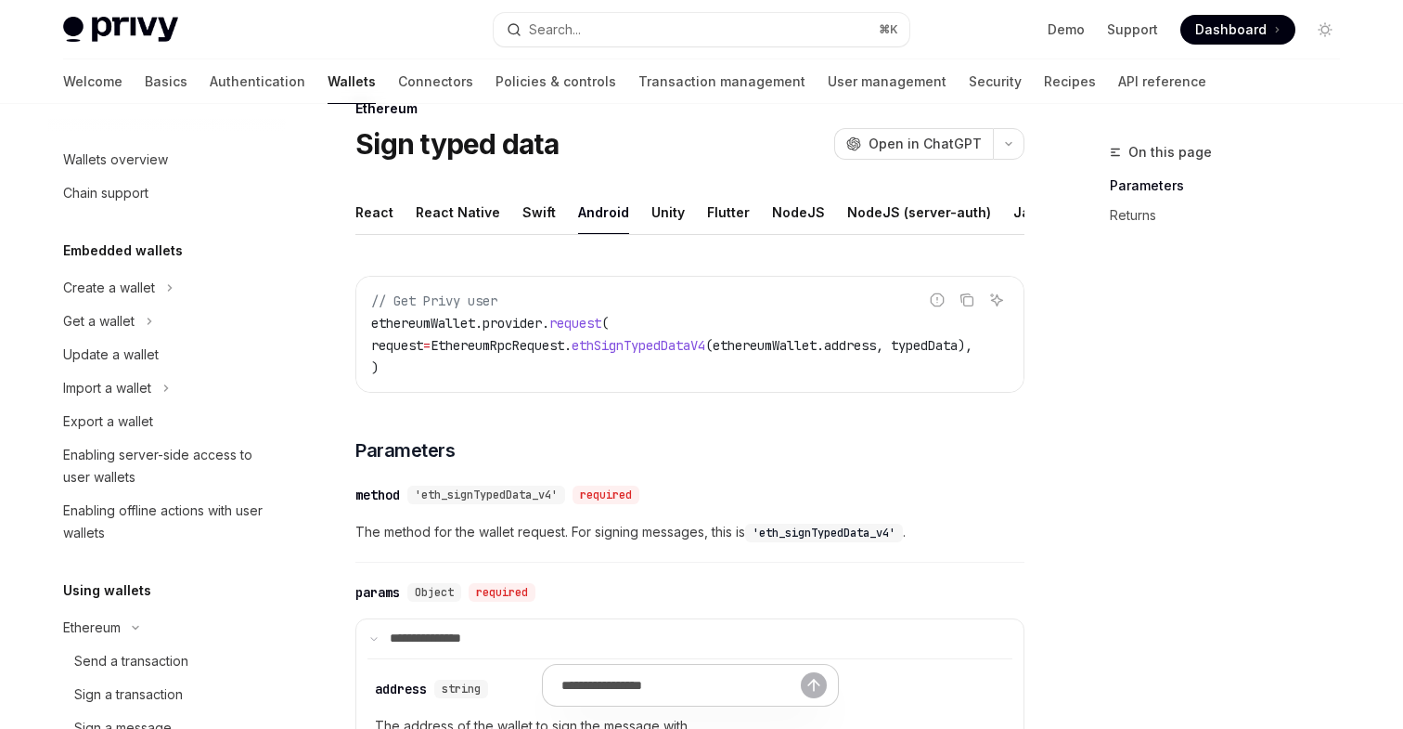
scroll to position [311, 0]
